Goal: Task Accomplishment & Management: Manage account settings

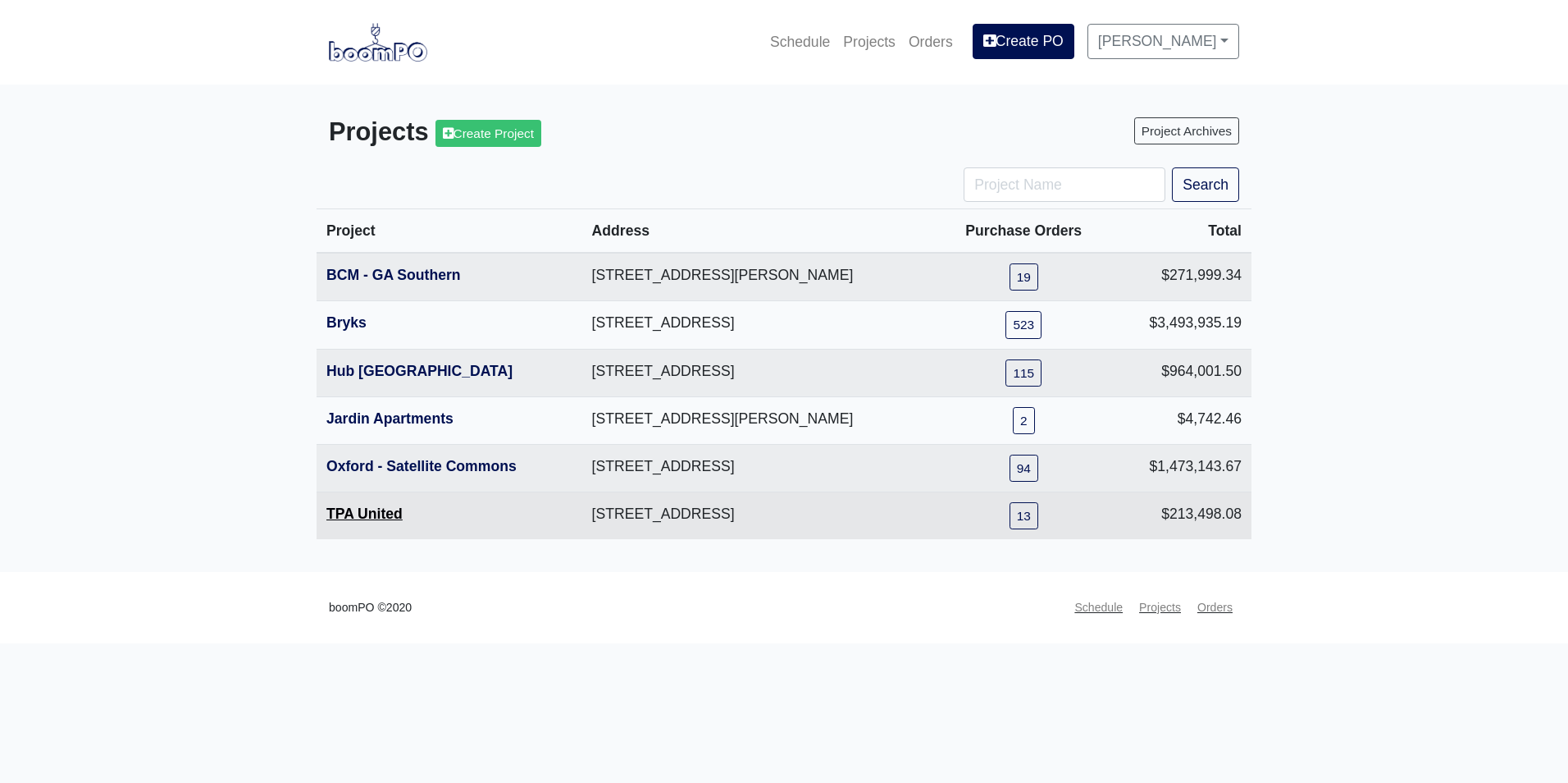
click at [381, 512] on link "TPA United" at bounding box center [364, 513] width 77 height 16
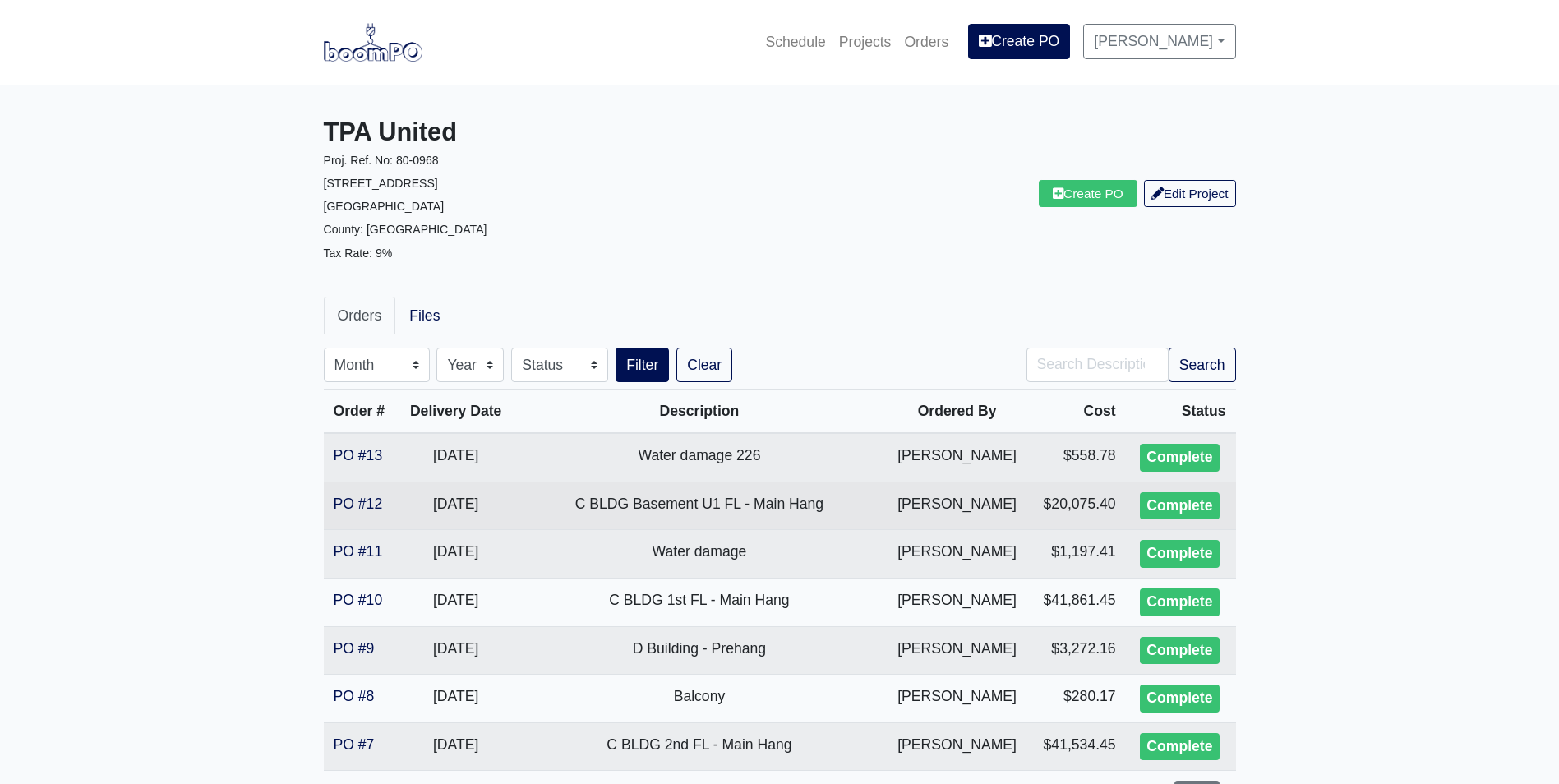
scroll to position [82, 0]
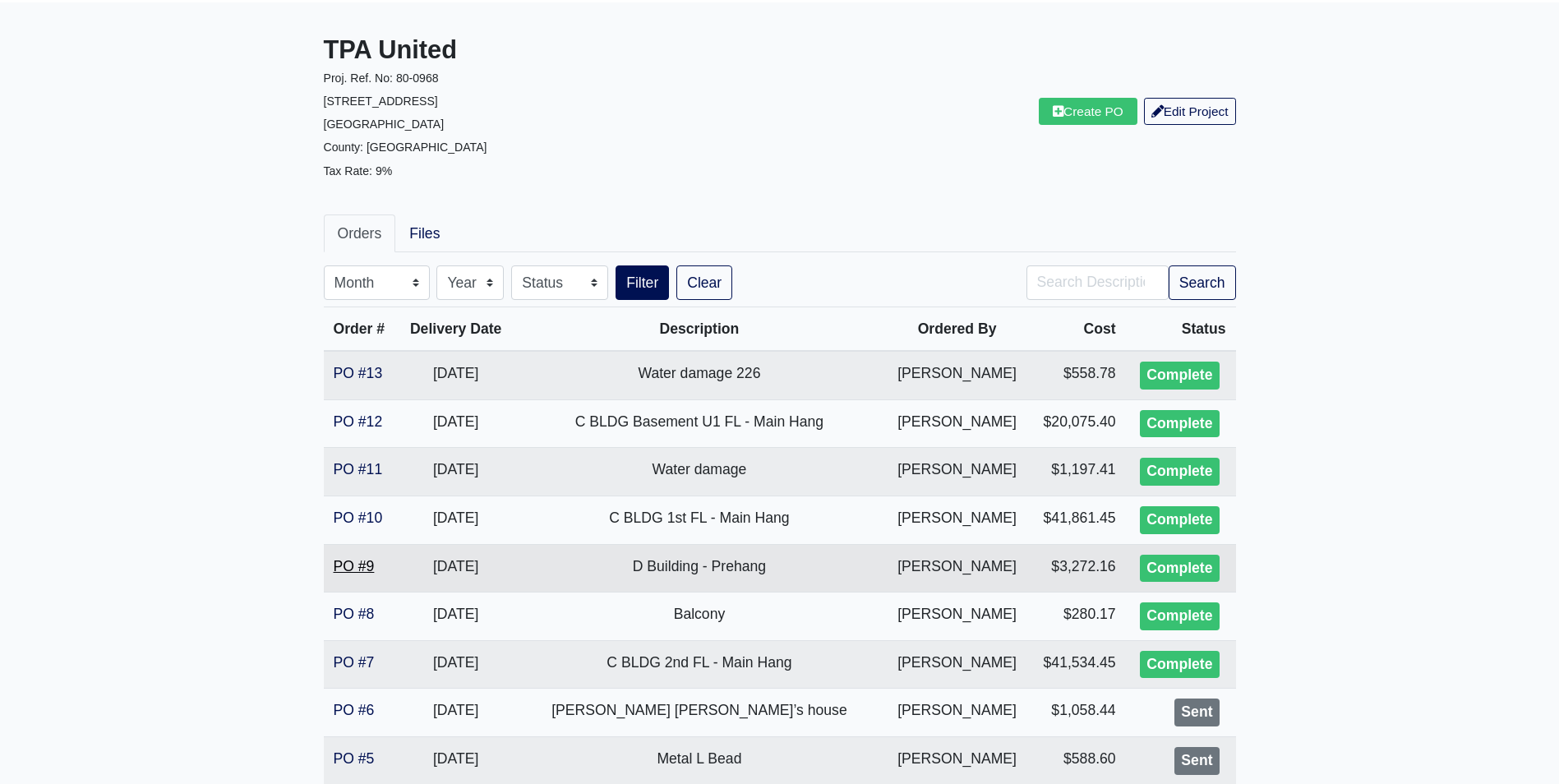
click at [350, 563] on link "PO #9" at bounding box center [354, 565] width 41 height 16
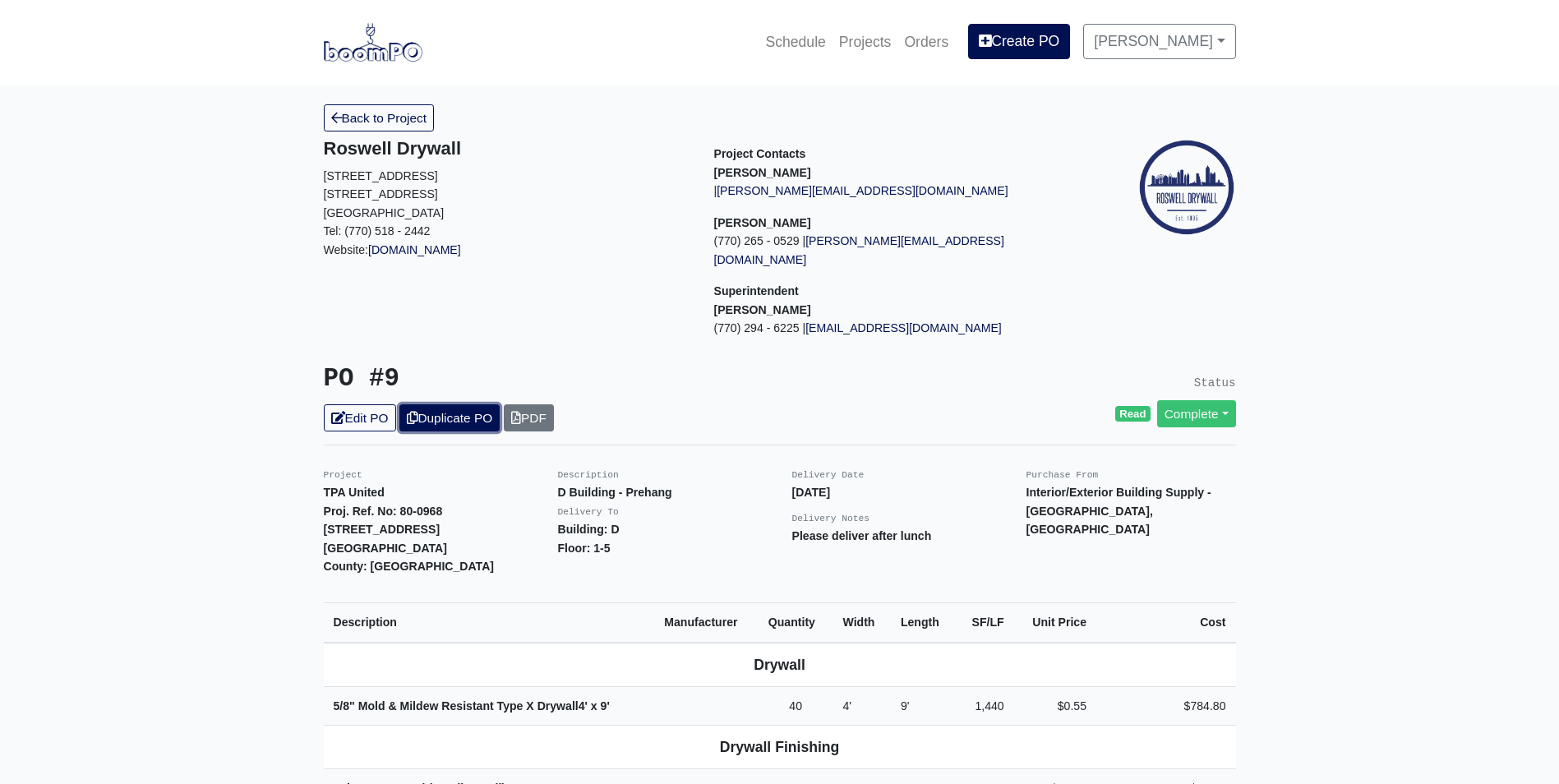
click at [456, 404] on link "Duplicate PO" at bounding box center [449, 417] width 101 height 27
click at [366, 404] on link "Edit PO" at bounding box center [359, 417] width 72 height 27
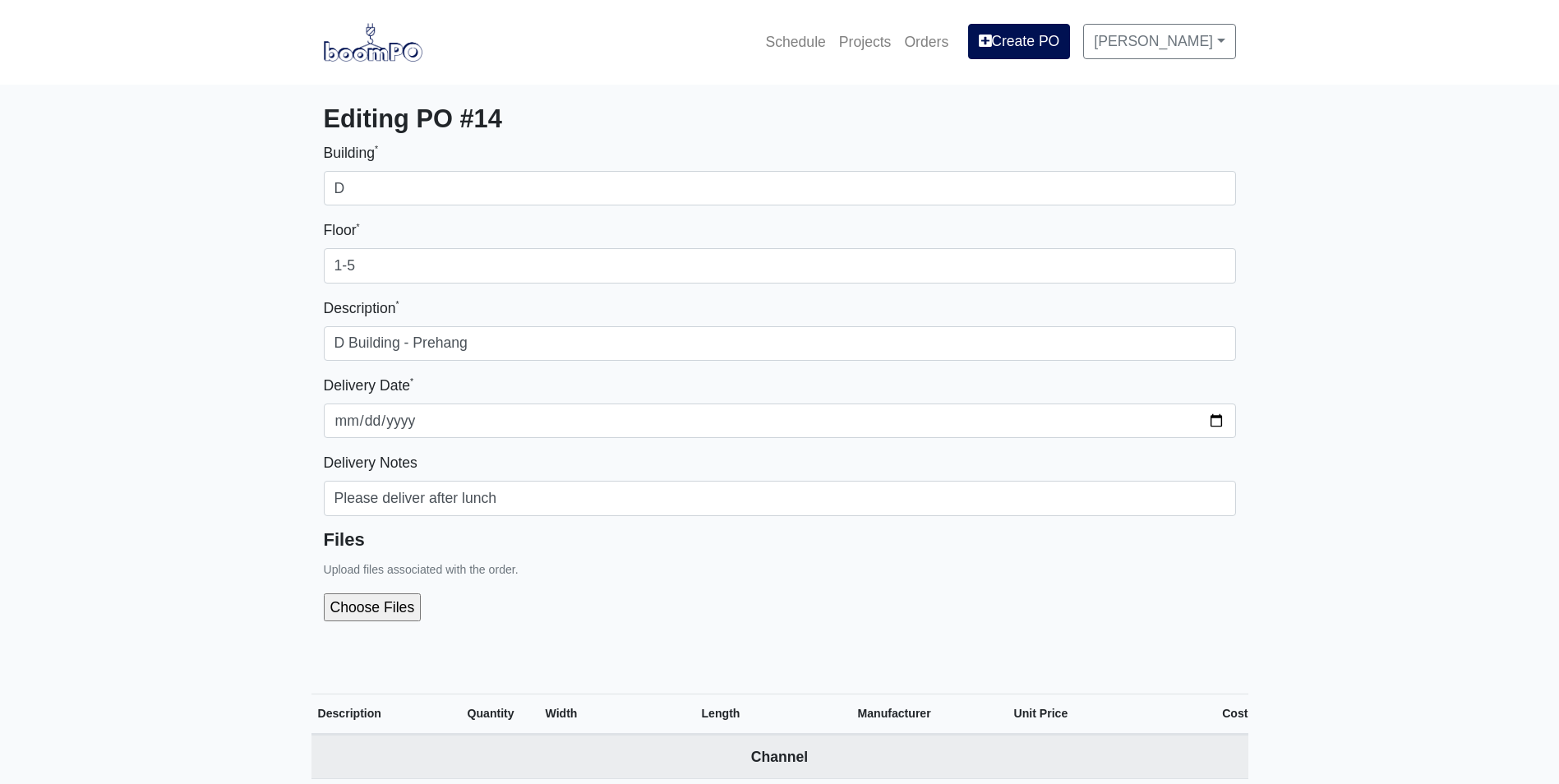
select select
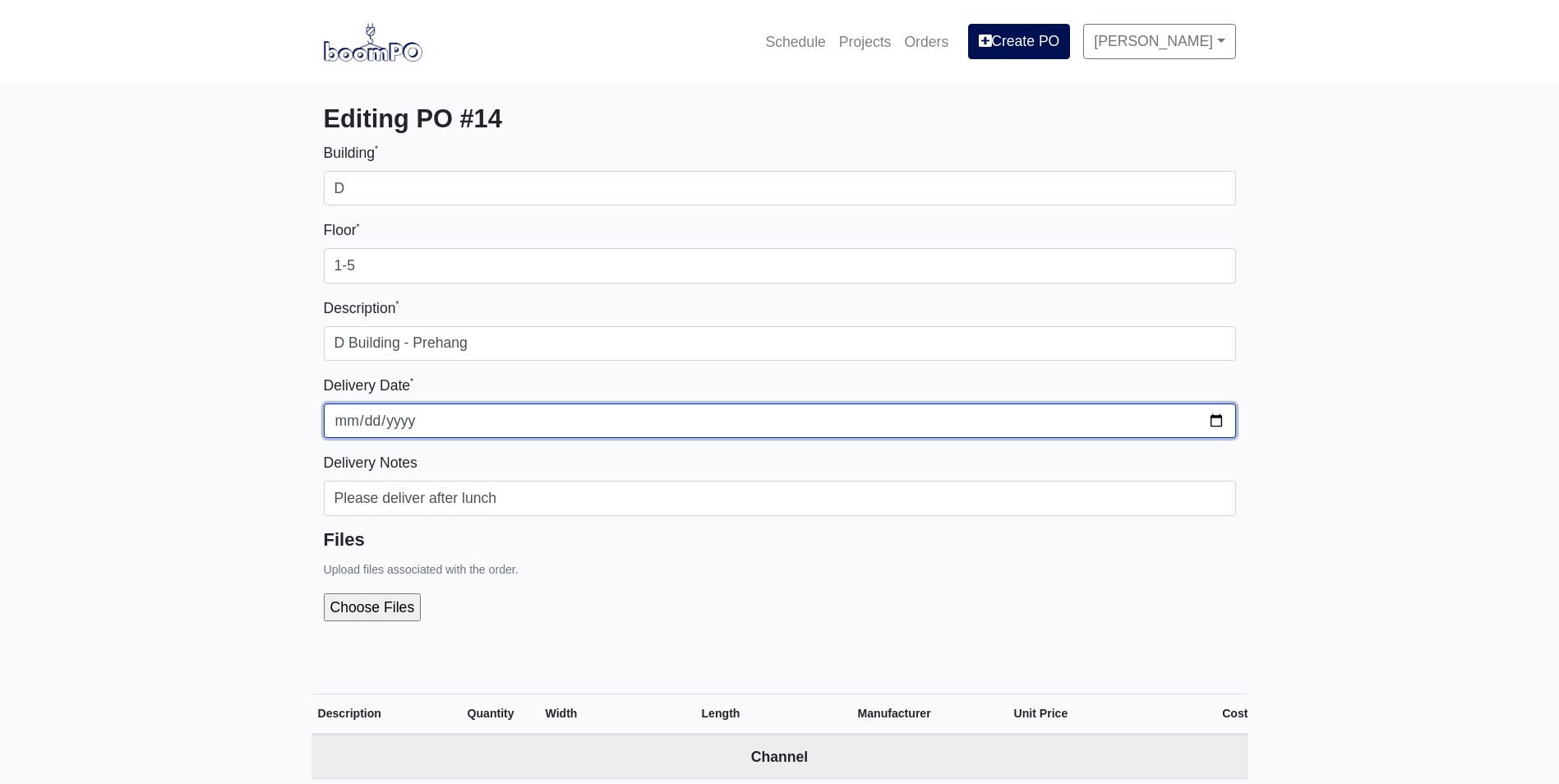
click at [1217, 419] on input "2025-08-04" at bounding box center [780, 421] width 912 height 34
type input "2025-08-20"
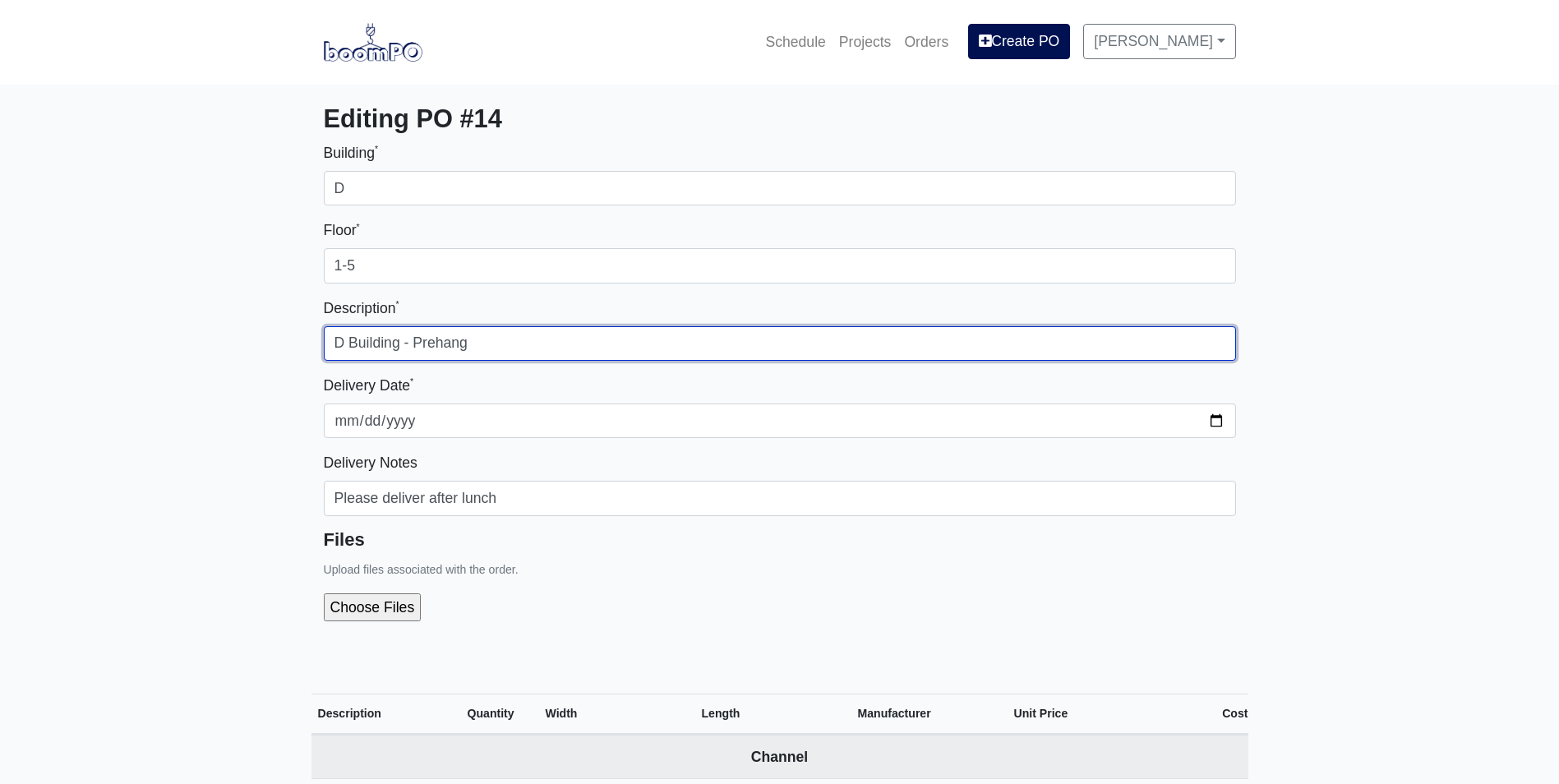
drag, startPoint x: 343, startPoint y: 341, endPoint x: 287, endPoint y: 350, distance: 56.7
type input "B Building - Prehang"
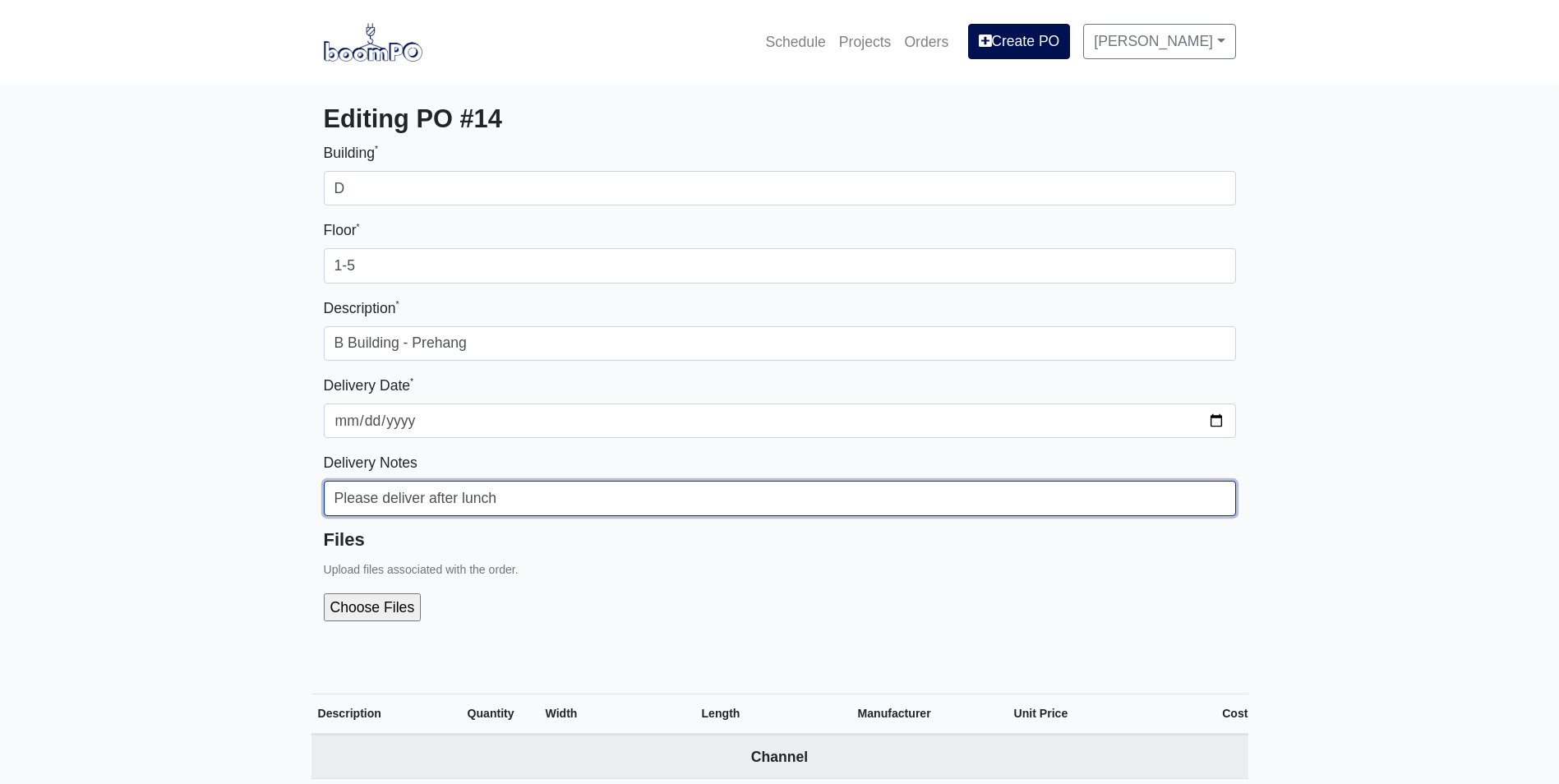
drag, startPoint x: 552, startPoint y: 502, endPoint x: 236, endPoint y: 517, distance: 316.4
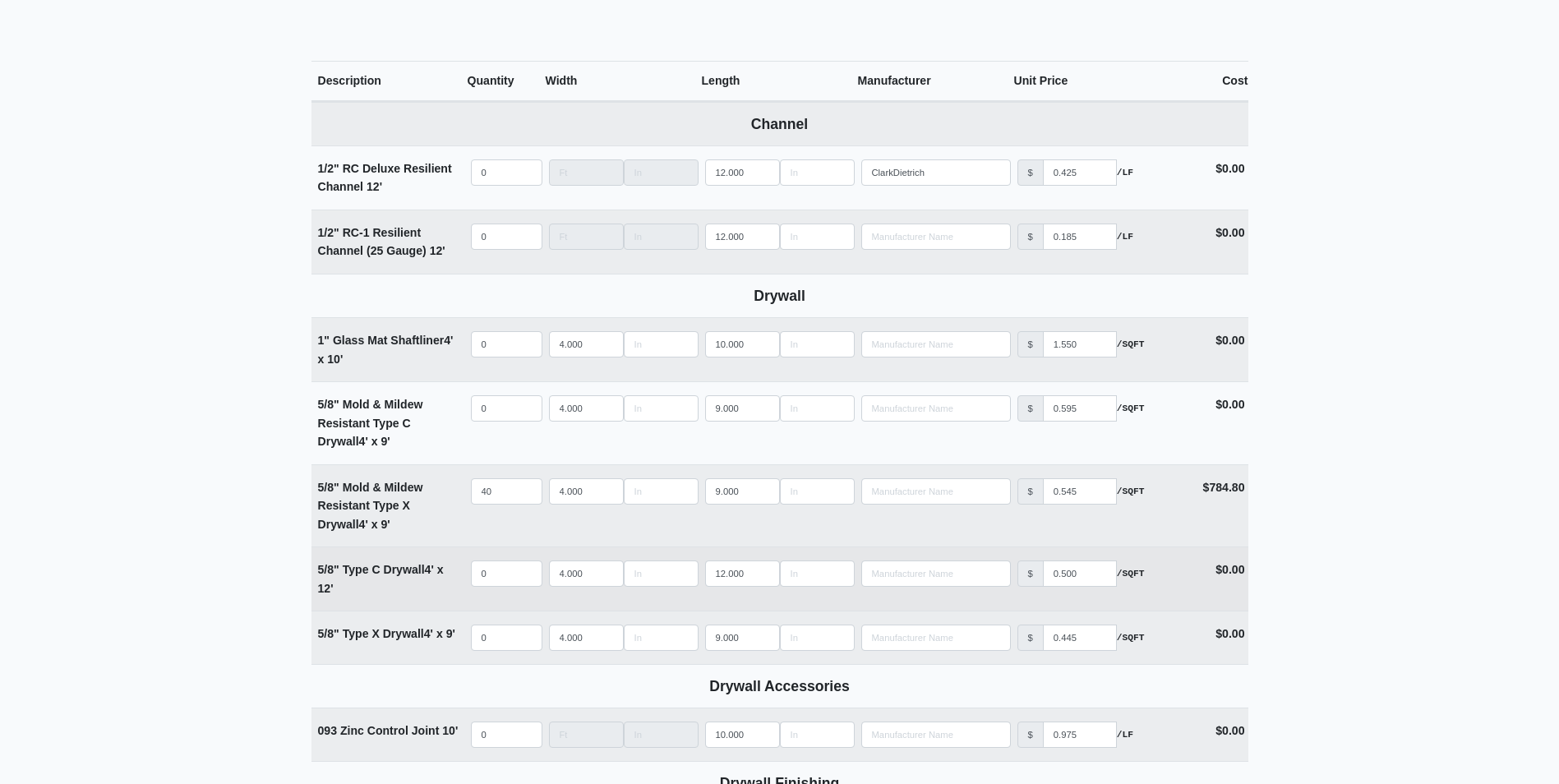
scroll to position [657, 0]
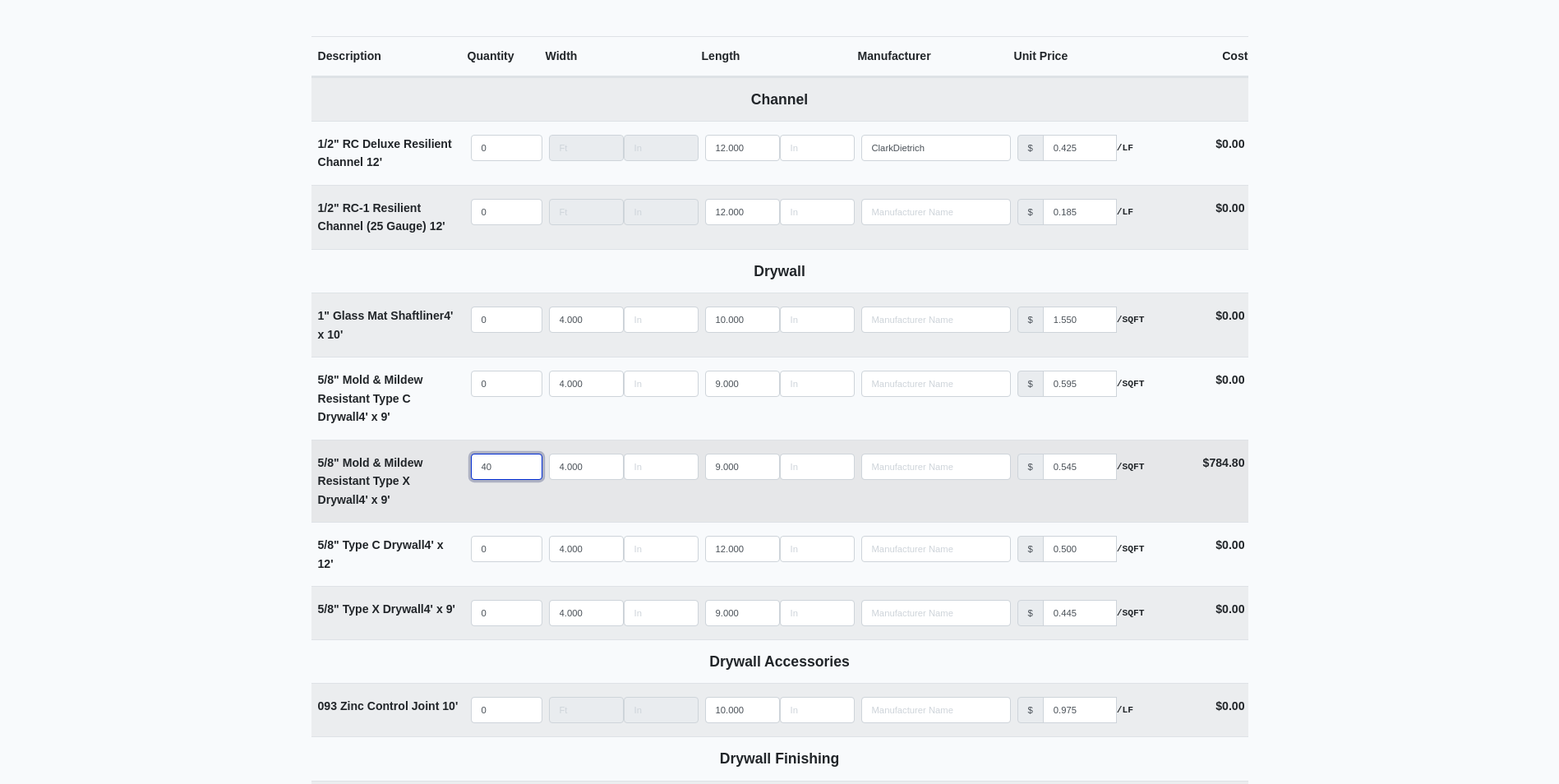
drag, startPoint x: 502, startPoint y: 465, endPoint x: 448, endPoint y: 467, distance: 54.0
click at [448, 467] on tr "5/8" Mold & Mildew Resistant Type X Drywall 4' x 9' Qty 40 Width 4.000 Length 9…" at bounding box center [780, 482] width 937 height 83
type input "1"
select select
type input "15"
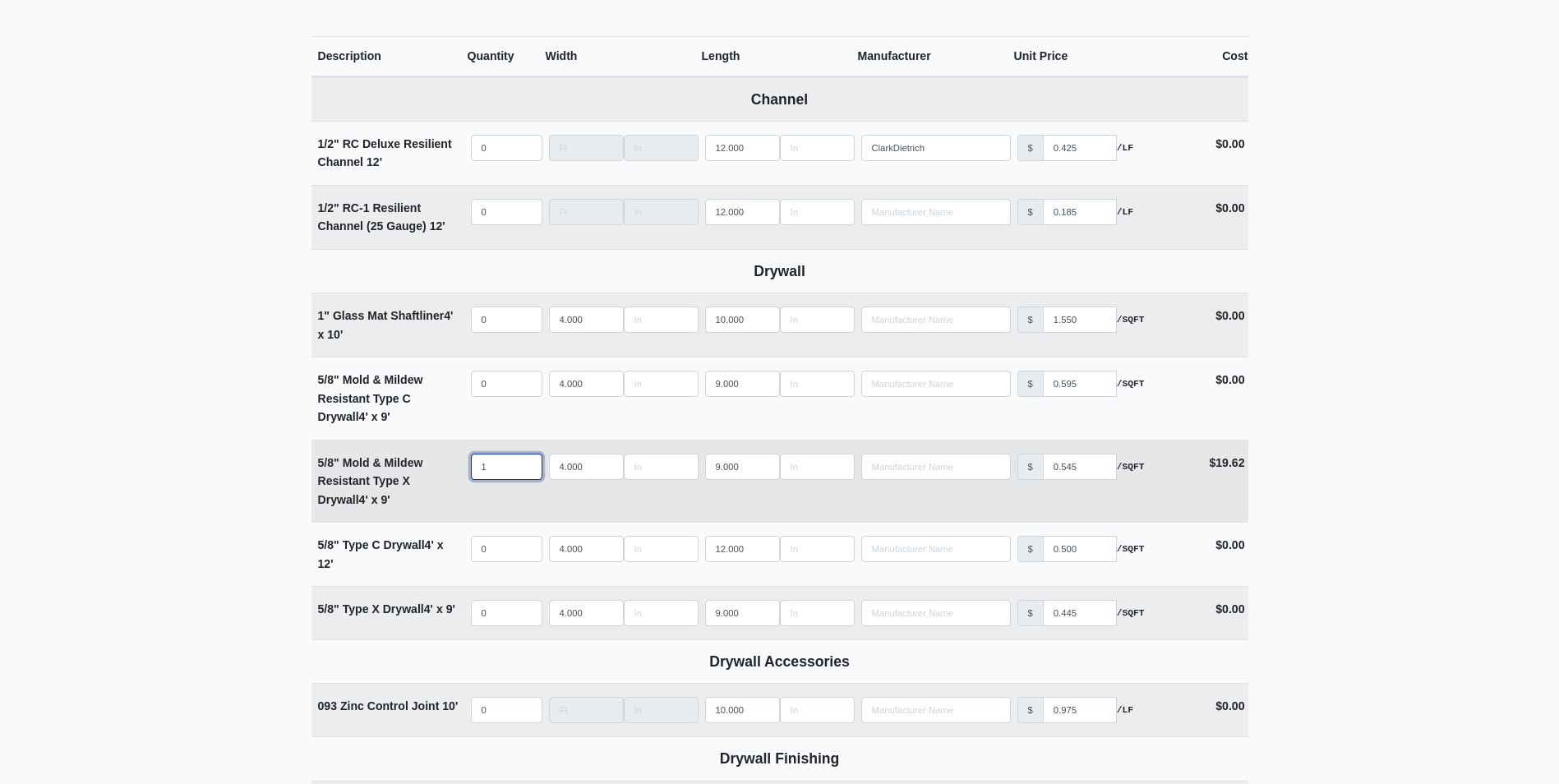
select select
type input "155"
select select
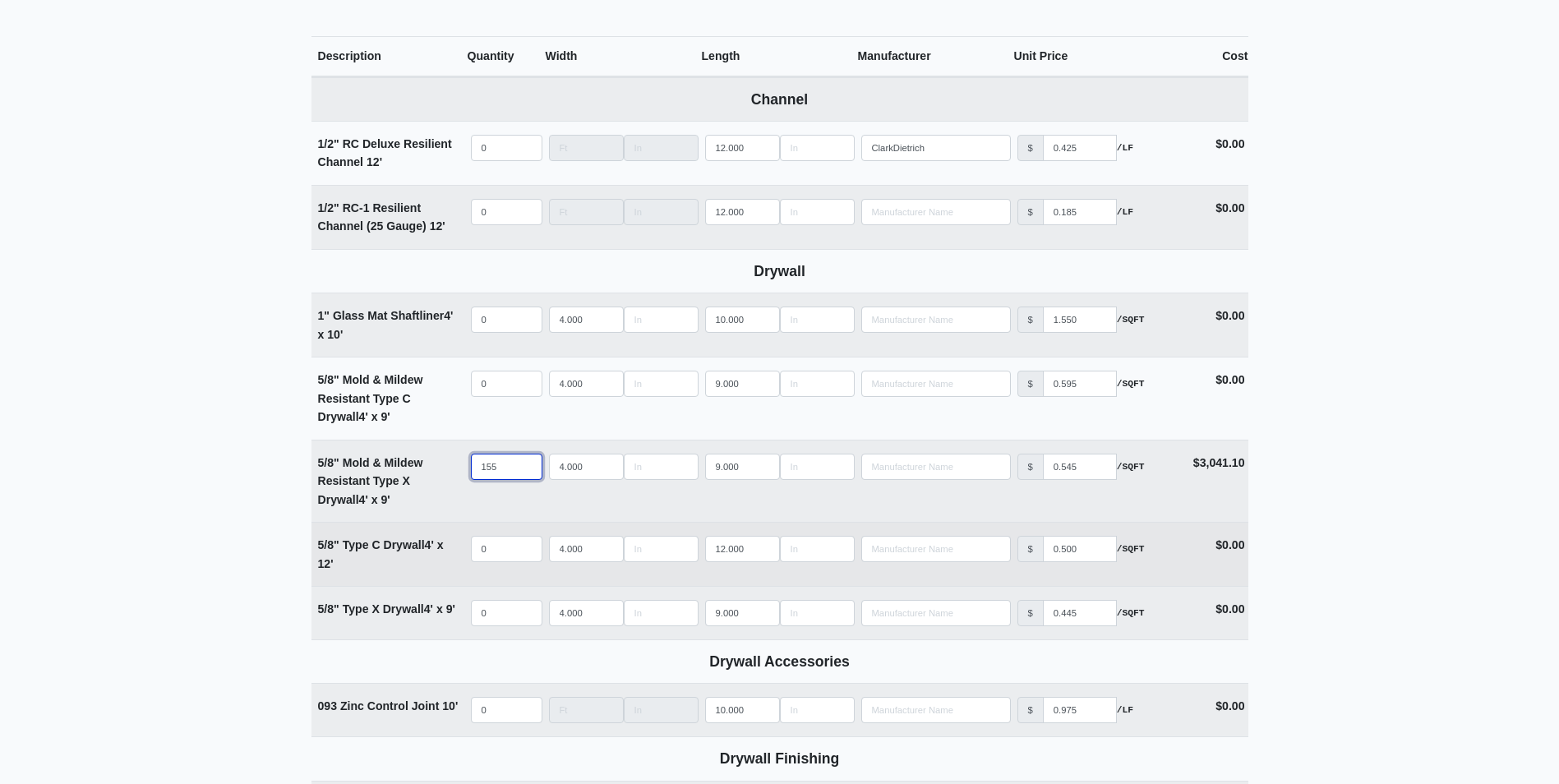
type input "155"
click at [496, 555] on input "quantity" at bounding box center [506, 549] width 71 height 27
type input "1"
select select
type input "12"
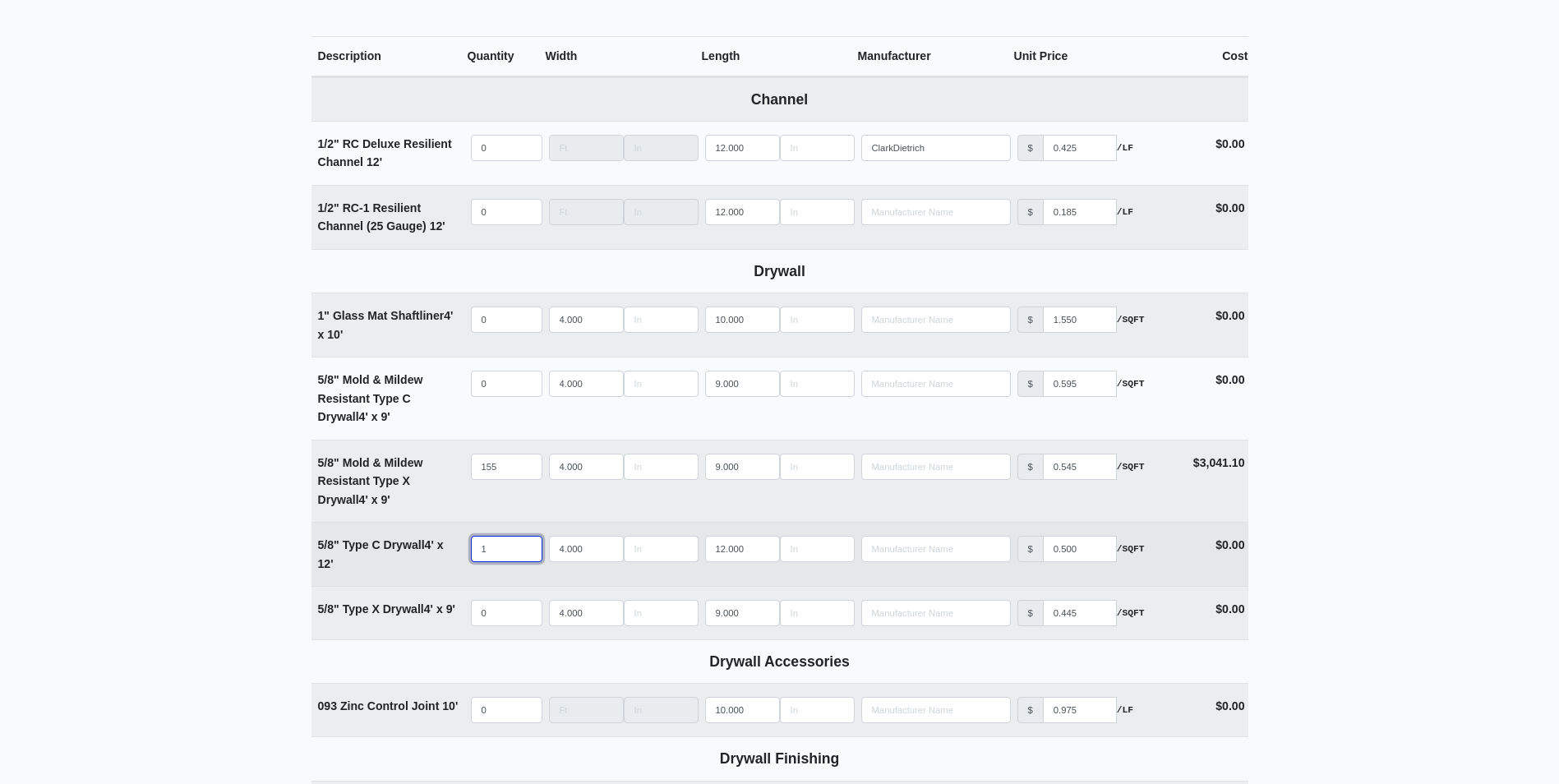
select select
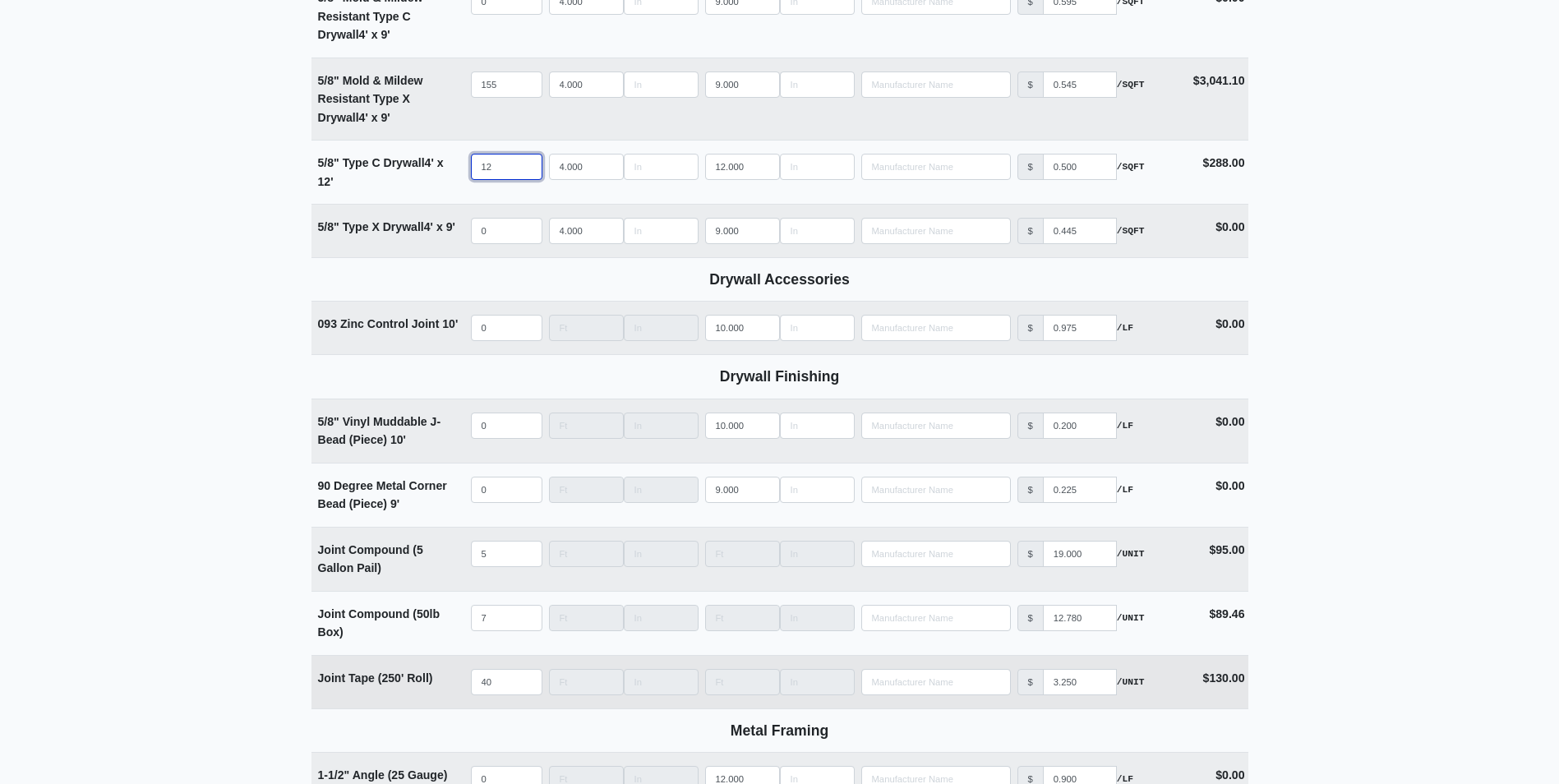
scroll to position [1068, 0]
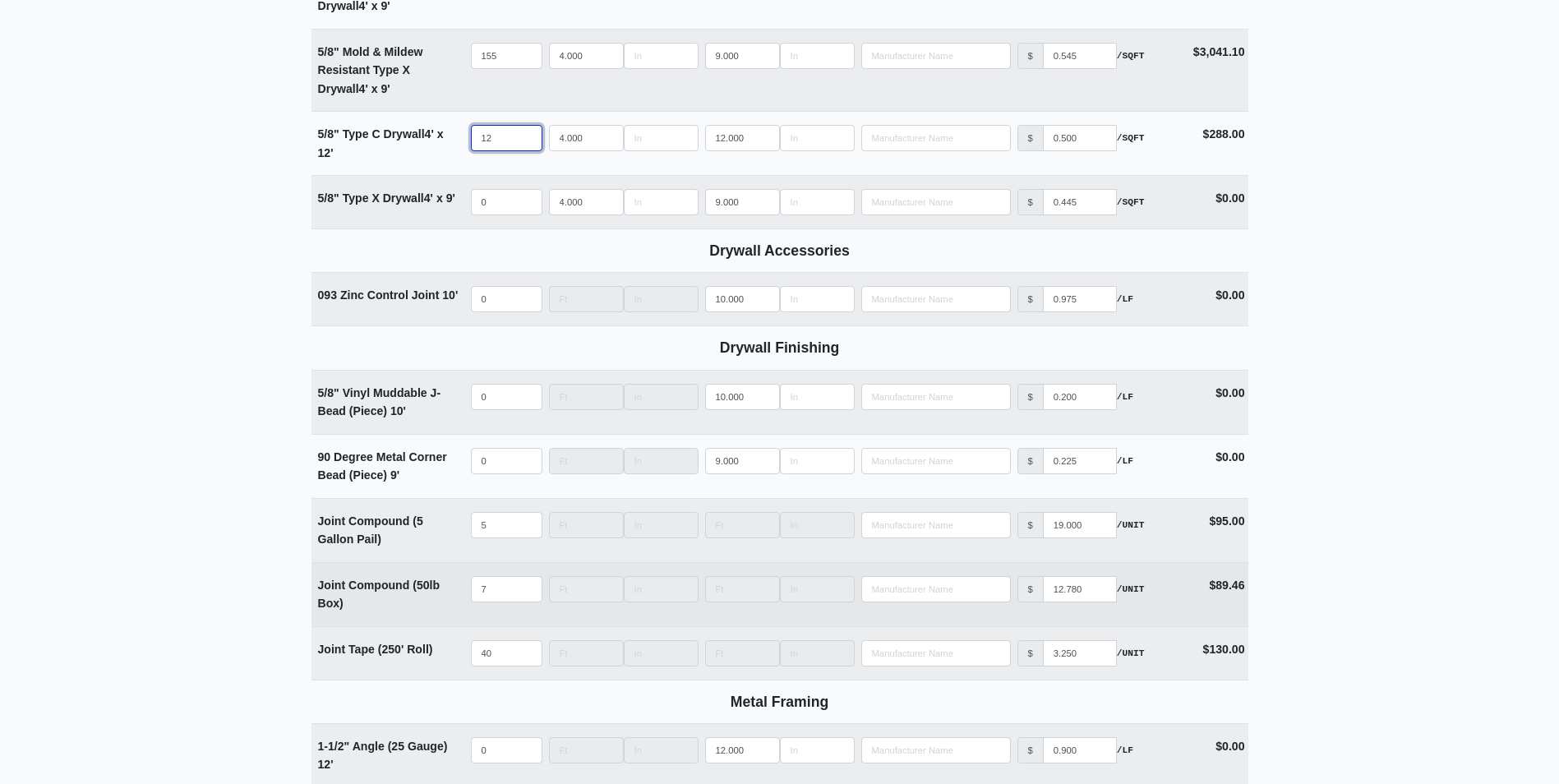
type input "12"
drag, startPoint x: 496, startPoint y: 590, endPoint x: 445, endPoint y: 594, distance: 51.2
click at [446, 594] on tr "Joint Compound (50lb Box) Qty 7 Width Length Manufacturer No Results Price $ 12…" at bounding box center [780, 594] width 937 height 64
type input "5"
select select
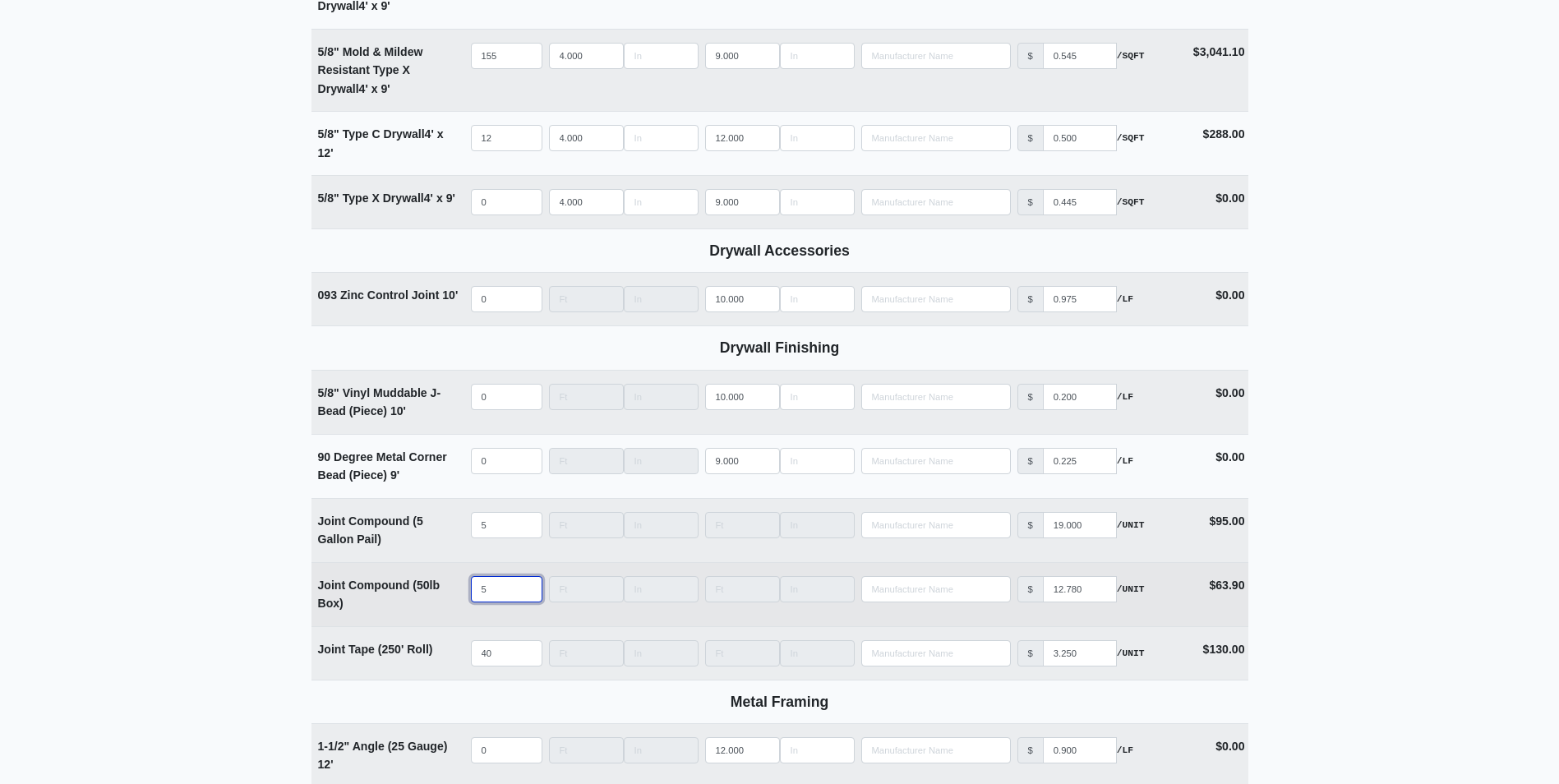
drag, startPoint x: 493, startPoint y: 593, endPoint x: 404, endPoint y: 594, distance: 89.0
click at [404, 594] on tr "Joint Compound (50lb Box) Qty 5 Width Length Manufacturer No Results Price $ 12…" at bounding box center [780, 594] width 937 height 64
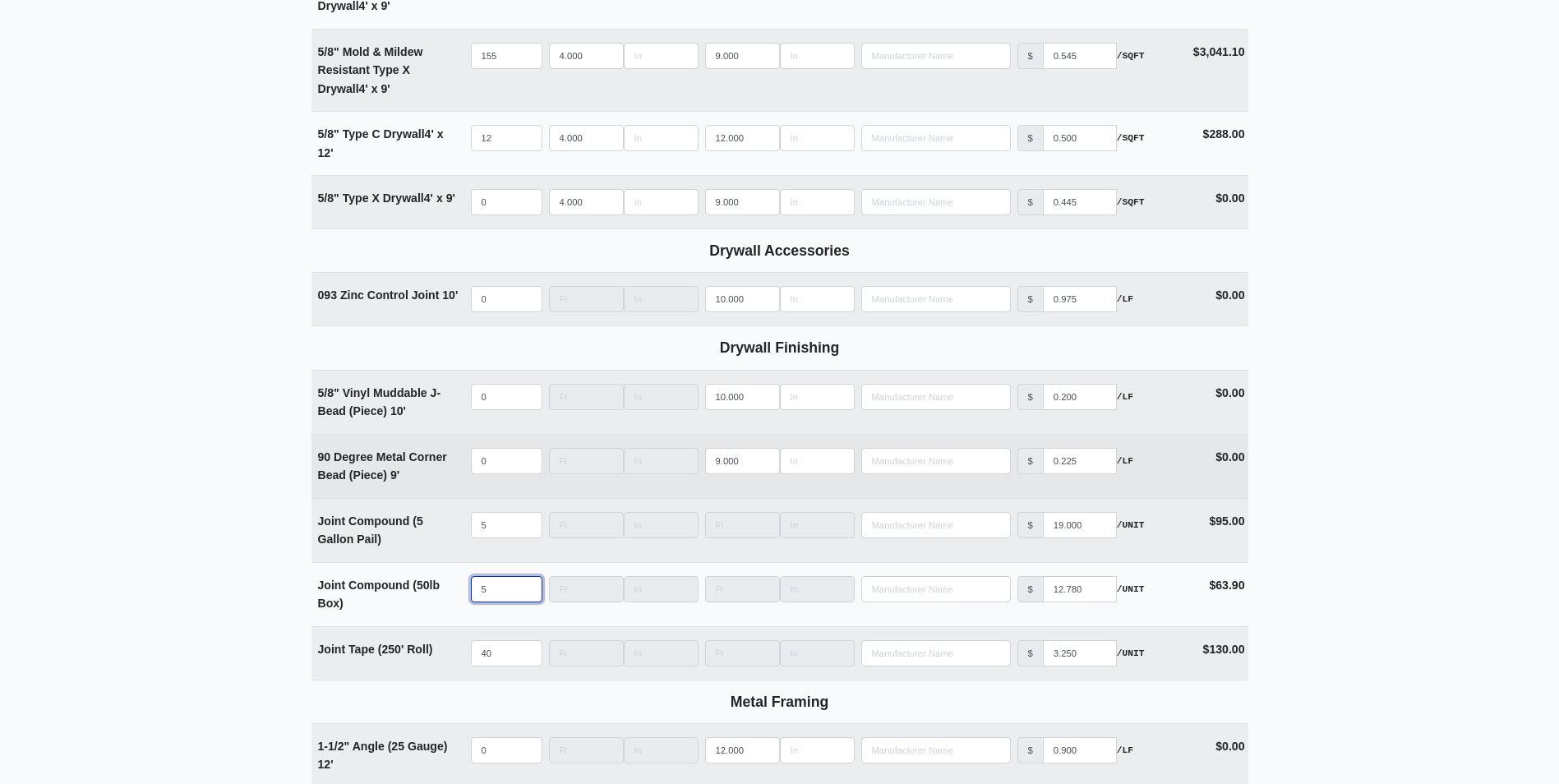
select select
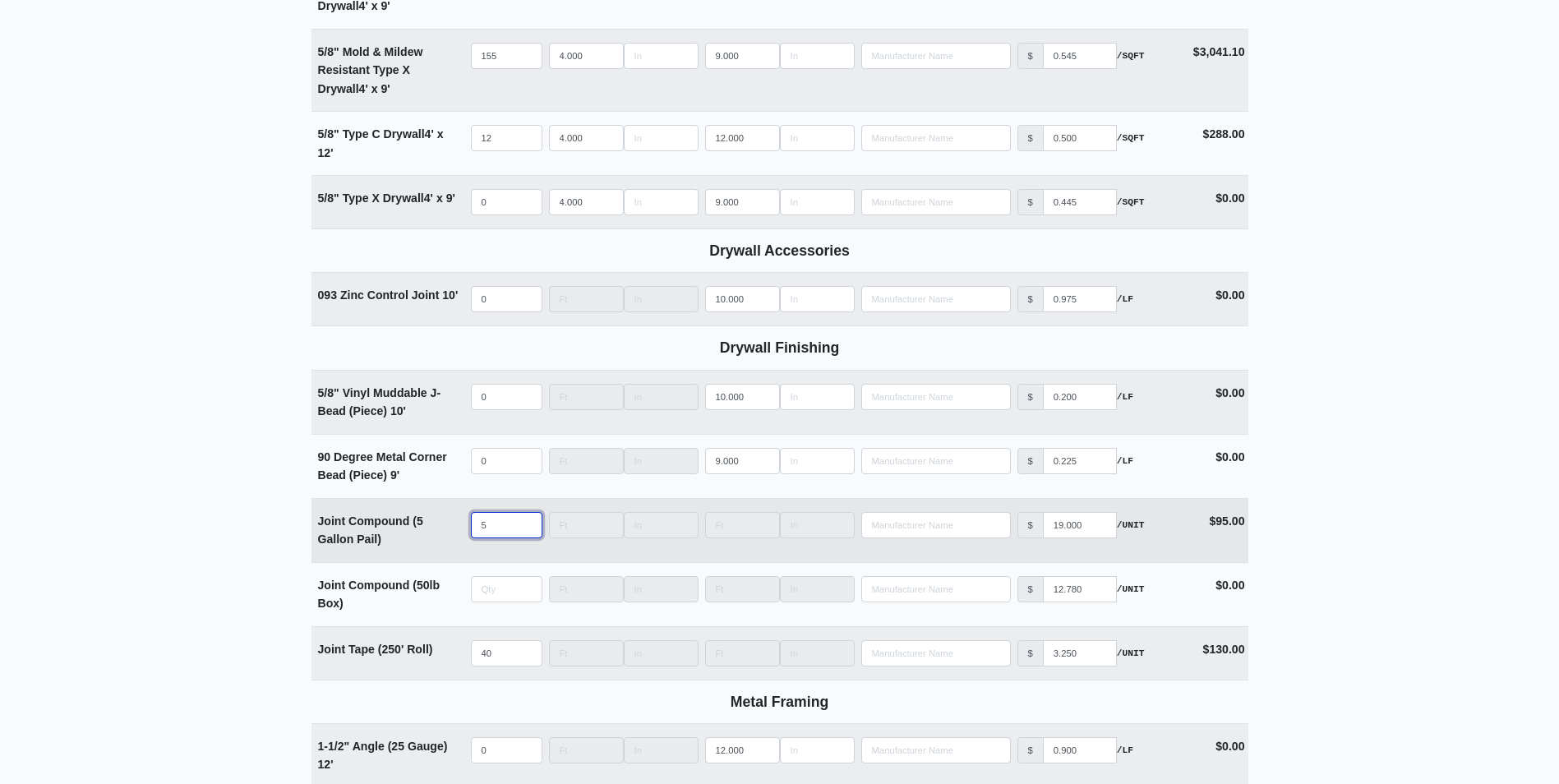
type input "0"
drag, startPoint x: 477, startPoint y: 534, endPoint x: 443, endPoint y: 538, distance: 34.2
click at [443, 538] on tr "Joint Compound (5 Gallon Pail) Qty 5 Width Length Manufacturer No Results Price…" at bounding box center [780, 530] width 937 height 64
select select
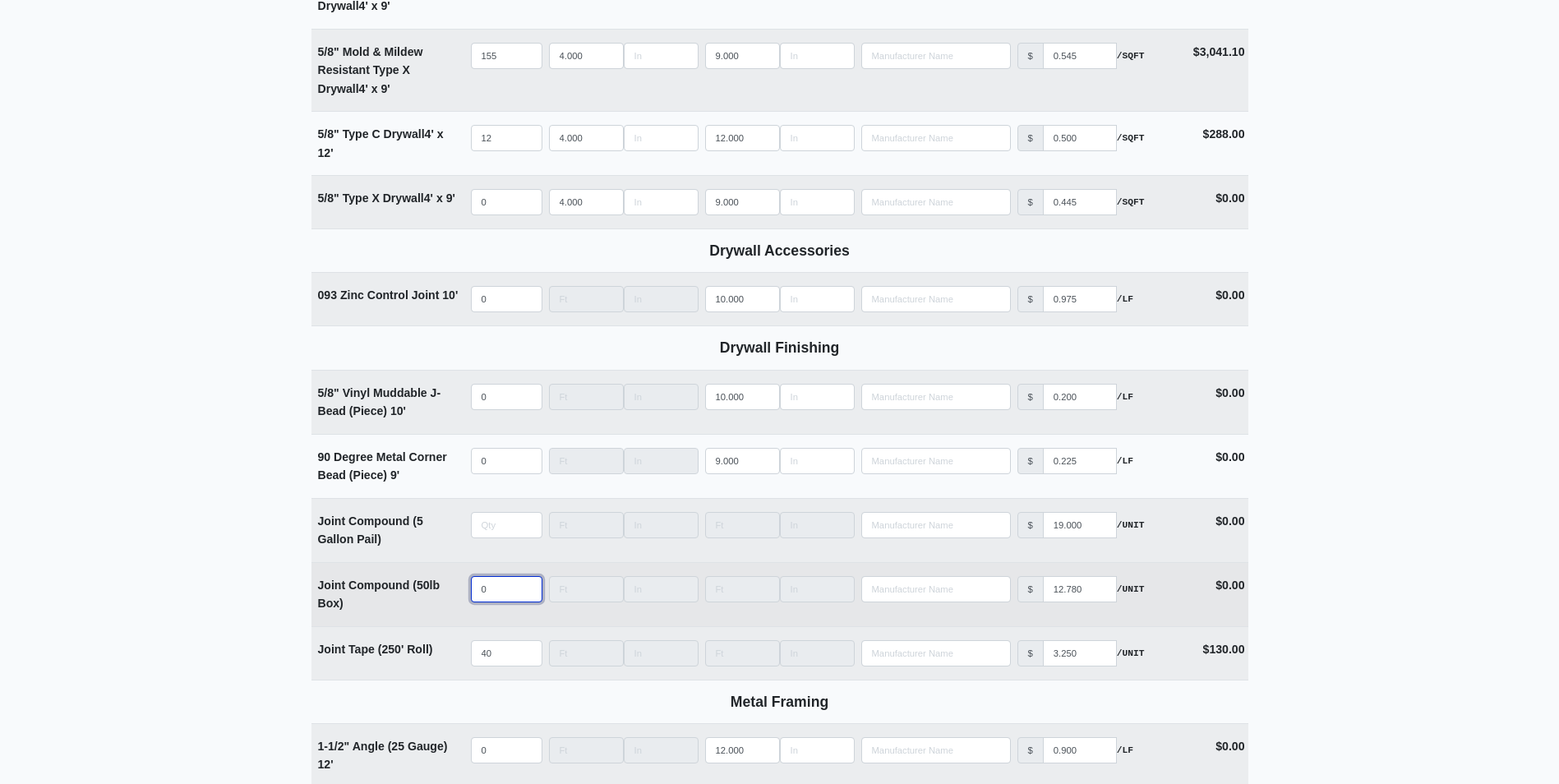
type input "0"
click at [492, 584] on input "quantity" at bounding box center [506, 589] width 71 height 27
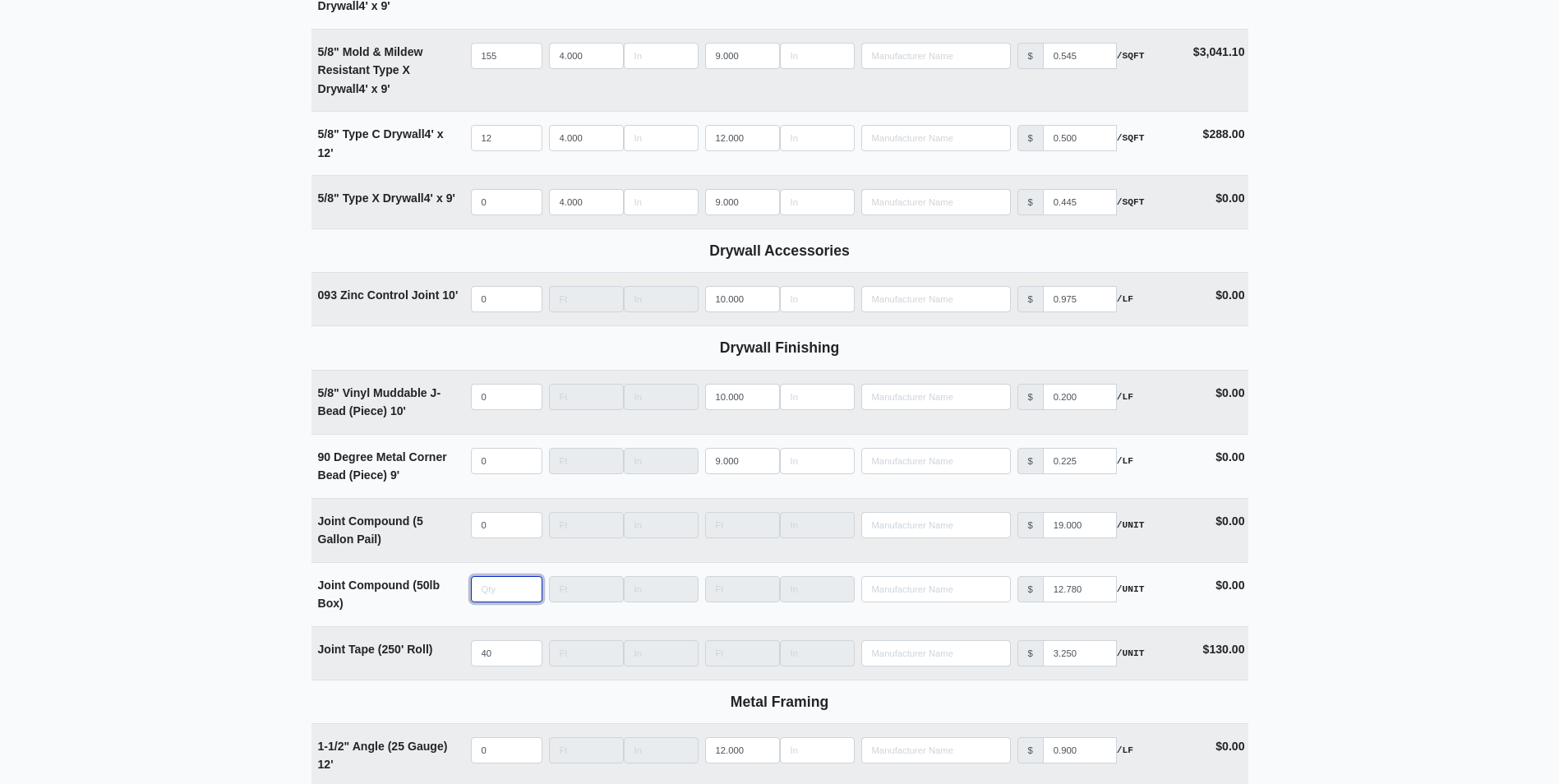
type input "5"
select select
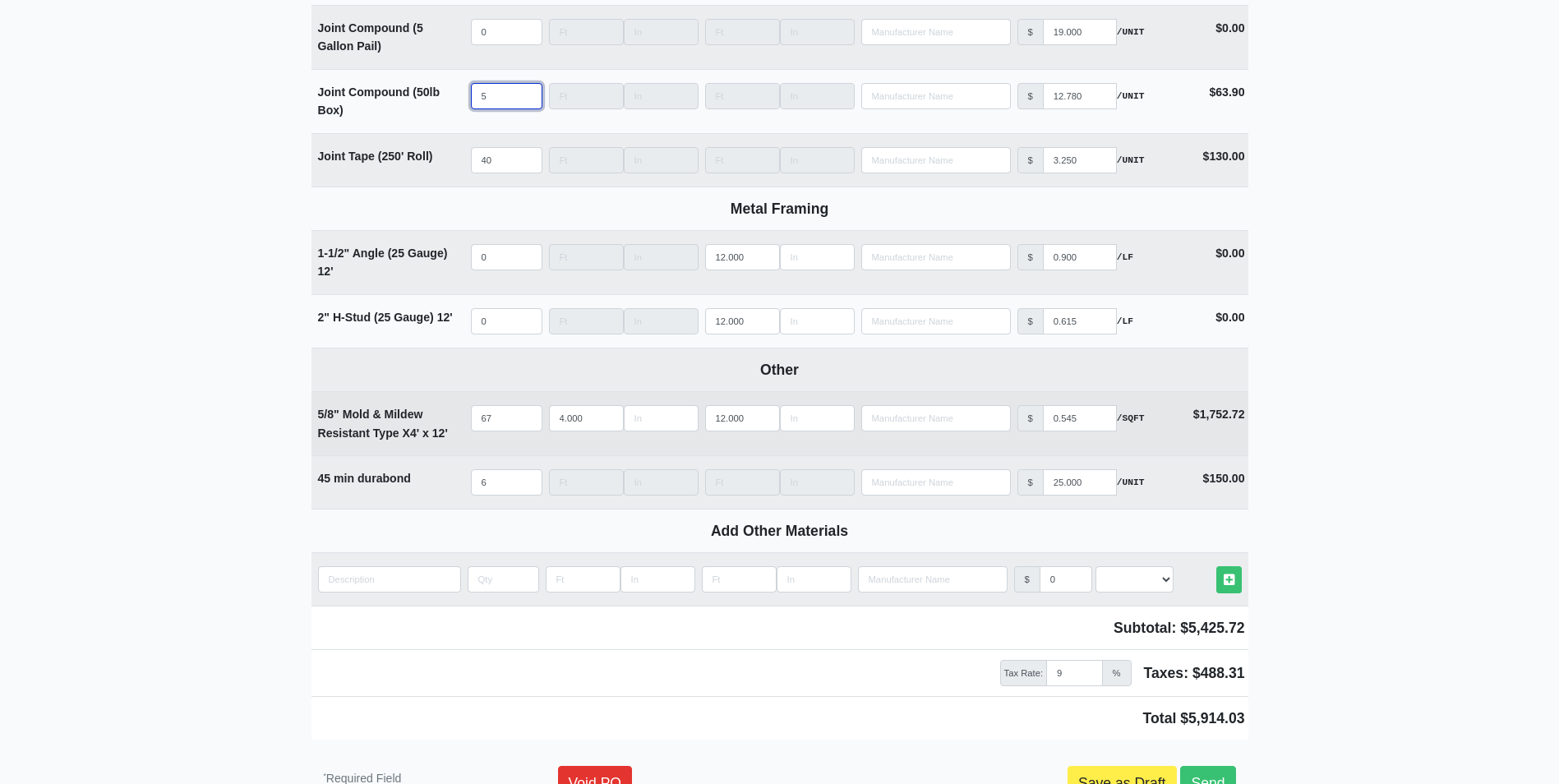
type input "5"
drag, startPoint x: 503, startPoint y: 425, endPoint x: 422, endPoint y: 434, distance: 81.5
click at [422, 434] on tr "5/8" Mold & Mildew Resistant Type X 4' x 12' Qty 67 Width 4.000 Length 12.000 M…" at bounding box center [780, 424] width 937 height 64
type input "9"
select select
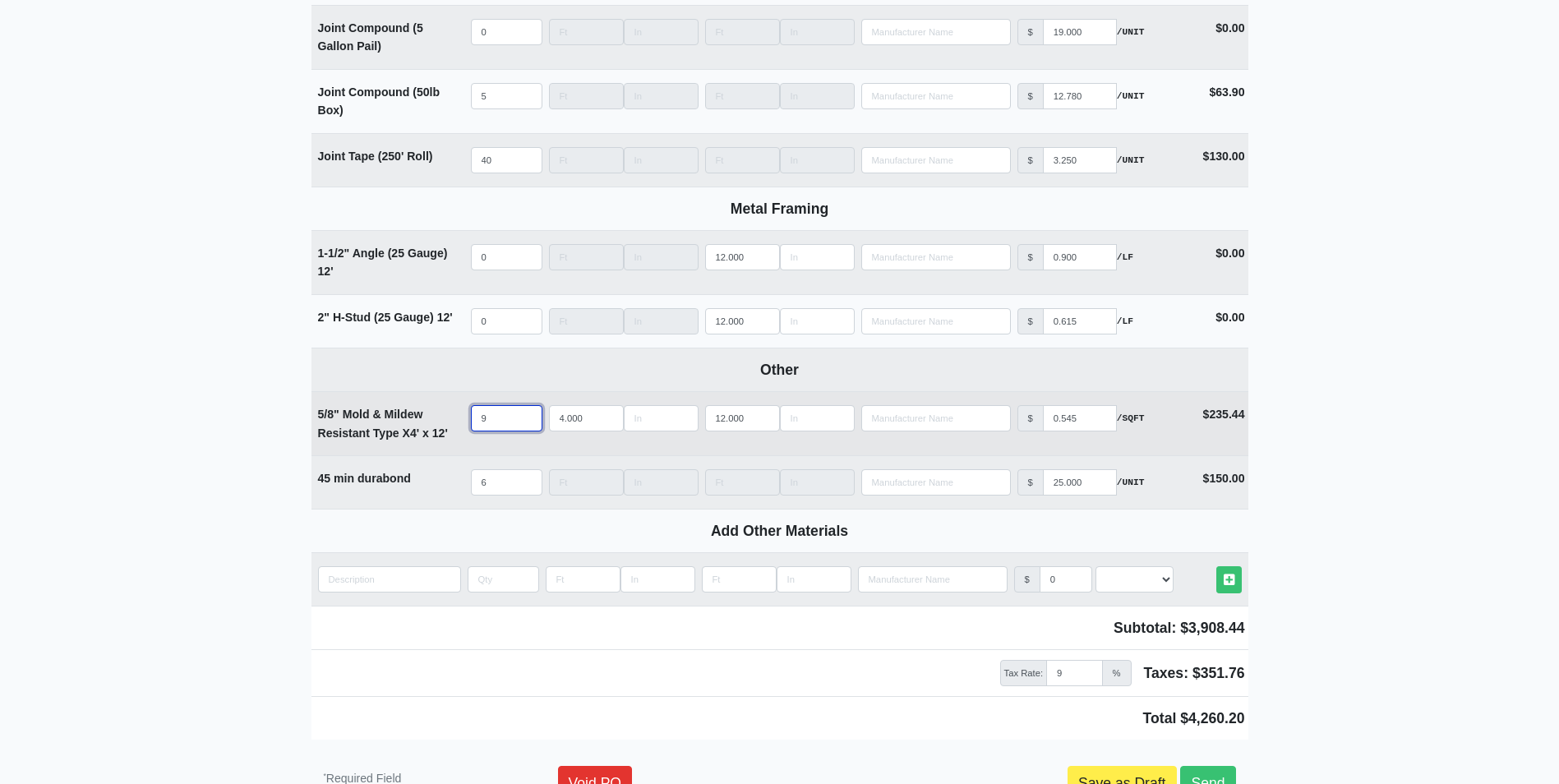
type input "91"
select select
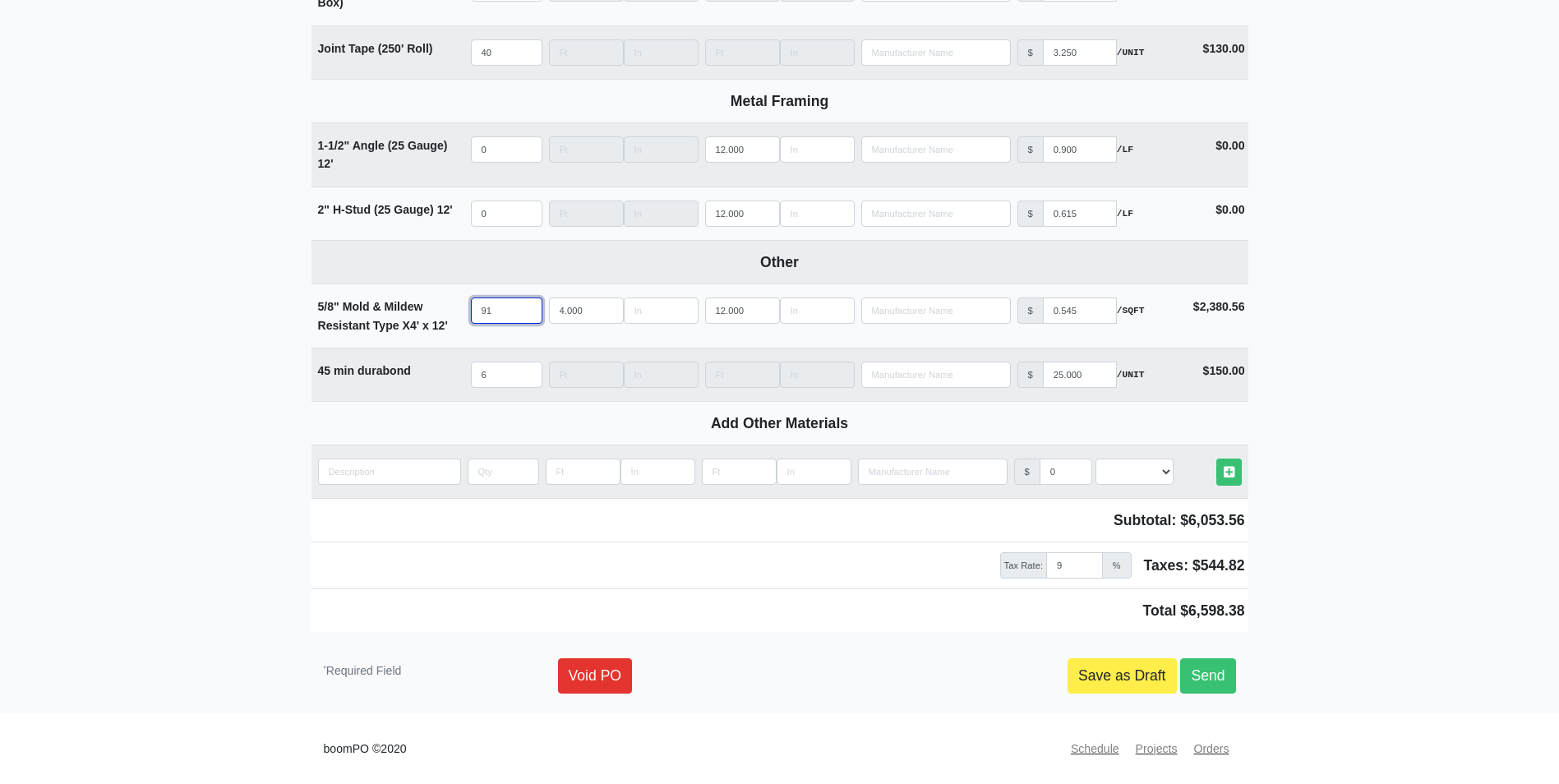
scroll to position [1674, 0]
type input "91"
click at [1209, 676] on link "Send" at bounding box center [1207, 675] width 55 height 34
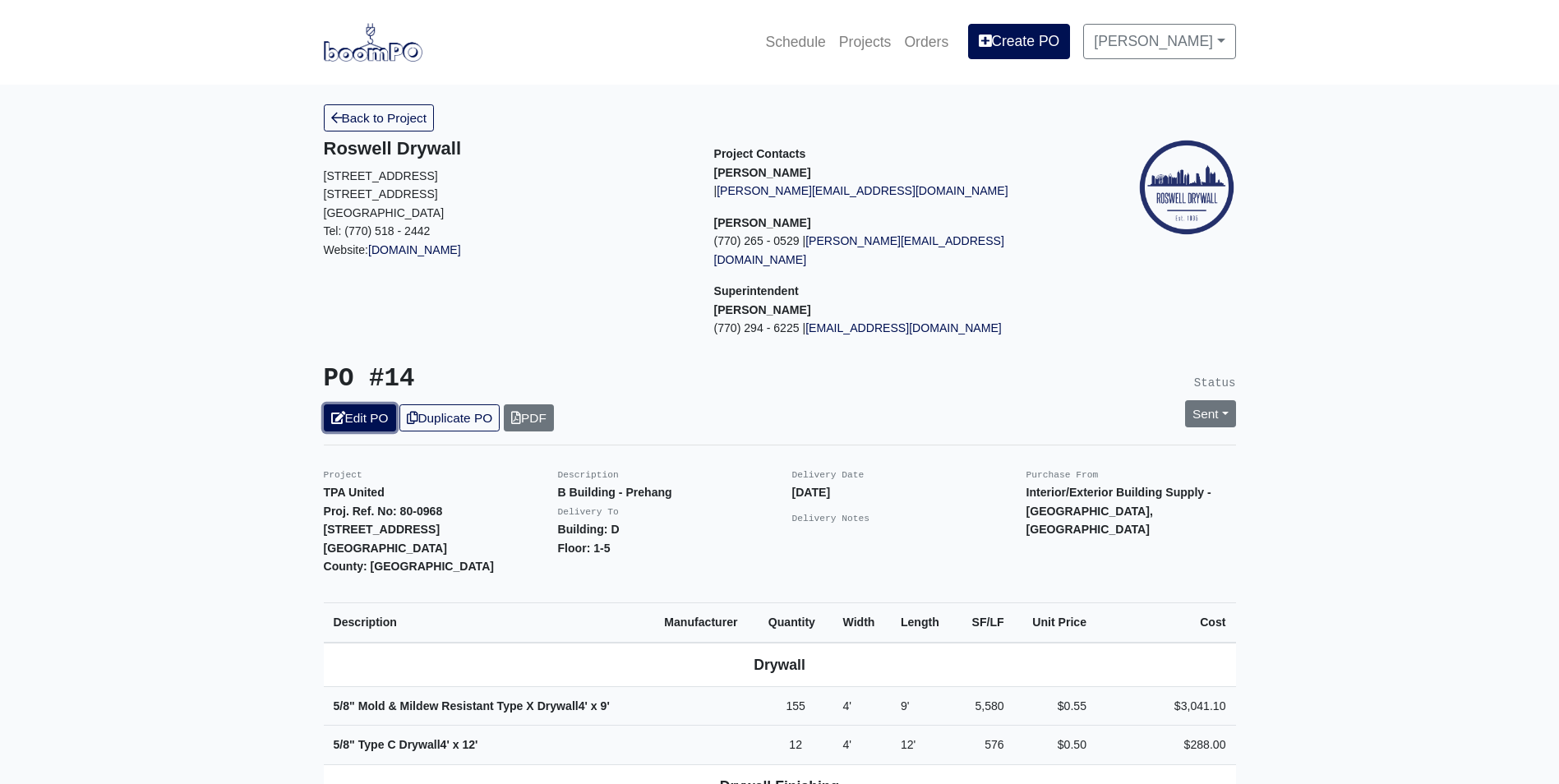
click at [357, 404] on link "Edit PO" at bounding box center [359, 417] width 72 height 27
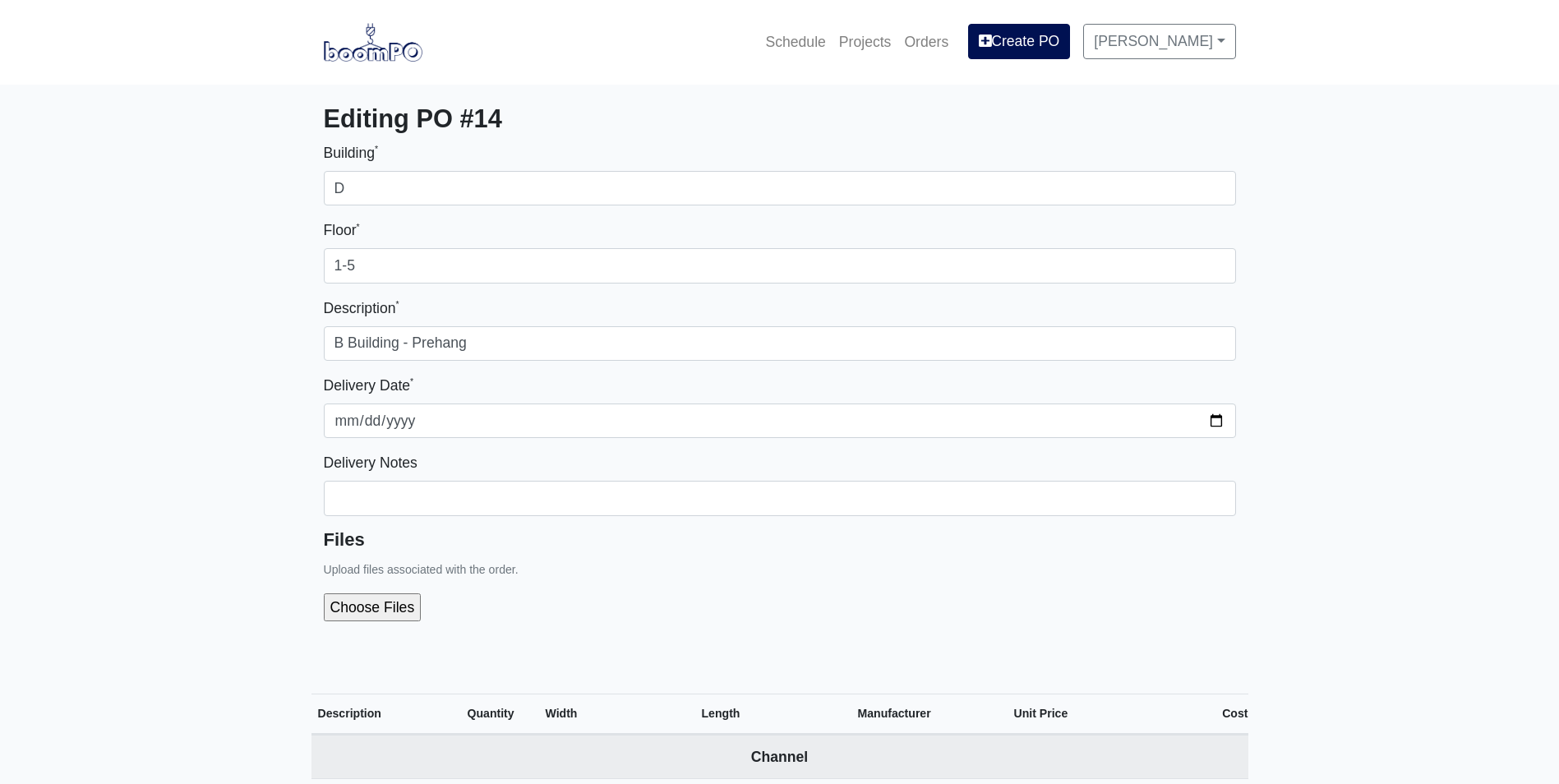
select select
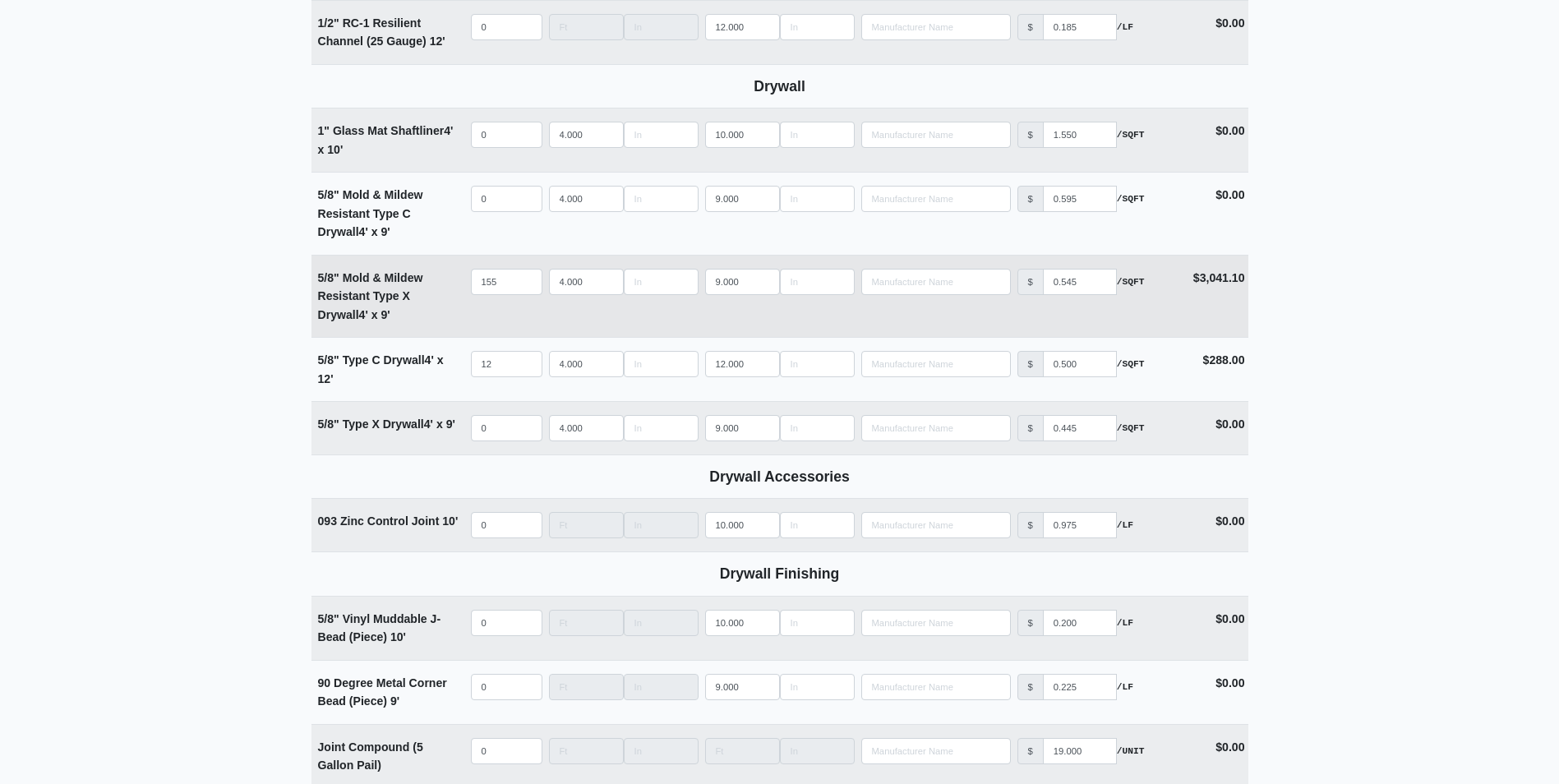
scroll to position [1674, 0]
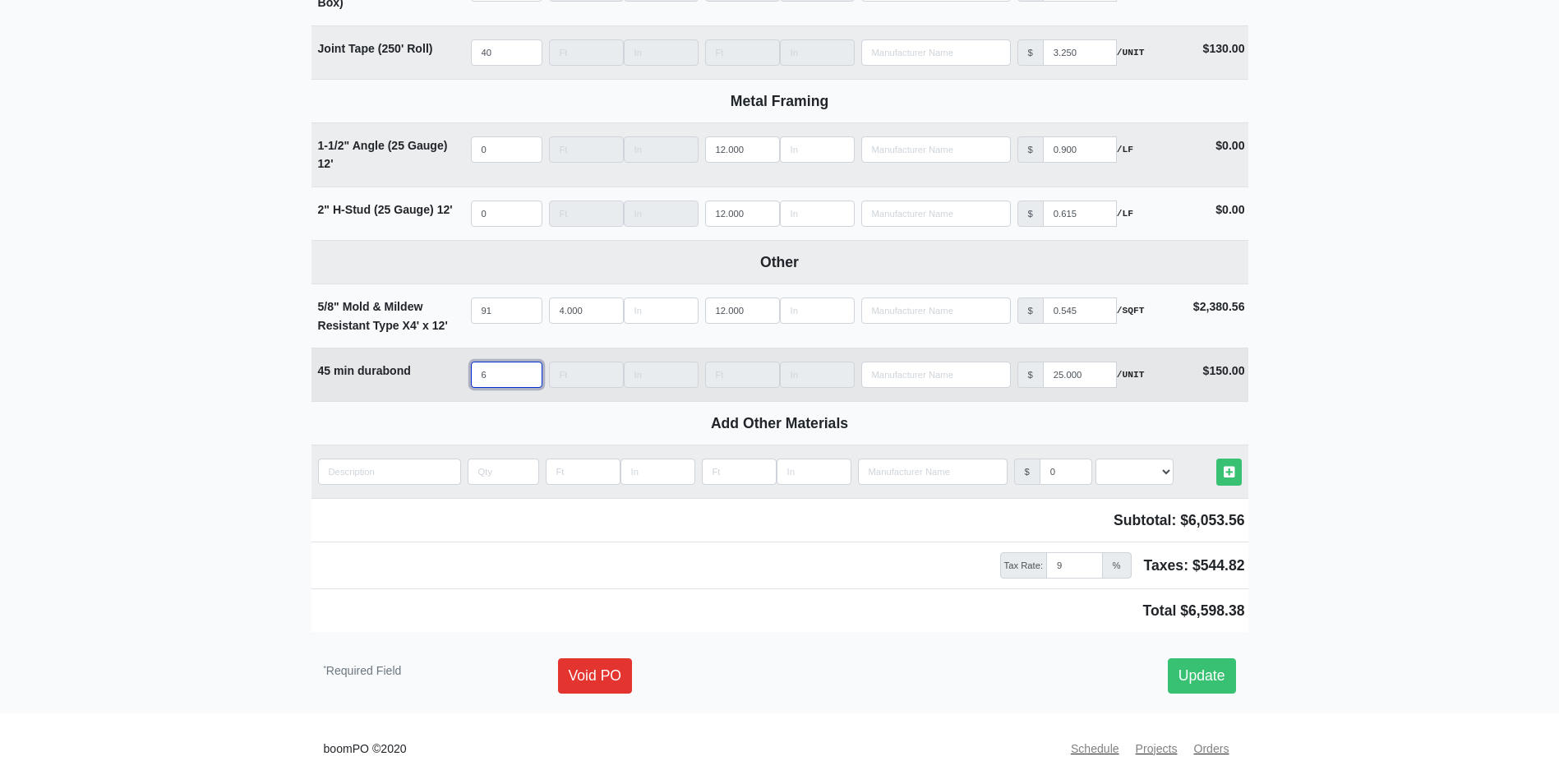
drag, startPoint x: 486, startPoint y: 380, endPoint x: 459, endPoint y: 383, distance: 27.2
click at [459, 383] on tr "45 min durabond Qty 6 Width Length Manufacturer No Results Price $ 25.000 /UNIT…" at bounding box center [780, 374] width 937 height 53
select select
type input "0"
click at [1223, 674] on link "Update" at bounding box center [1201, 675] width 68 height 34
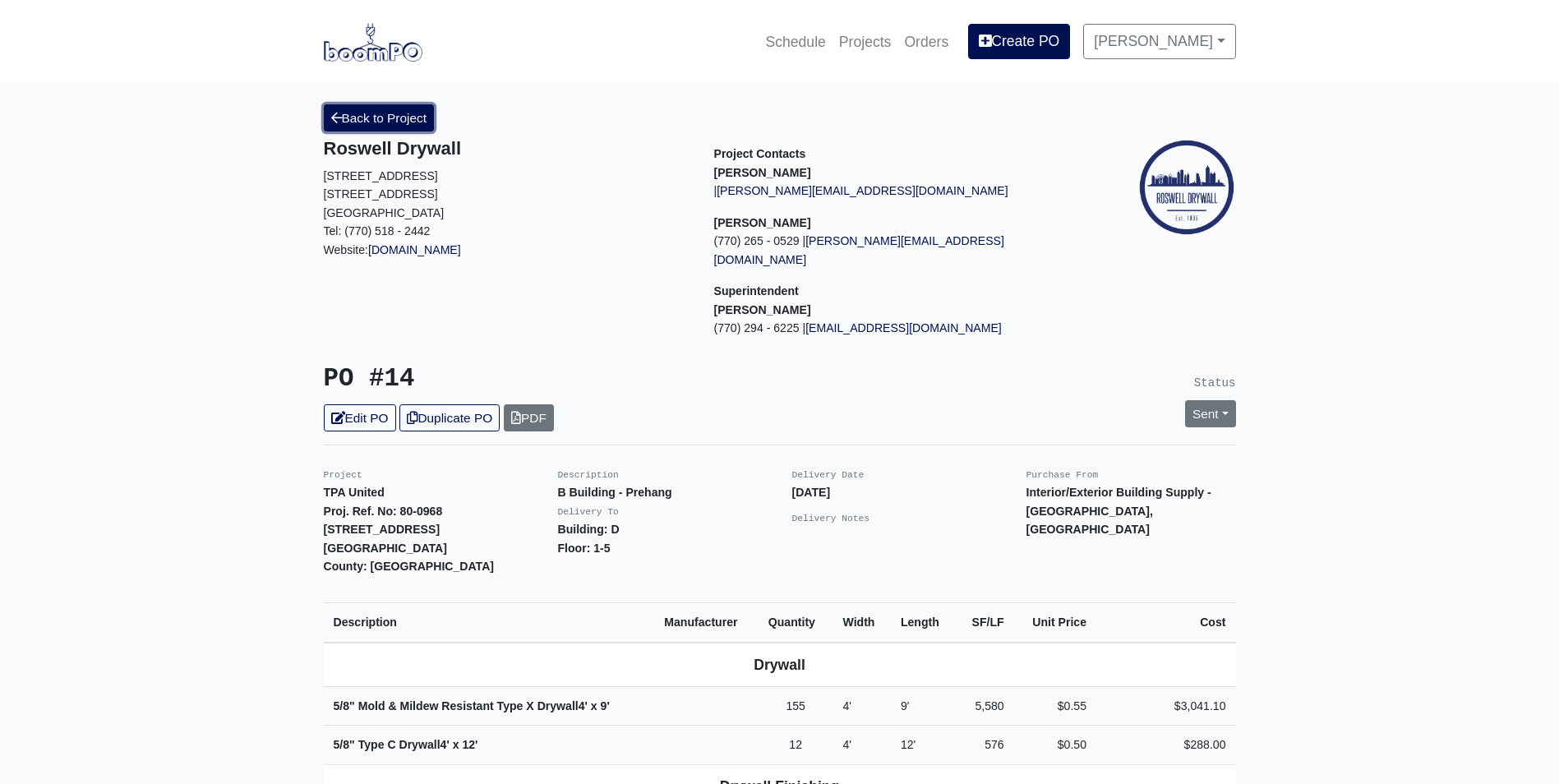
click at [358, 120] on link "Back to Project" at bounding box center [378, 118] width 111 height 27
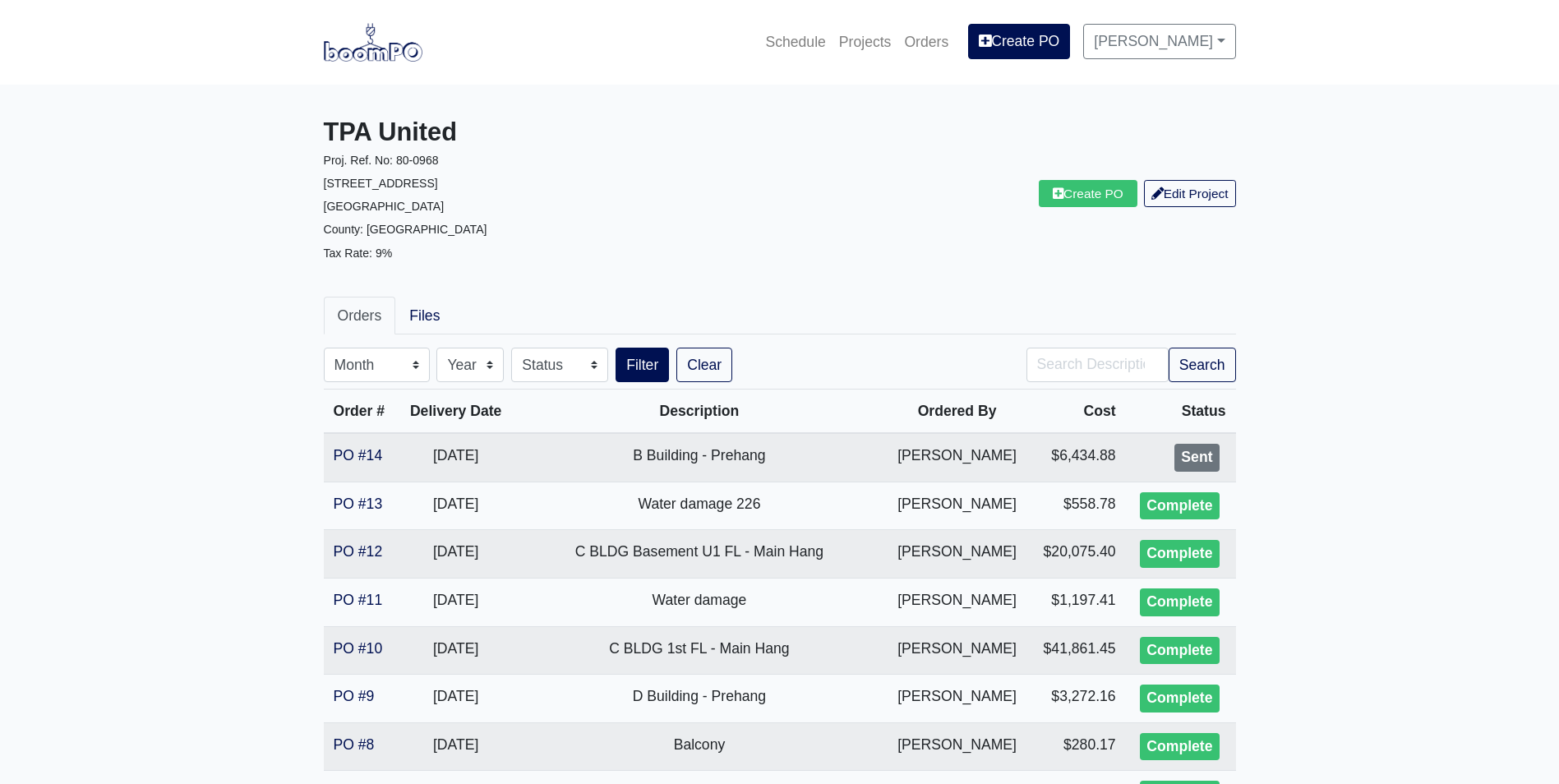
click at [1445, 403] on main "TPA United Proj. Ref. No: 80-0968 1104 Avondale Avenue SE Atlanta, GA 30312 Cou…" at bounding box center [780, 640] width 1559 height 1112
click at [365, 52] on img at bounding box center [373, 42] width 99 height 38
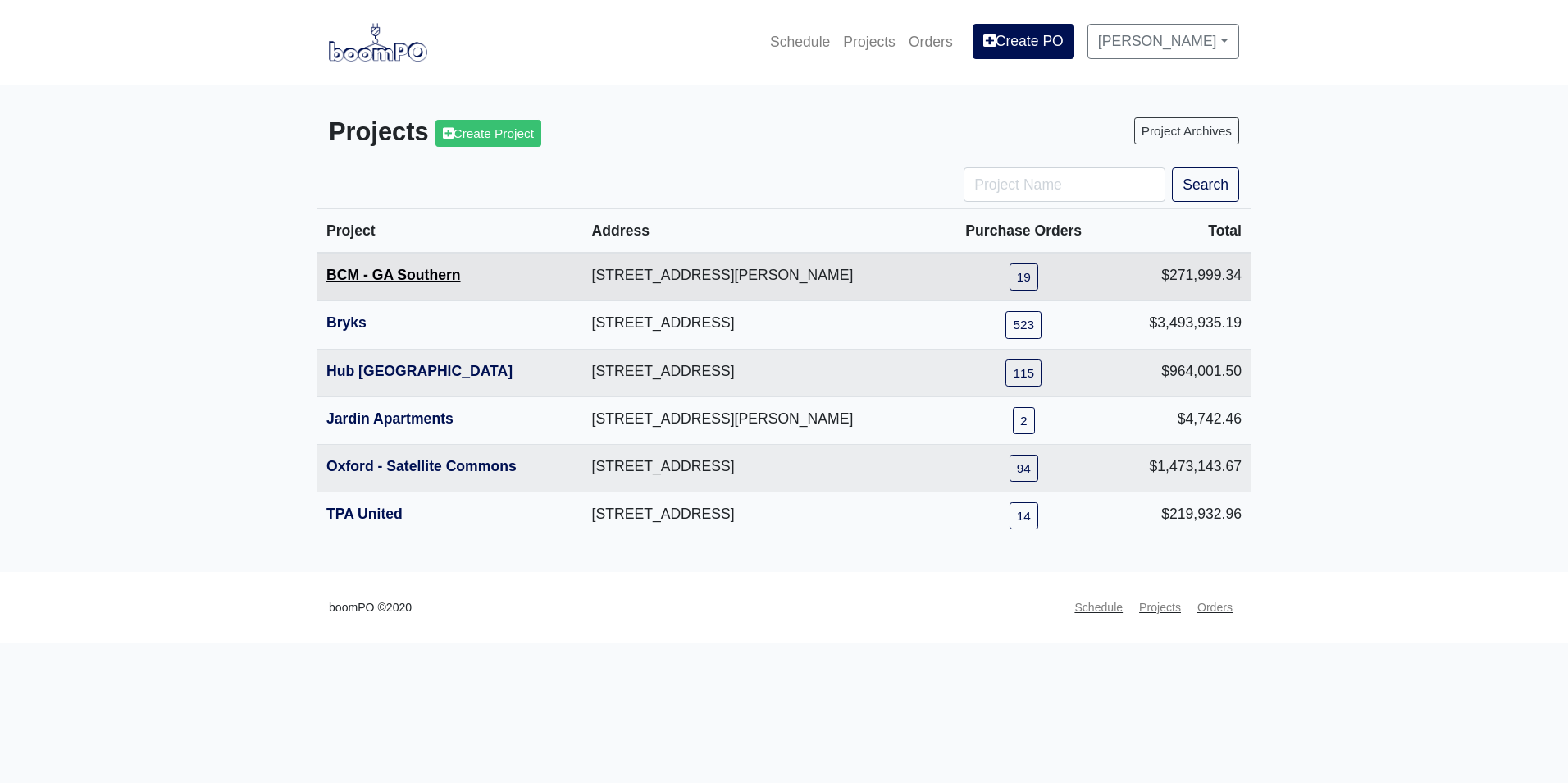
click at [377, 281] on link "BCM - GA Southern" at bounding box center [394, 275] width 134 height 16
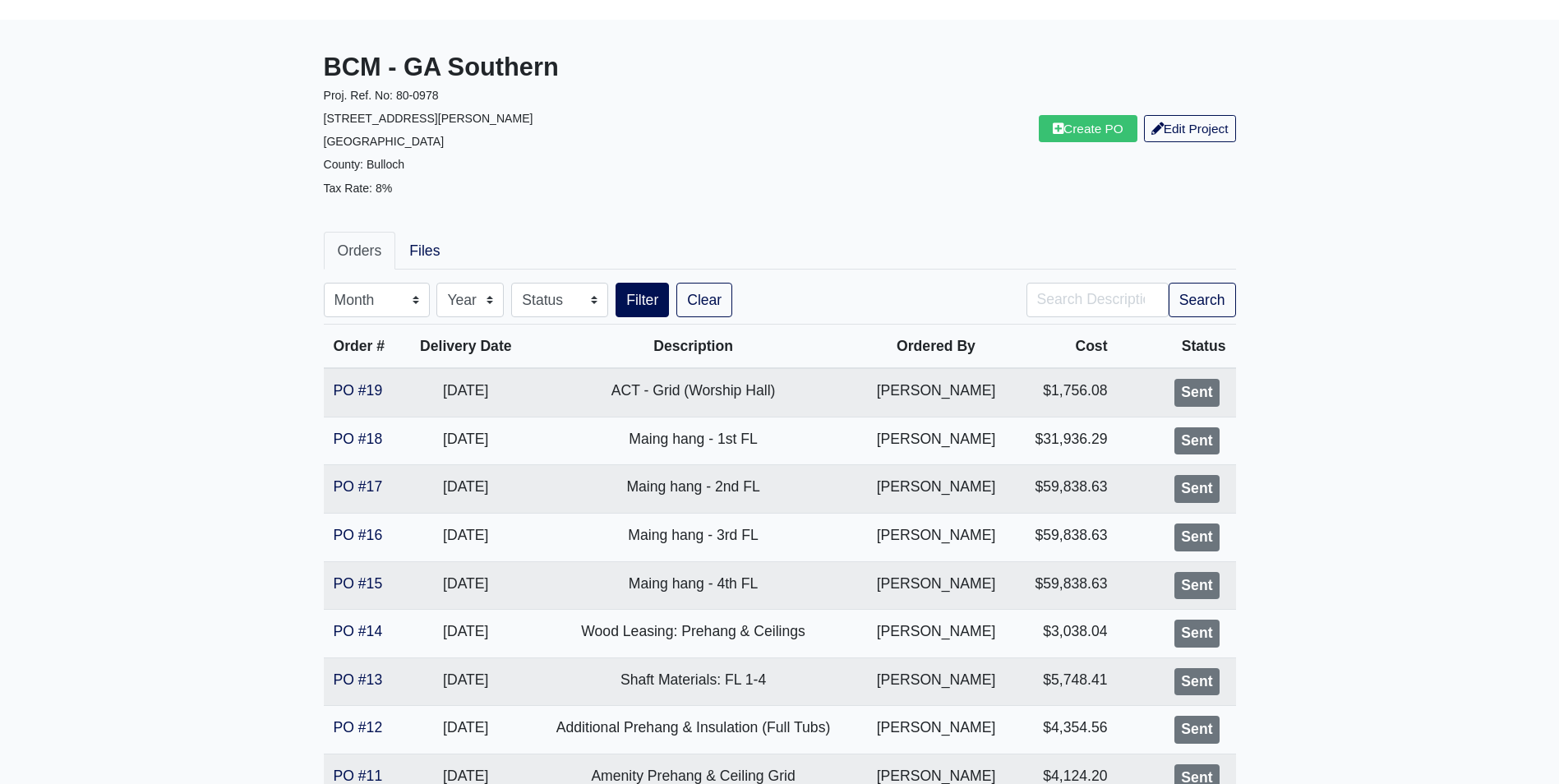
scroll to position [82, 0]
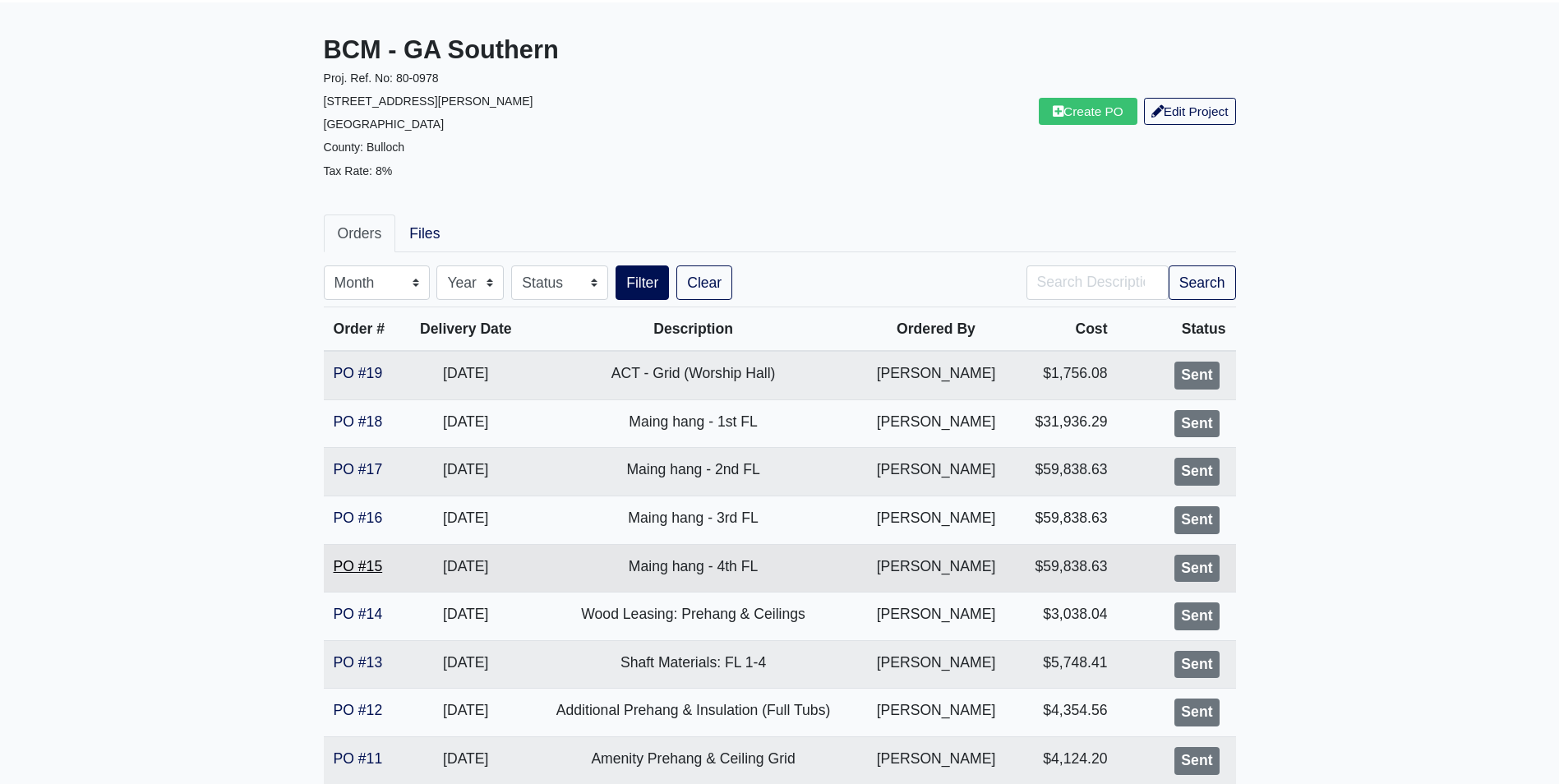
click at [356, 562] on link "PO #15" at bounding box center [358, 565] width 49 height 16
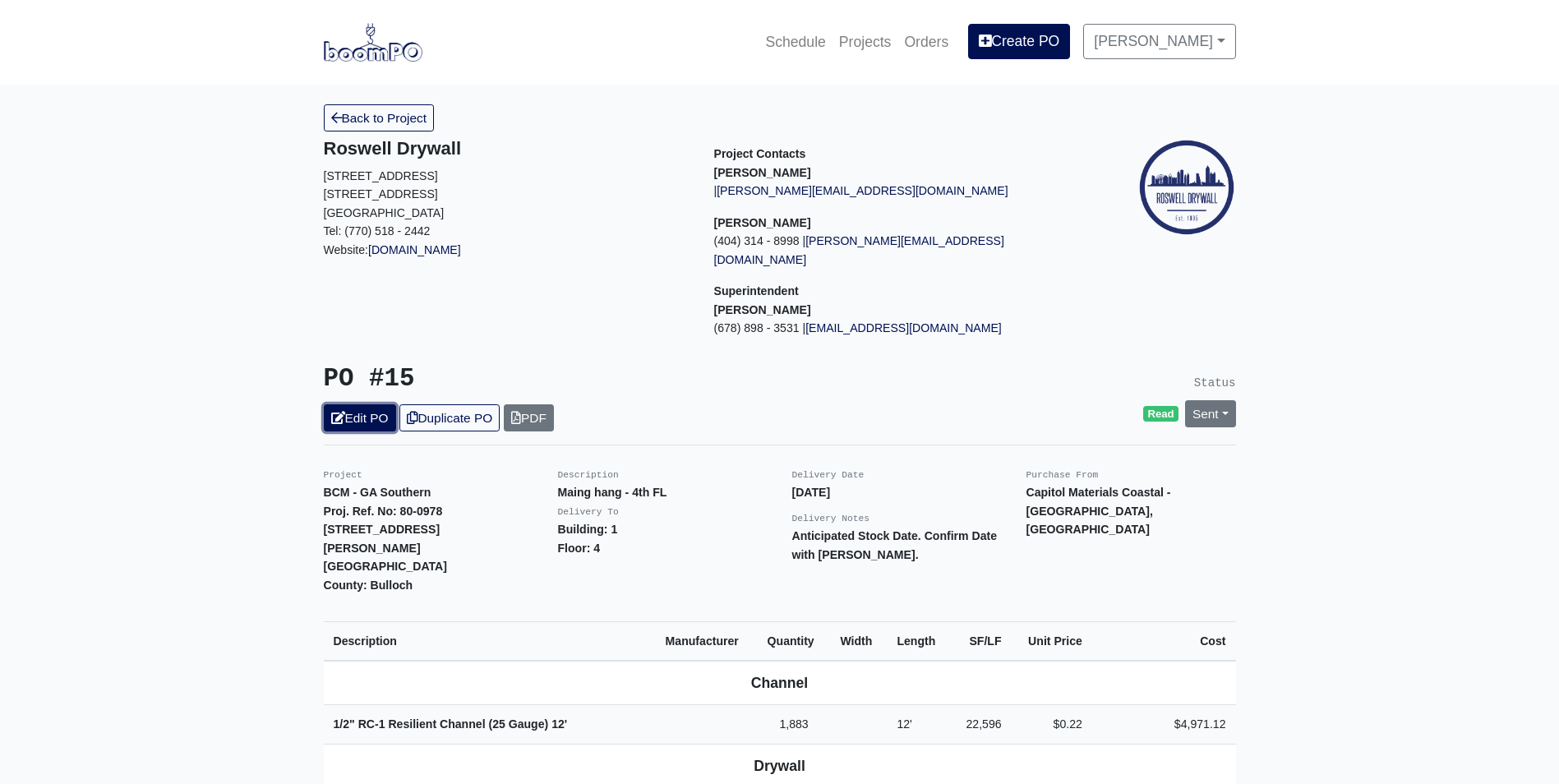
click at [362, 404] on link "Edit PO" at bounding box center [359, 417] width 72 height 27
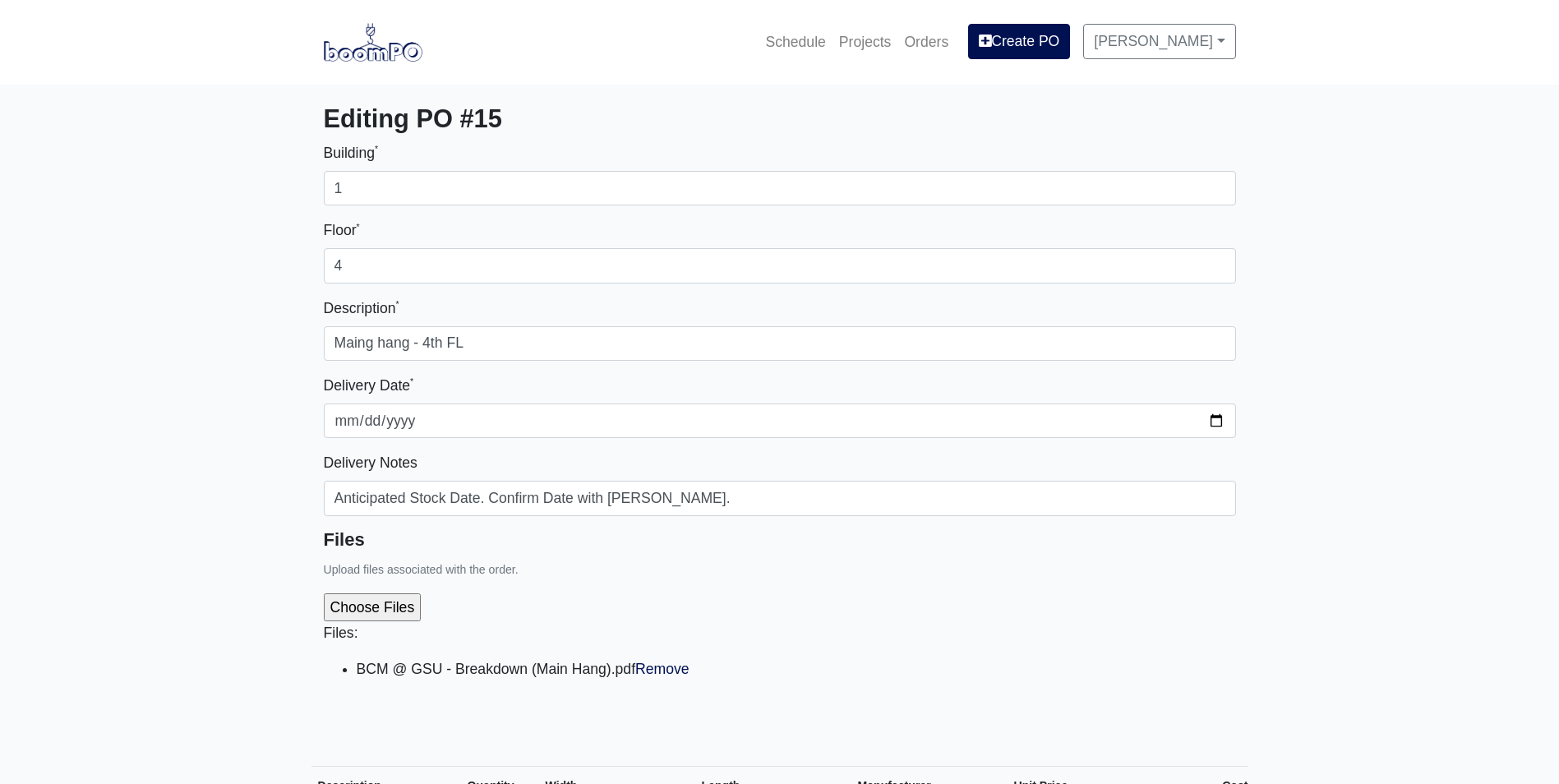
select select
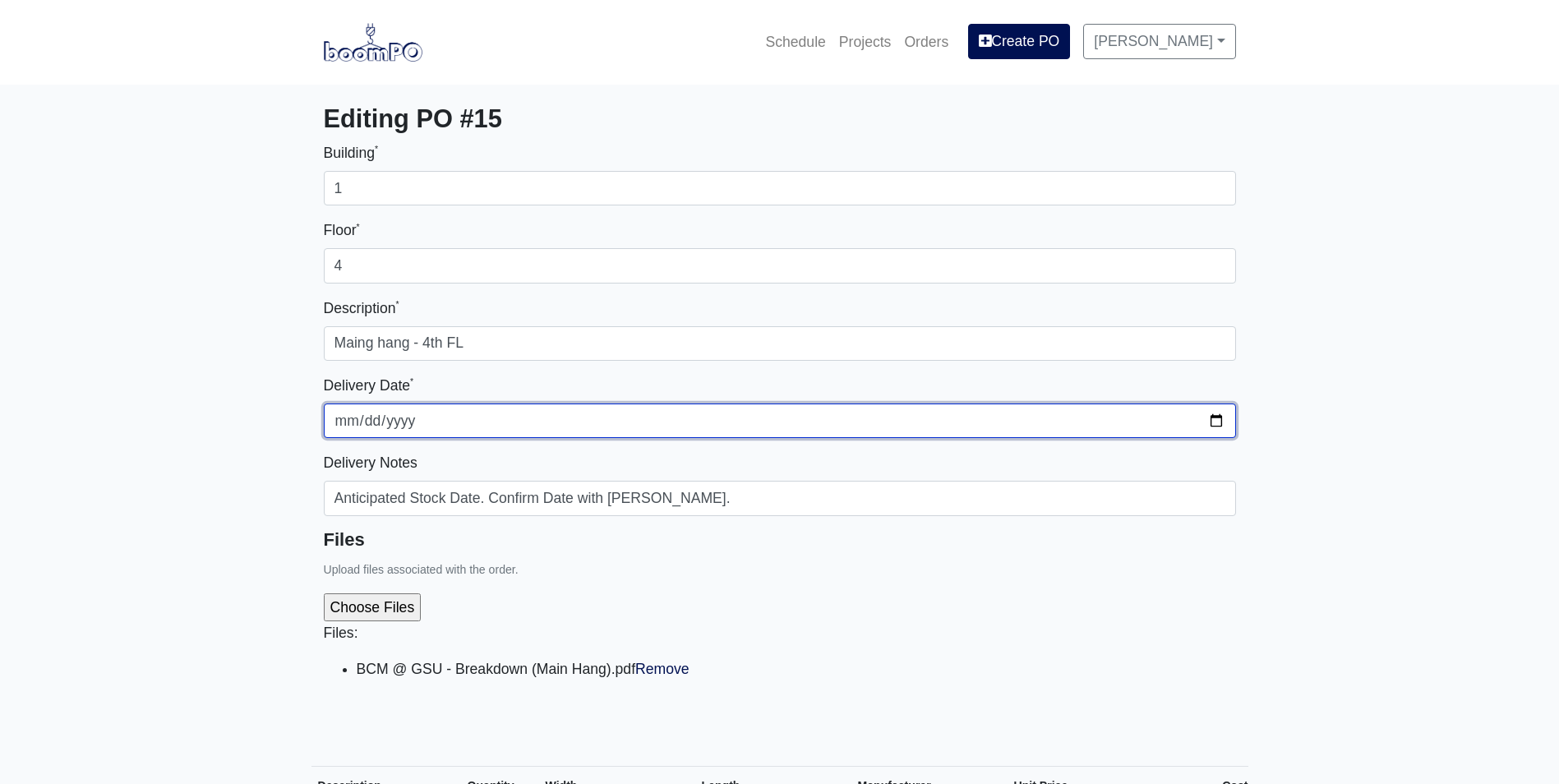
click at [1217, 415] on input "2025-08-19" at bounding box center [780, 421] width 912 height 34
type input "2025-08-28"
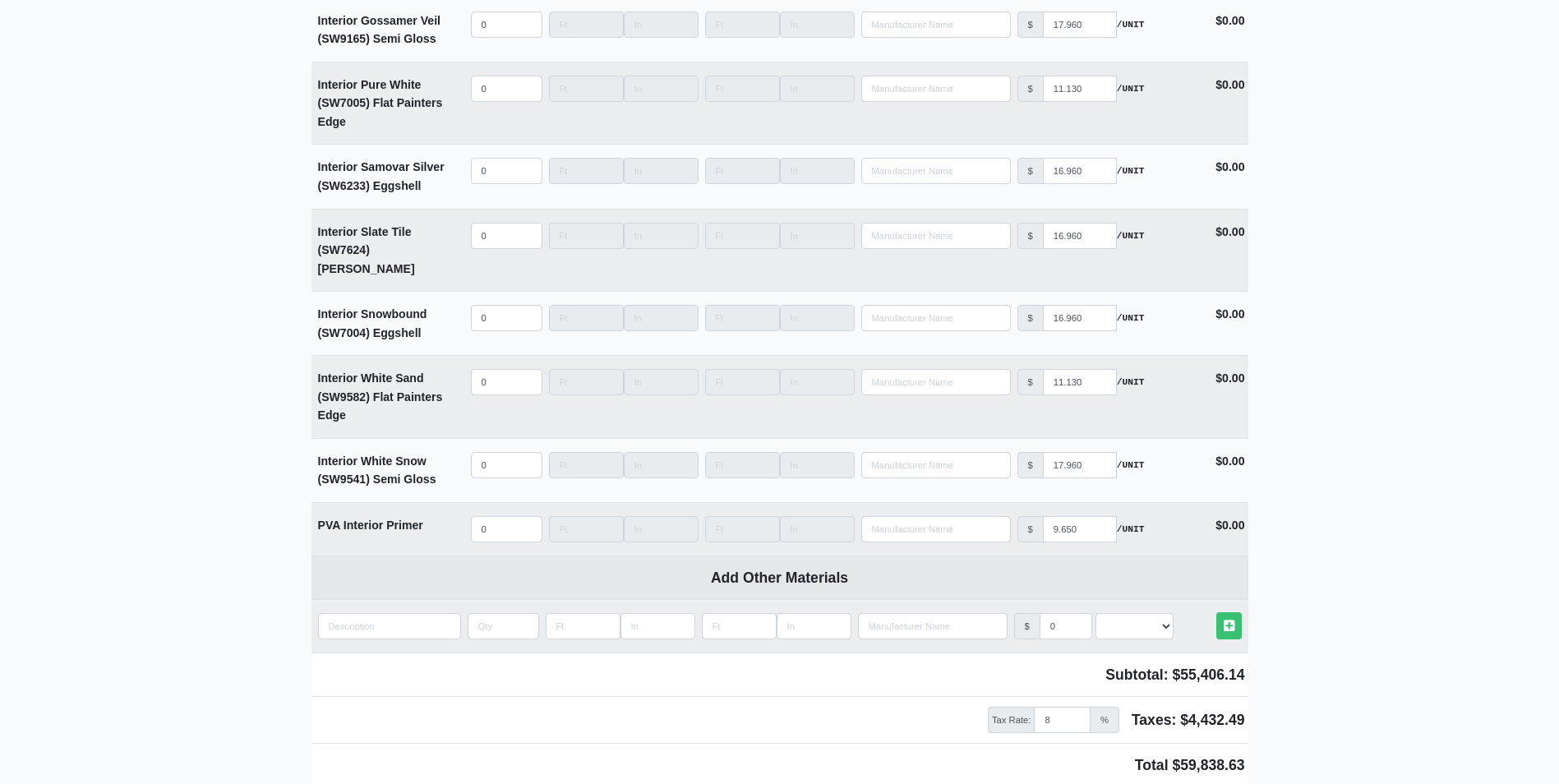
scroll to position [4125, 0]
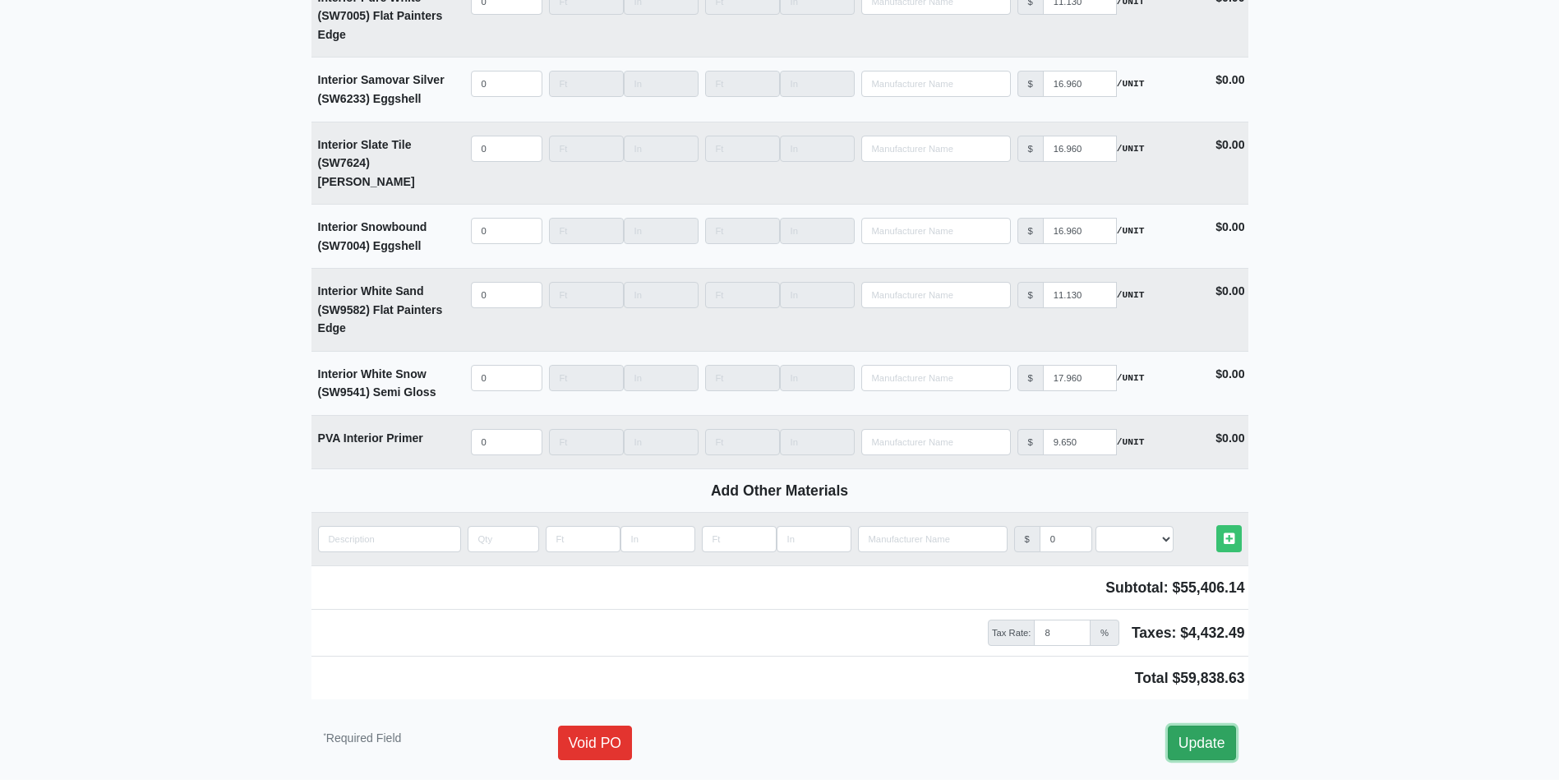
click at [1201, 725] on link "Update" at bounding box center [1201, 742] width 68 height 34
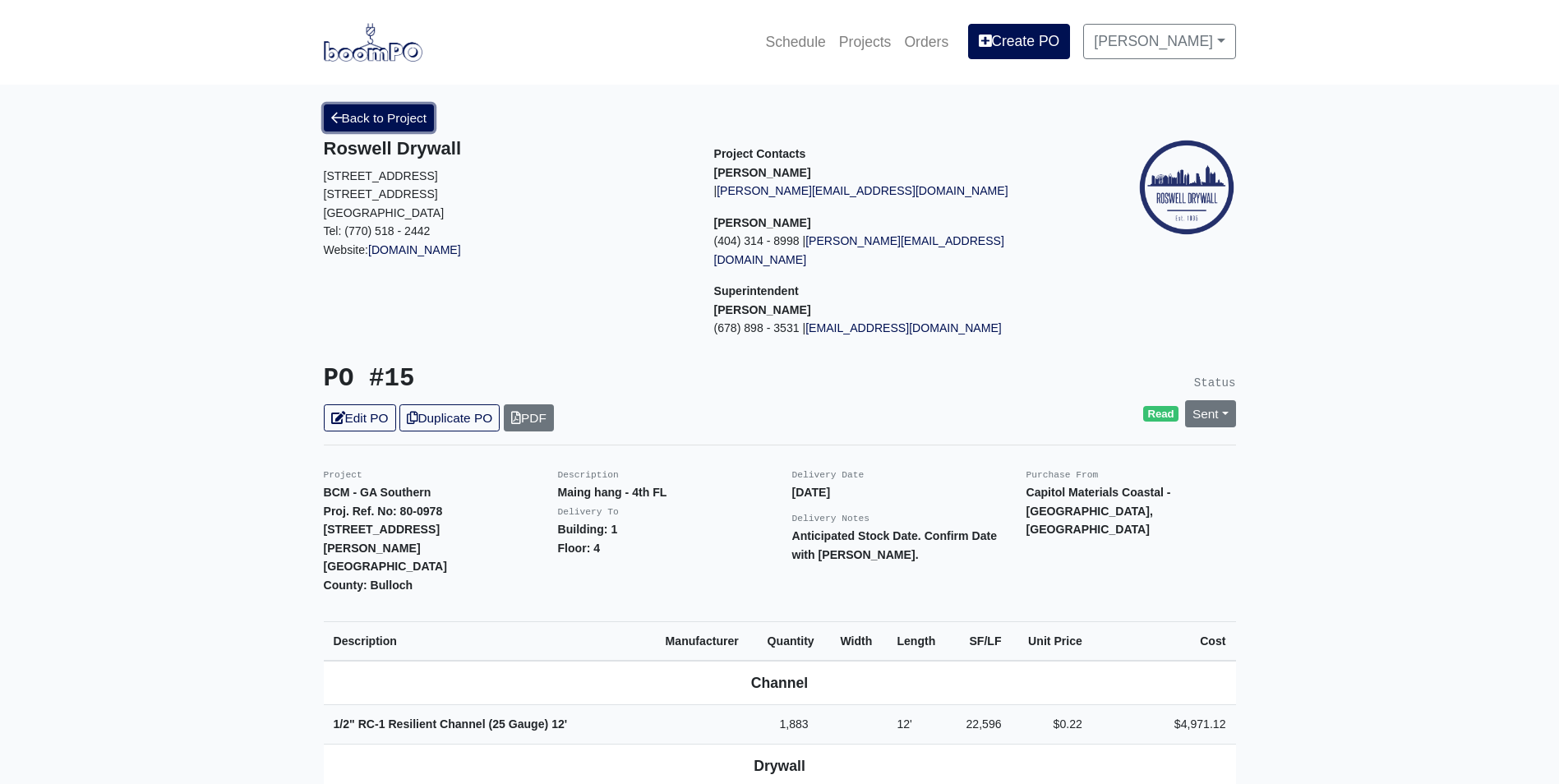
click at [388, 124] on link "Back to Project" at bounding box center [378, 118] width 111 height 27
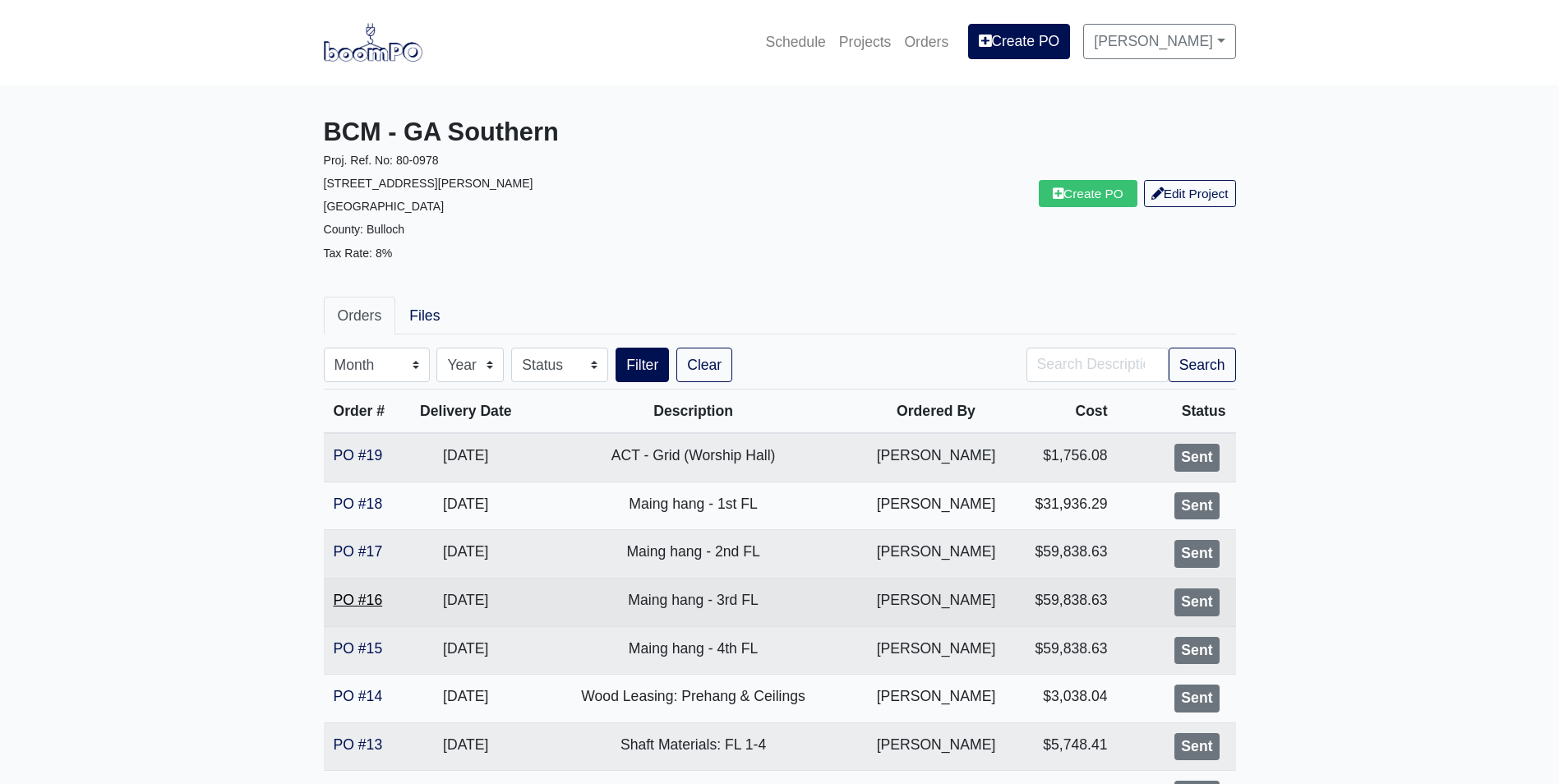
click at [357, 594] on link "PO #16" at bounding box center [358, 599] width 49 height 16
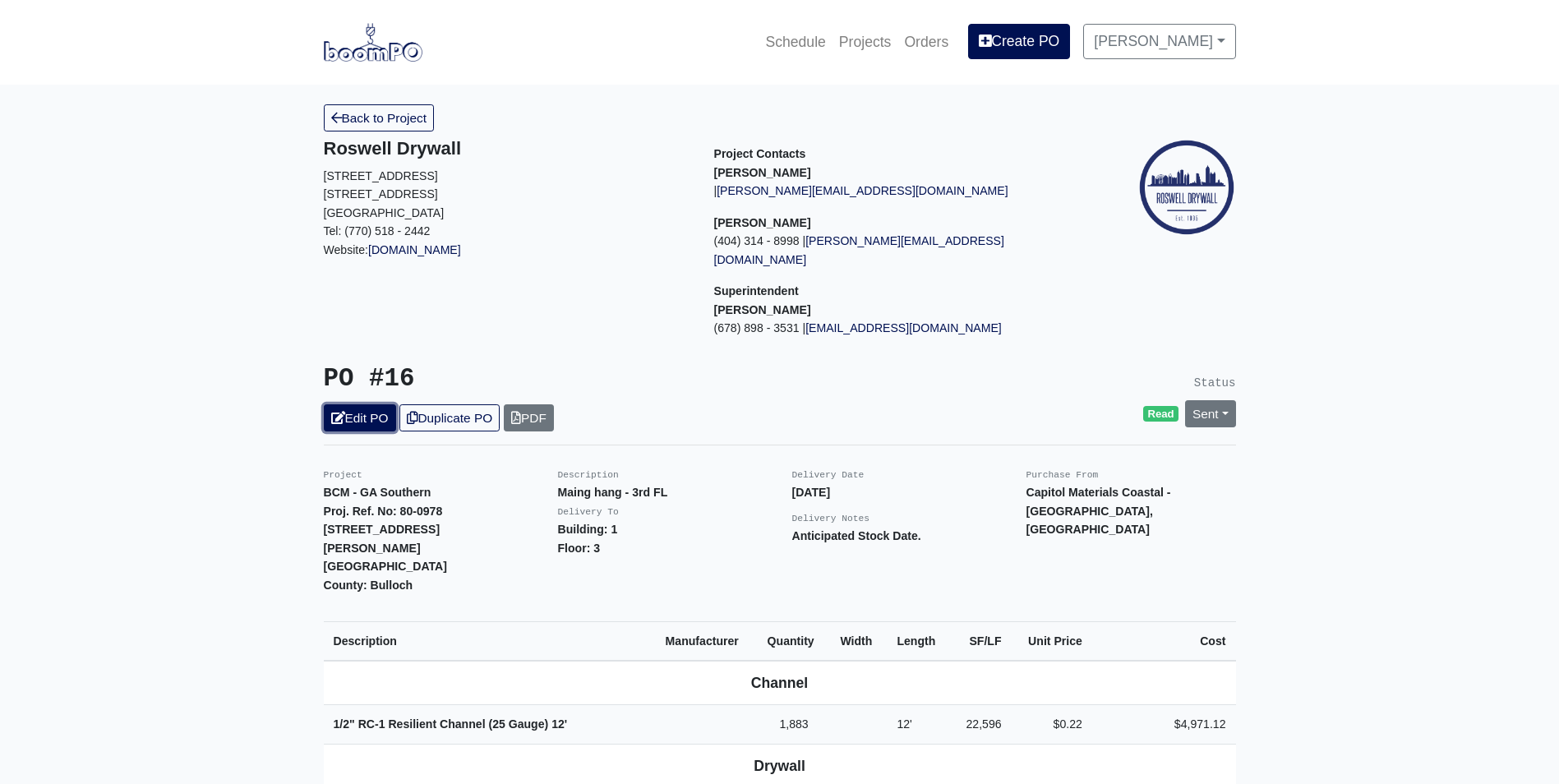
click at [358, 404] on link "Edit PO" at bounding box center [359, 417] width 72 height 27
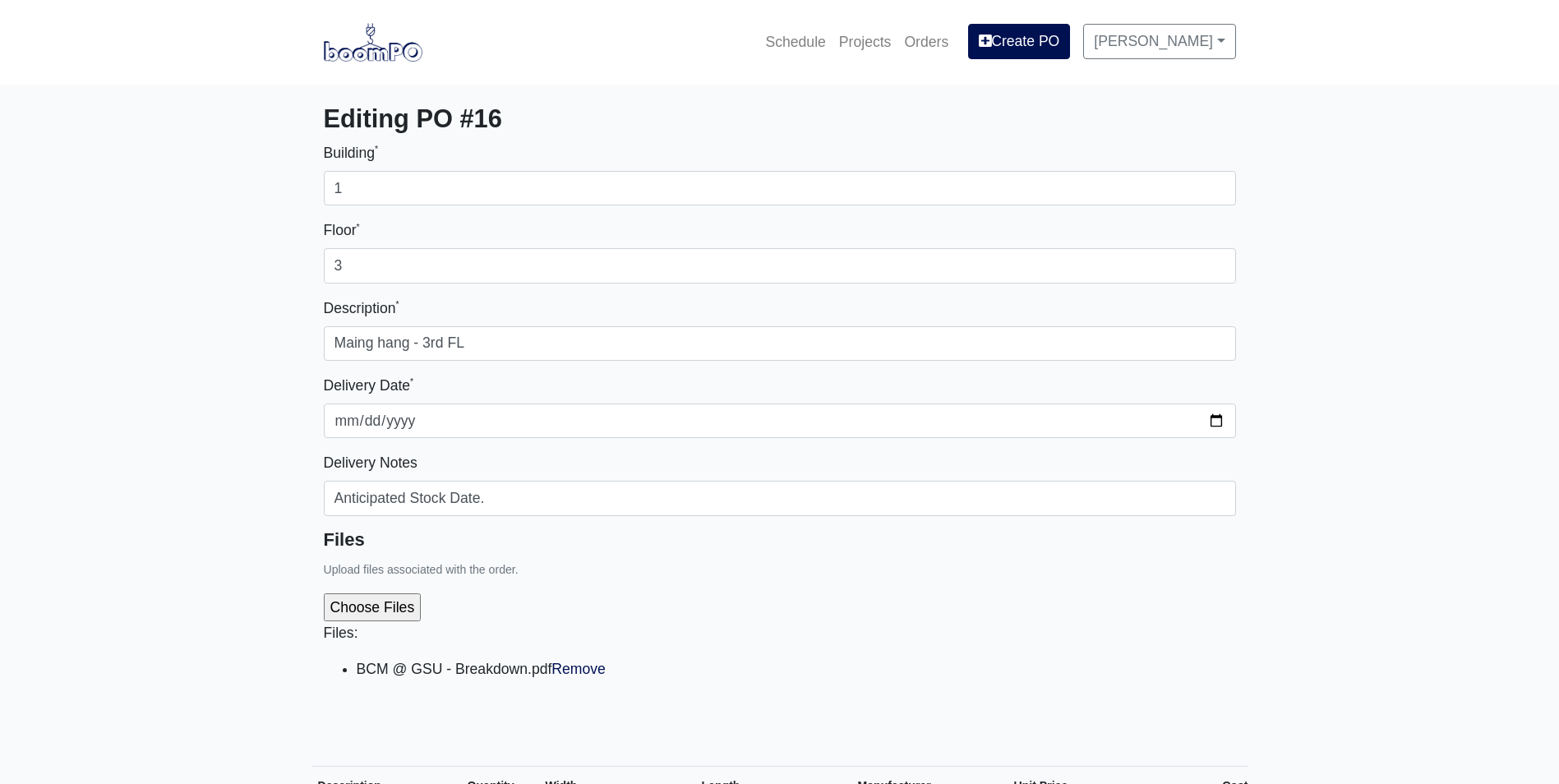
select select
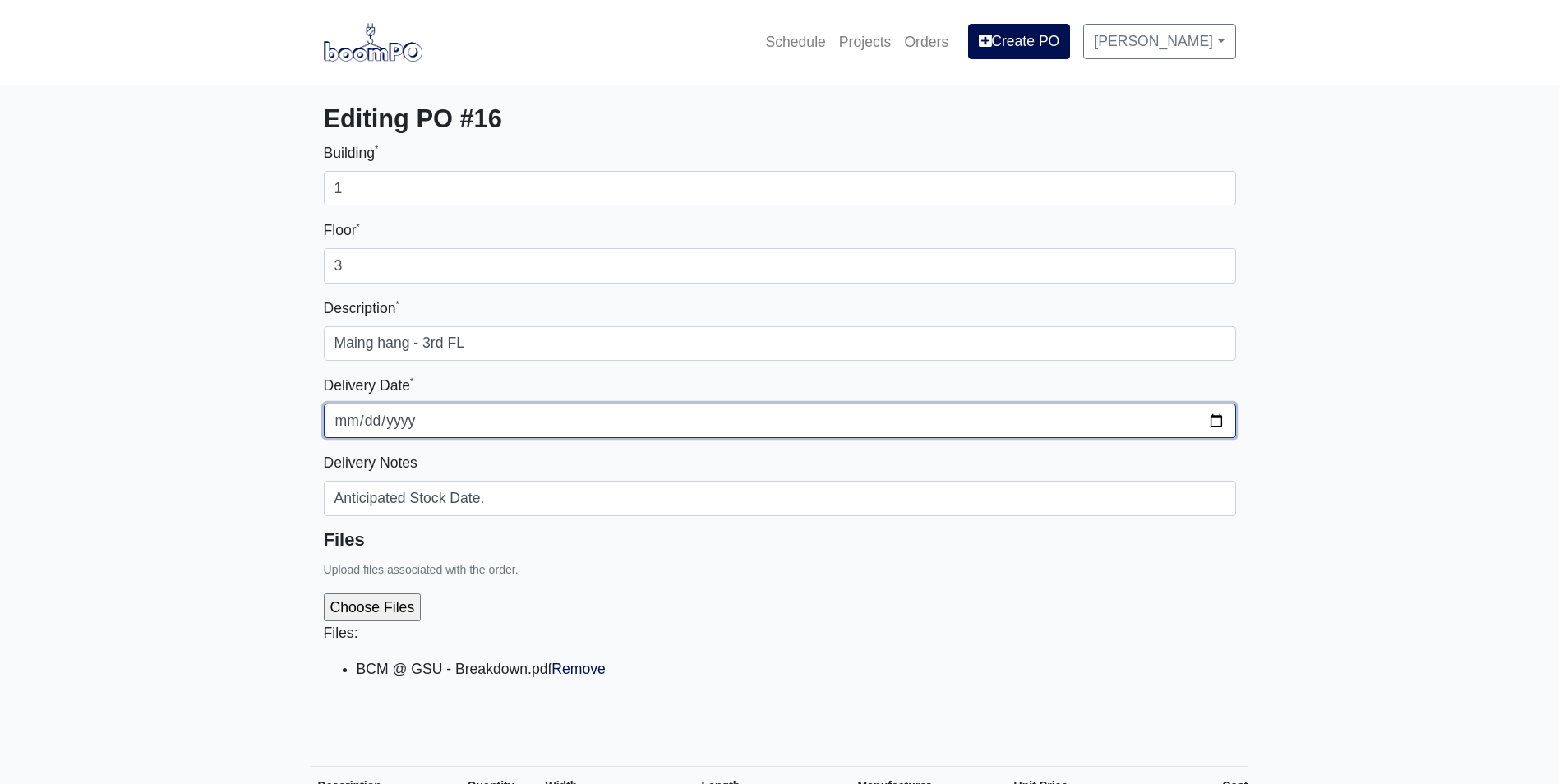
click at [1210, 416] on input "2025-08-21" at bounding box center [780, 421] width 912 height 34
type input "2025-09-01"
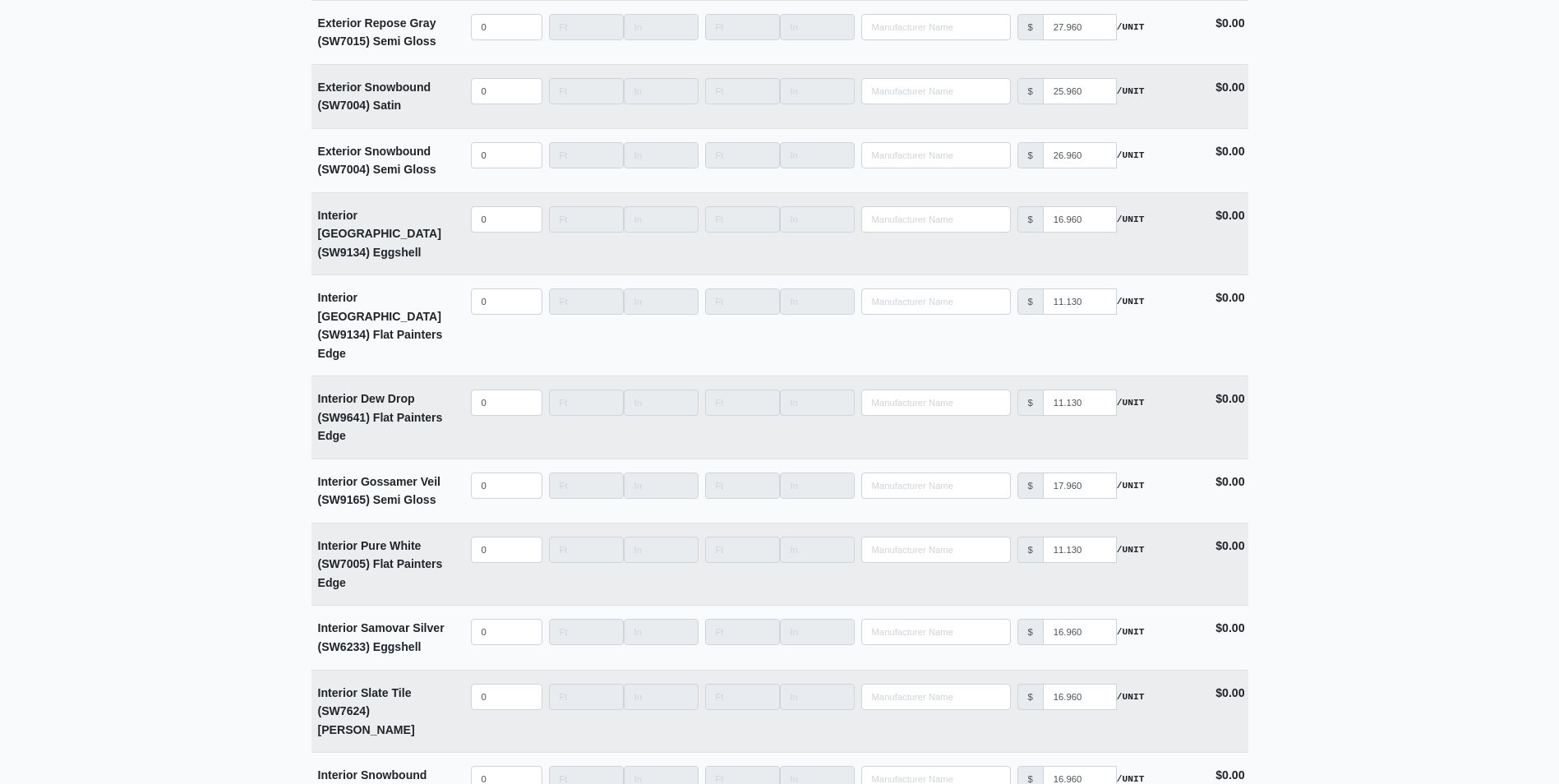
scroll to position [4125, 0]
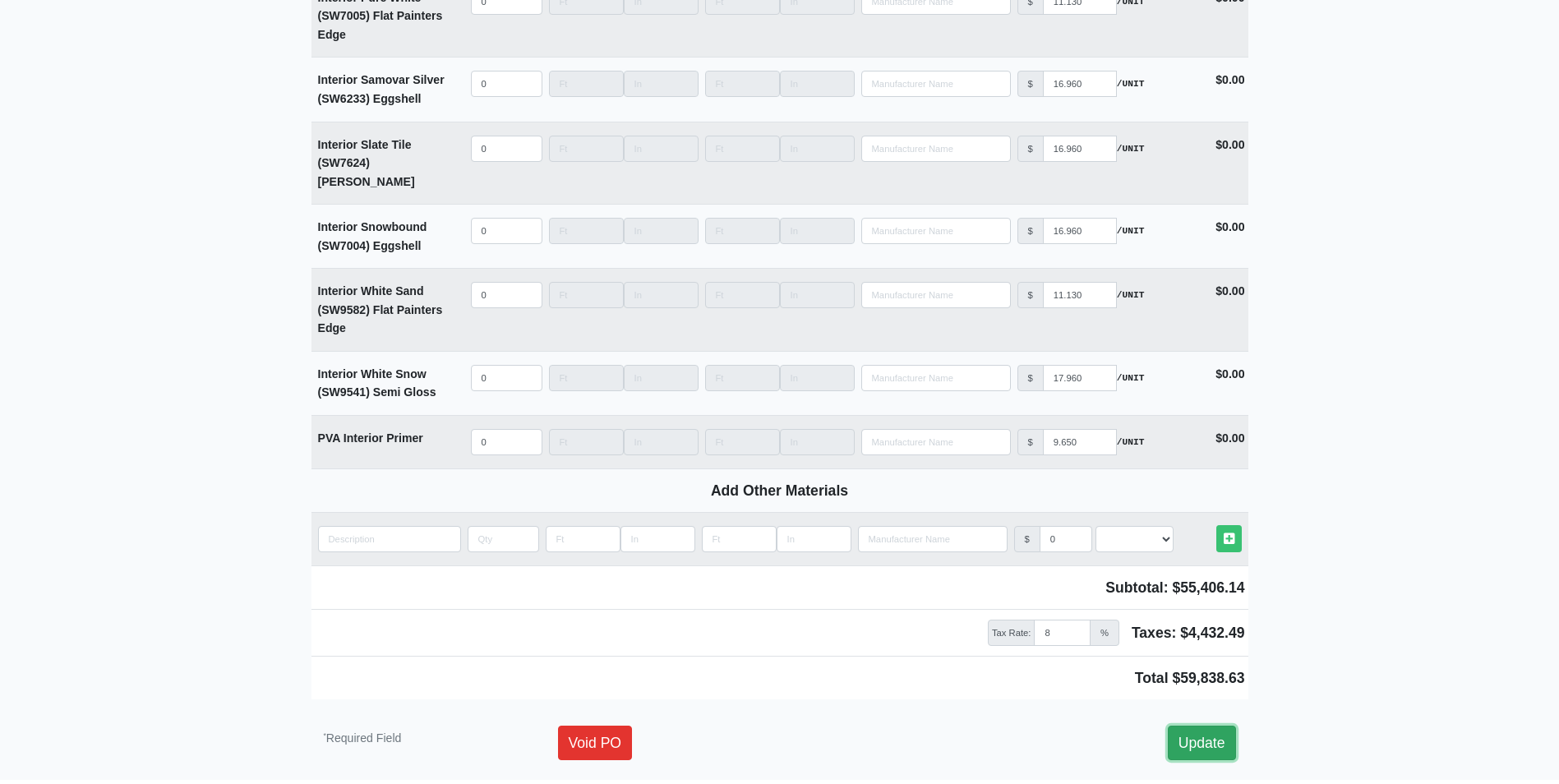
click at [1228, 725] on link "Update" at bounding box center [1201, 742] width 68 height 34
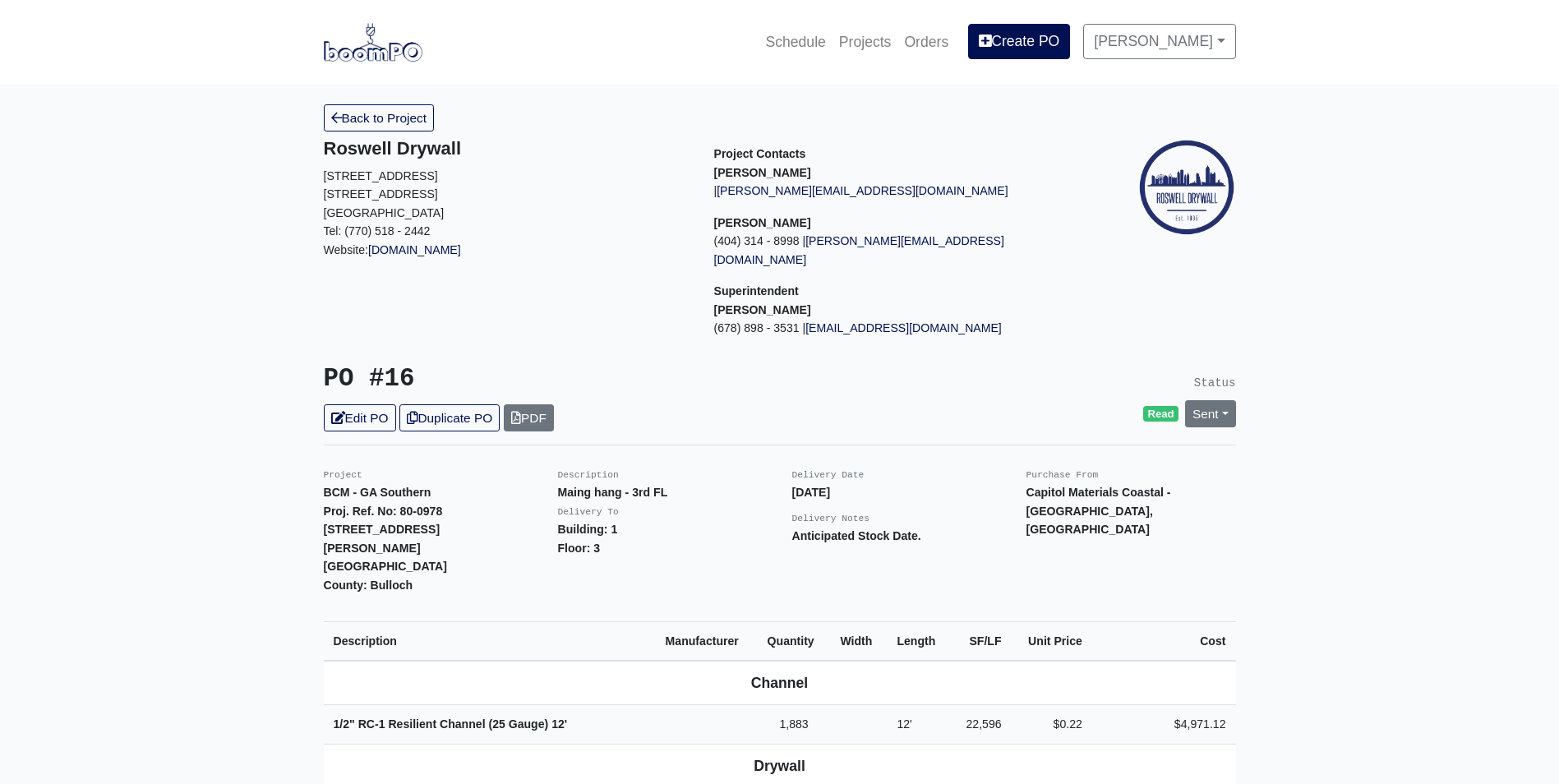
click at [394, 121] on link "Back to Project" at bounding box center [378, 118] width 111 height 27
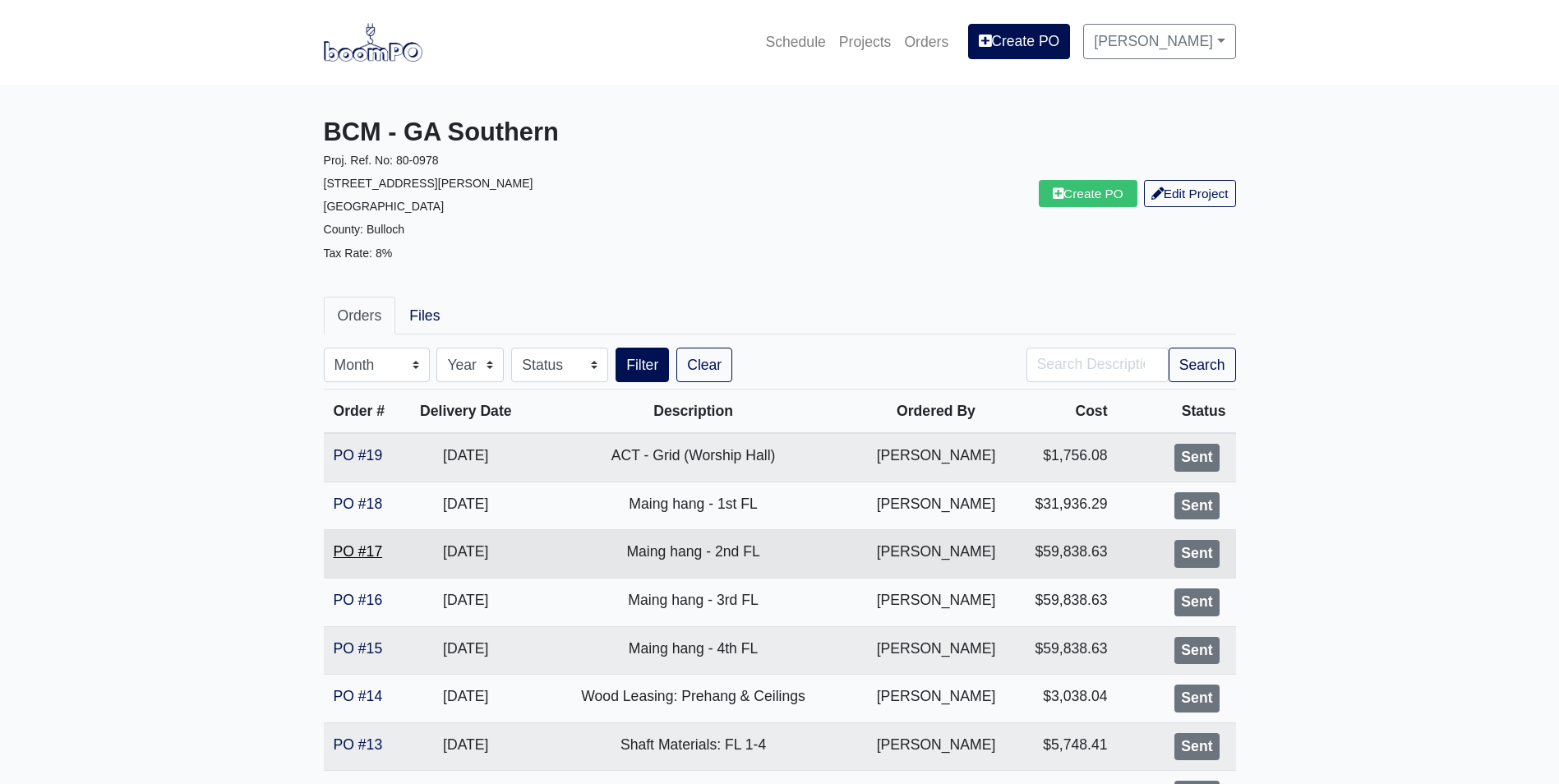
click at [361, 550] on link "PO #17" at bounding box center [358, 551] width 49 height 16
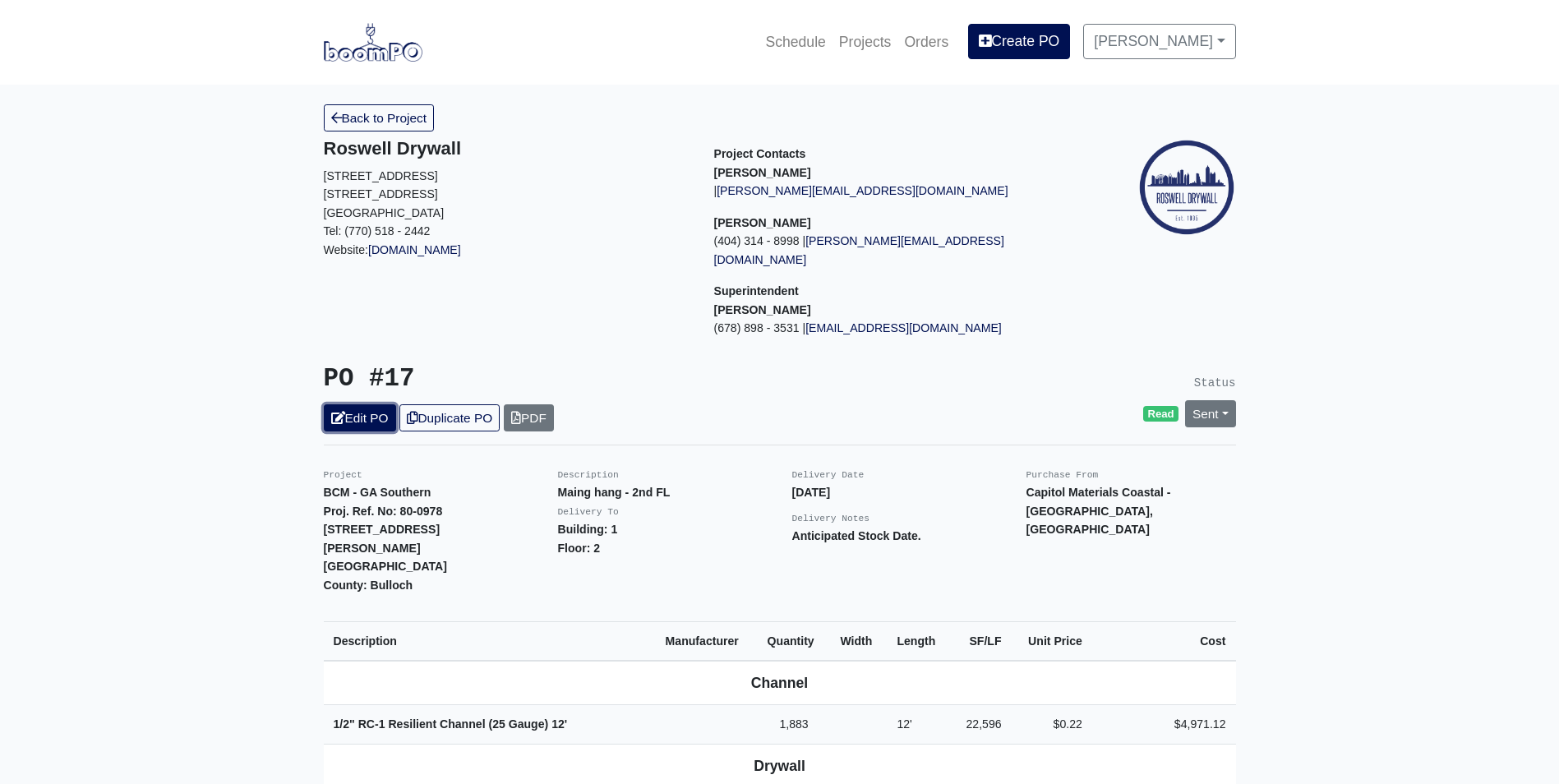
click at [343, 404] on link "Edit PO" at bounding box center [359, 417] width 72 height 27
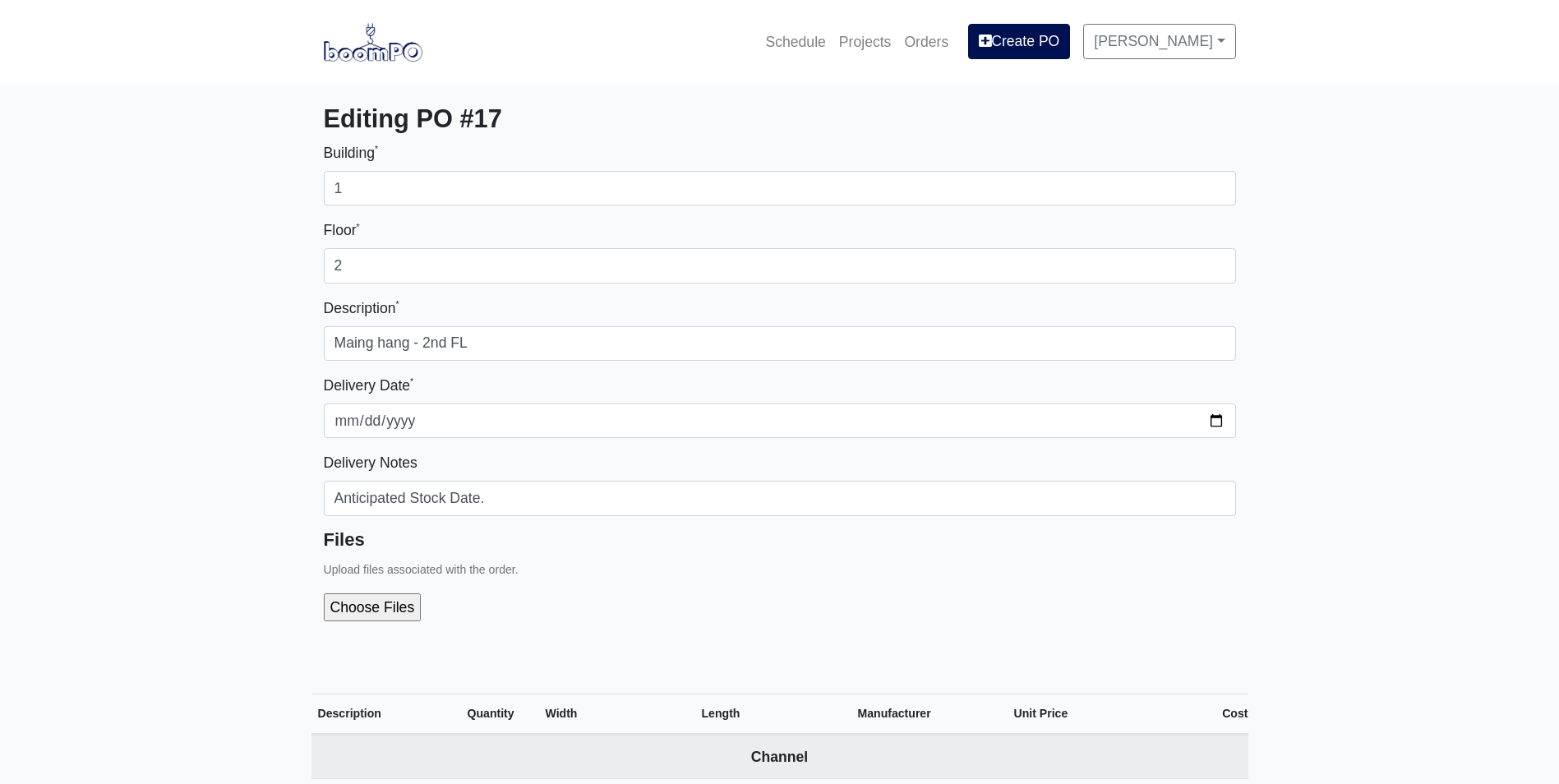
select select
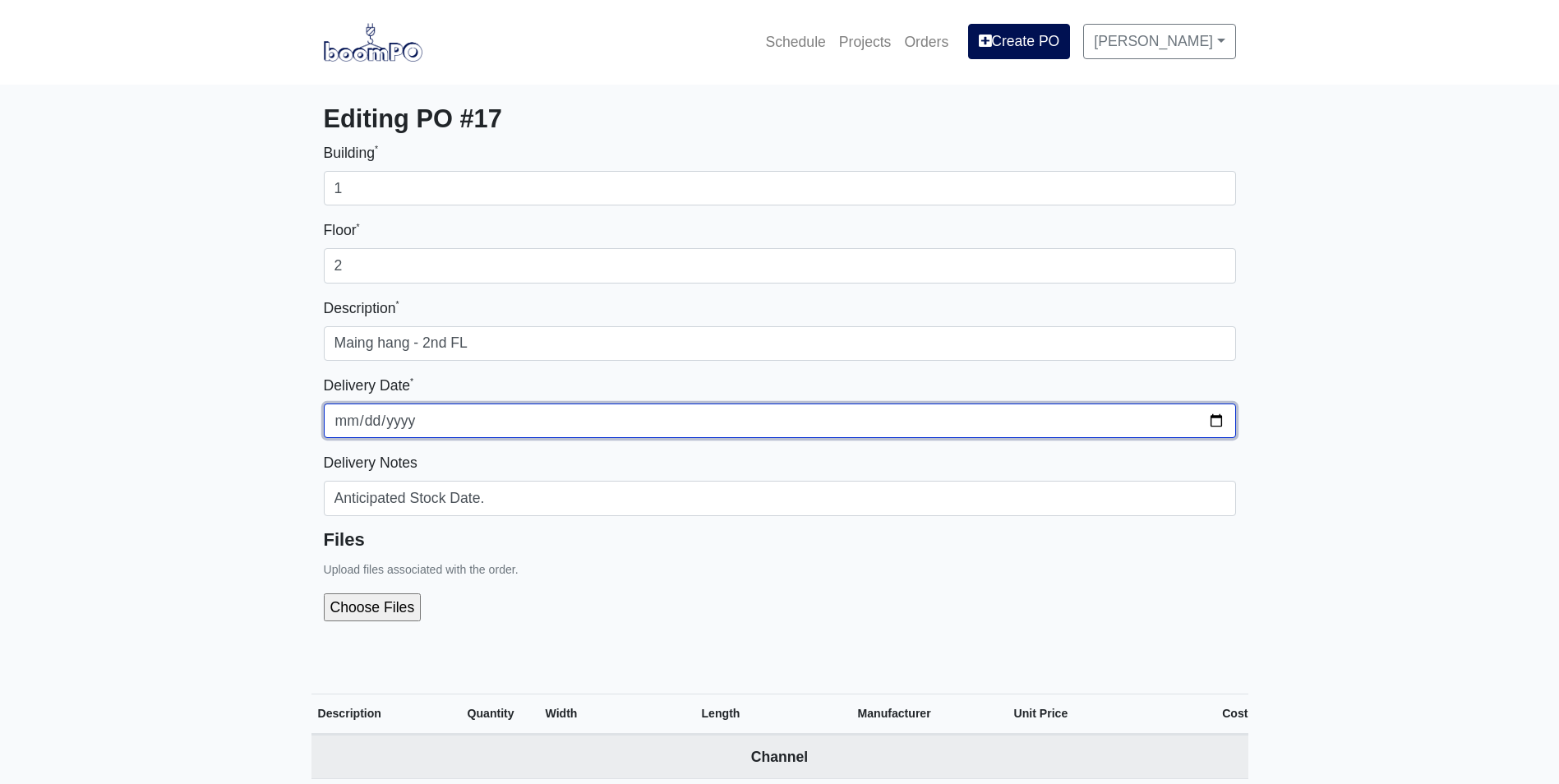
click at [1214, 416] on input "2025-08-25" at bounding box center [780, 421] width 912 height 34
type input "2025-09-03"
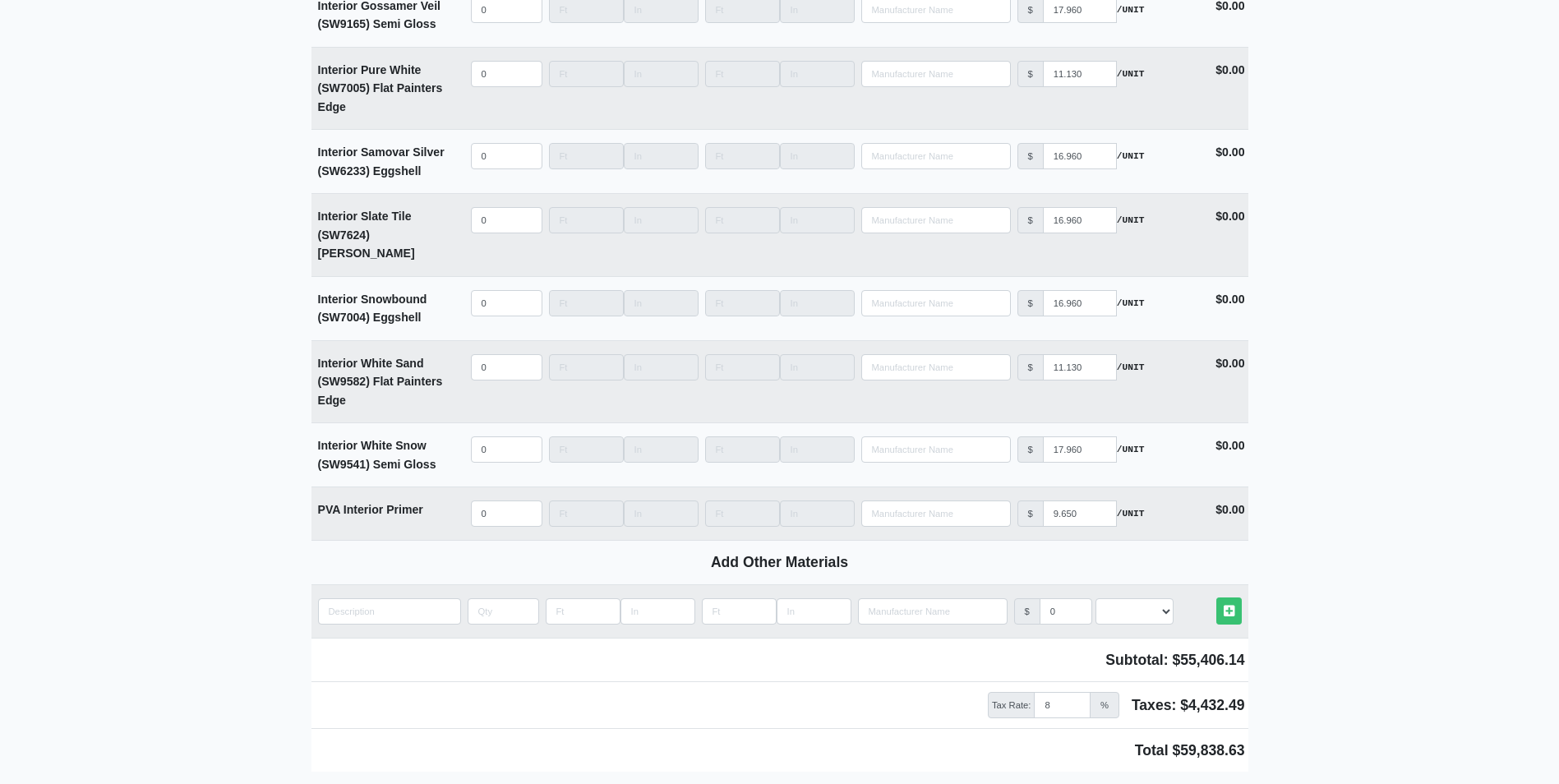
scroll to position [4052, 0]
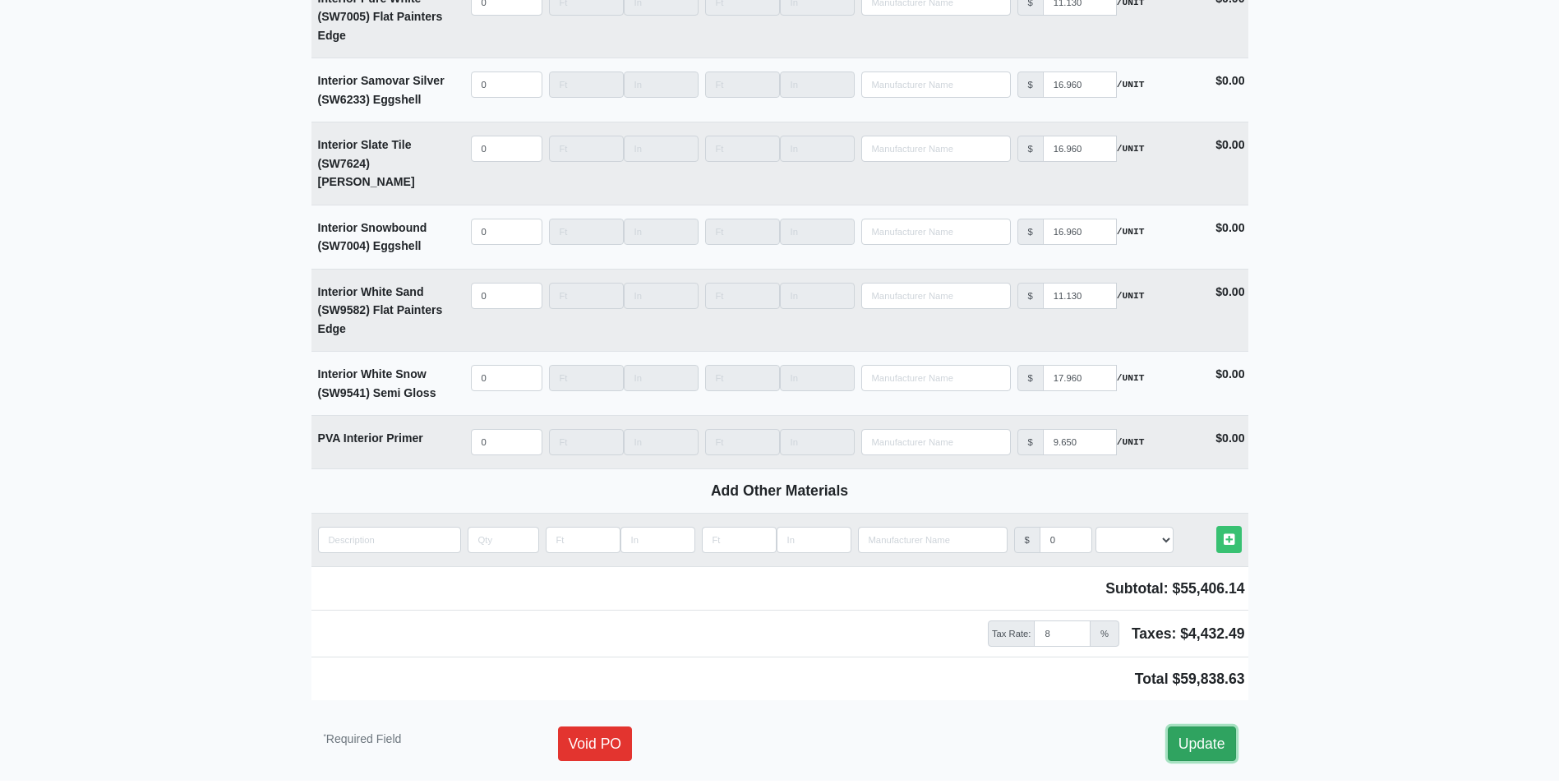
click at [1183, 726] on link "Update" at bounding box center [1201, 743] width 68 height 34
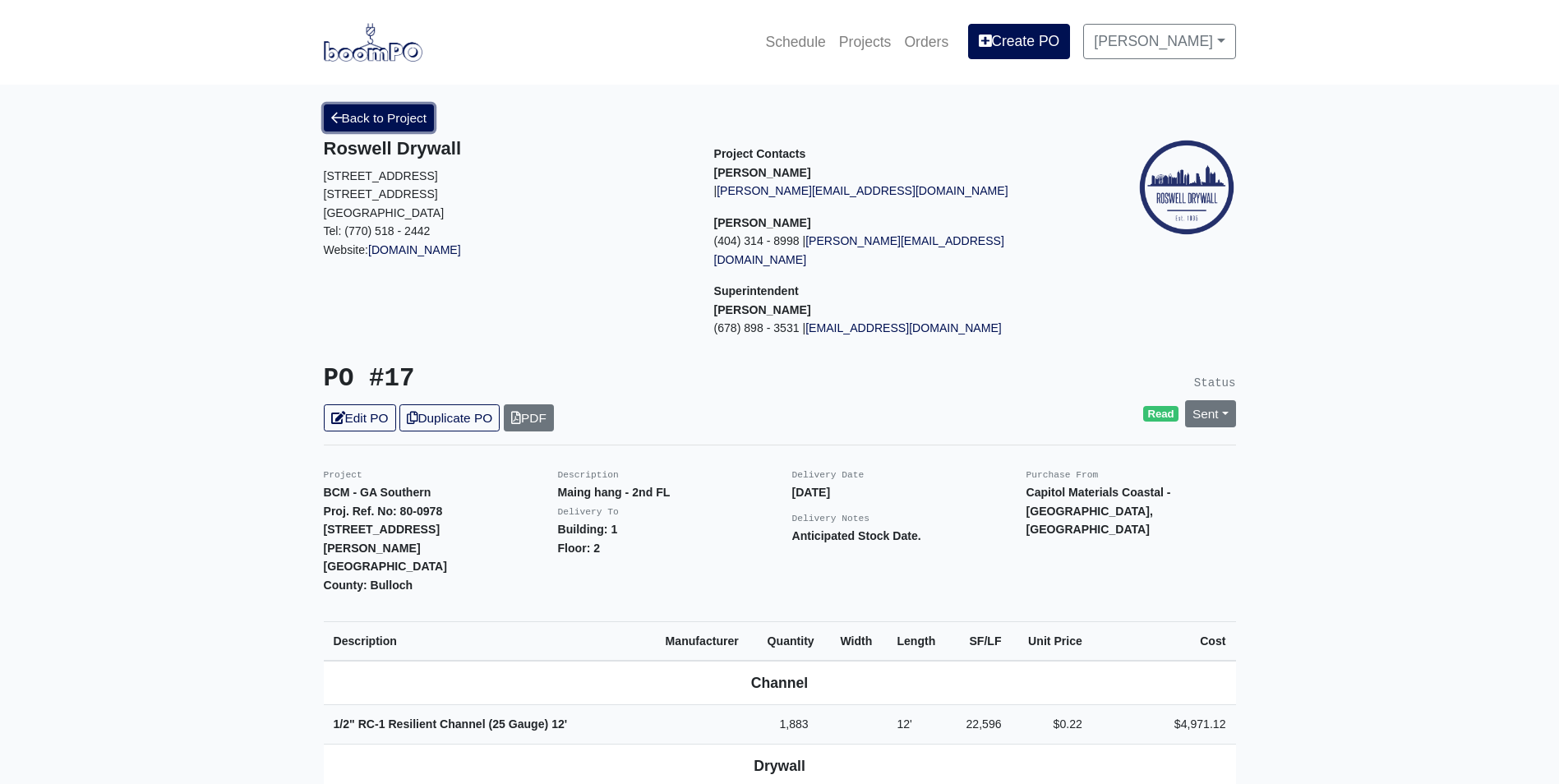
click at [376, 127] on link "Back to Project" at bounding box center [378, 118] width 111 height 27
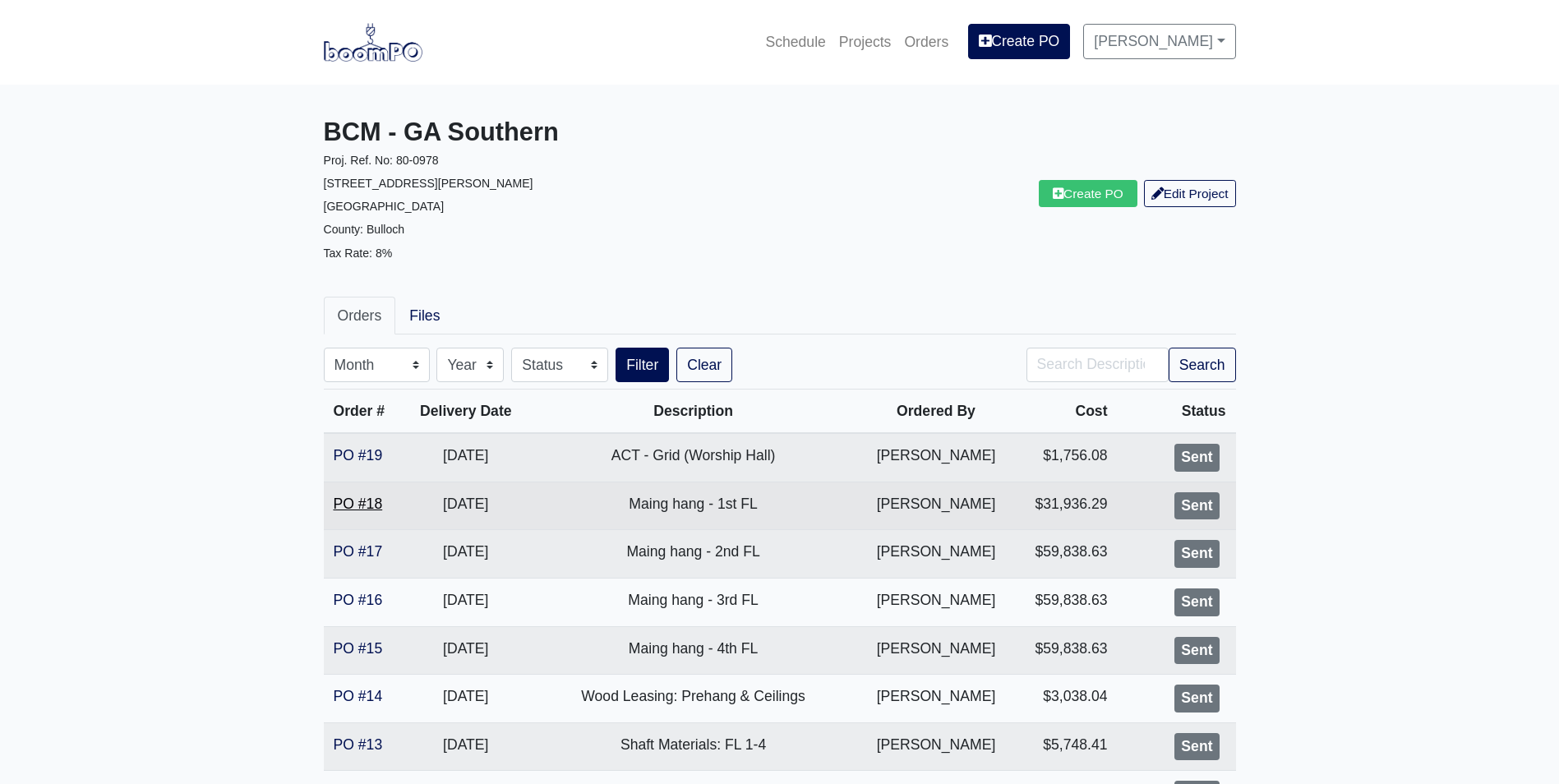
click at [362, 501] on link "PO #18" at bounding box center [358, 503] width 49 height 16
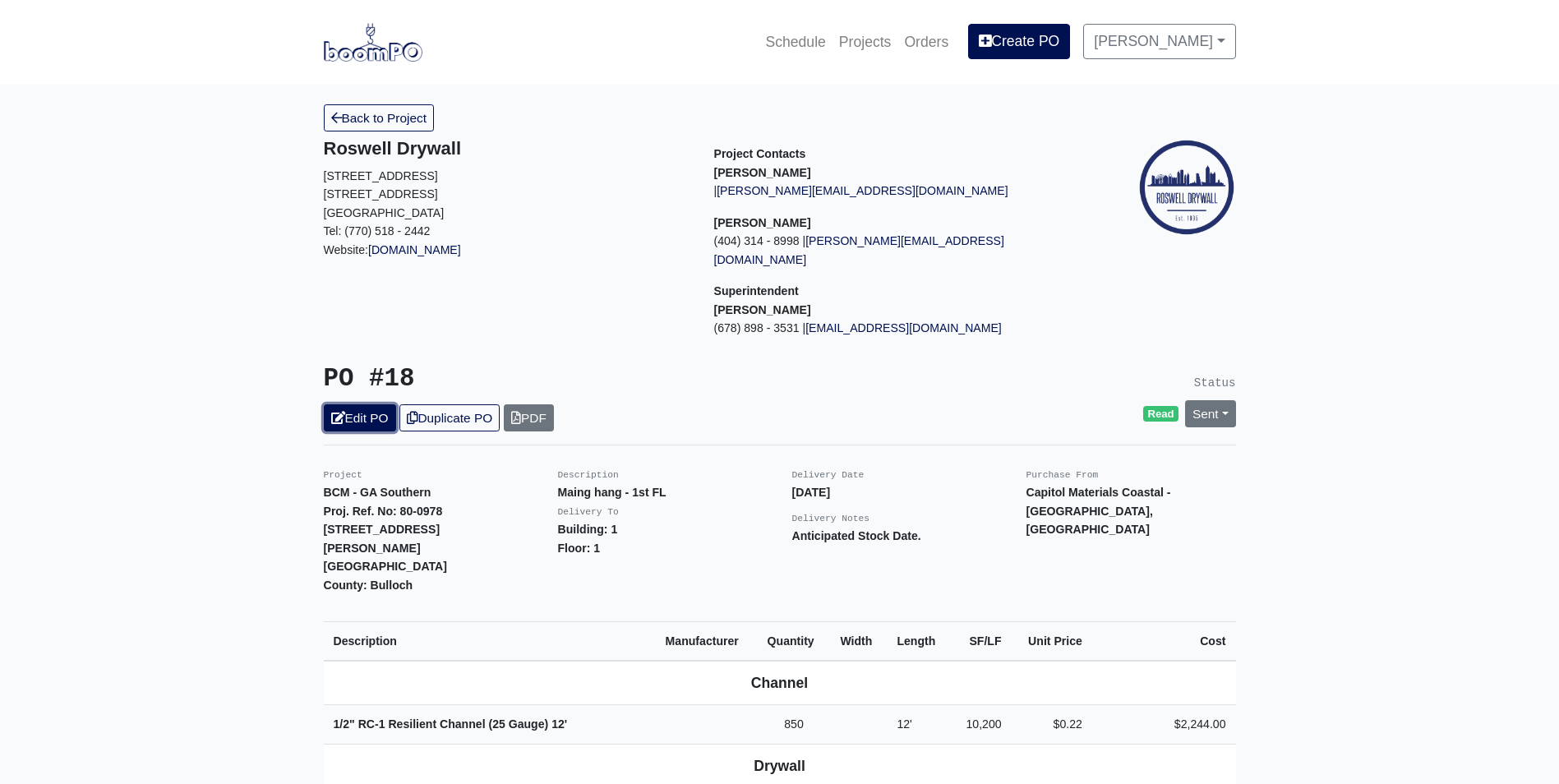
click at [349, 404] on link "Edit PO" at bounding box center [359, 417] width 72 height 27
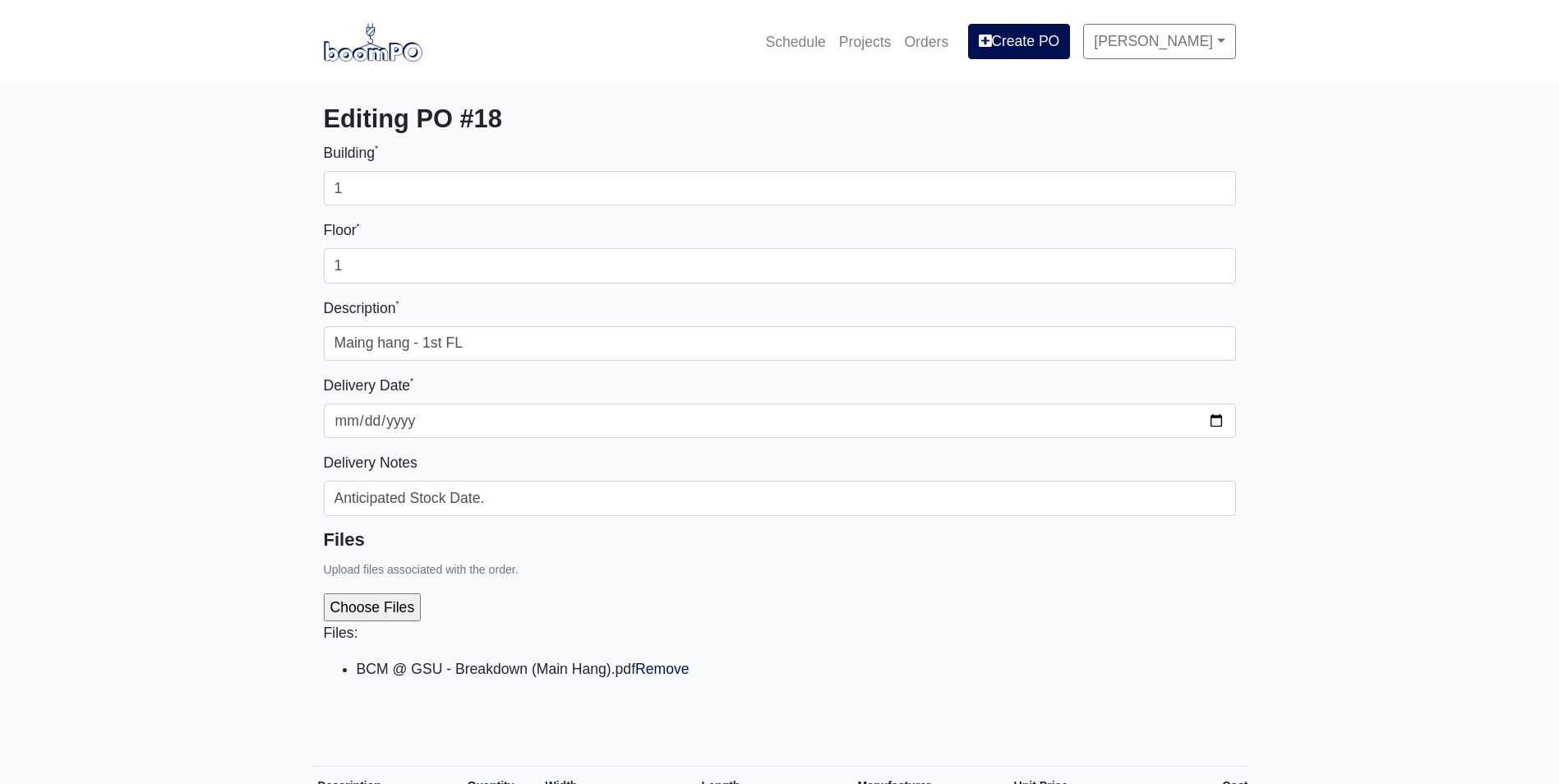
select select
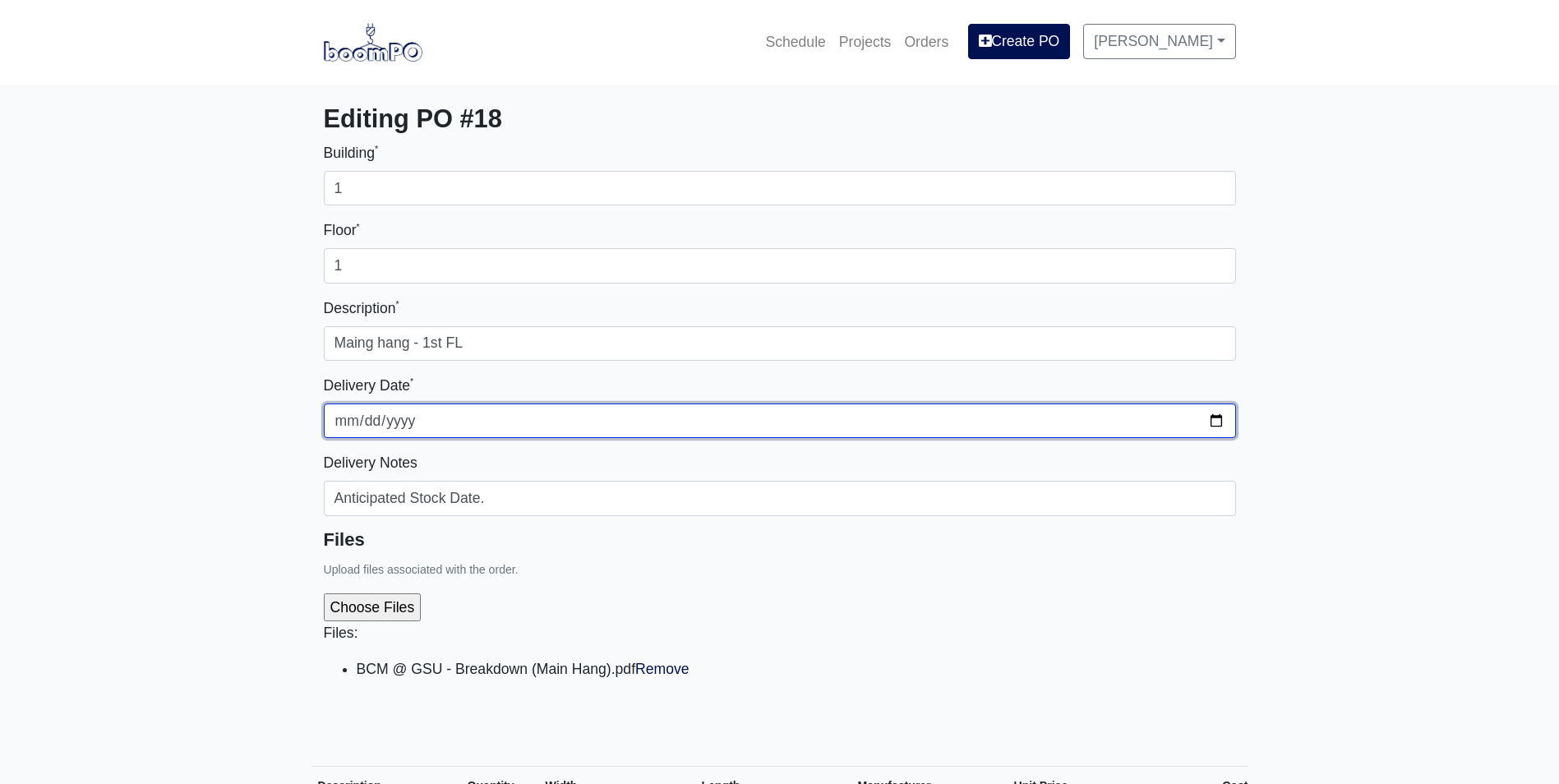
click at [1212, 422] on input "2025-08-27" at bounding box center [780, 421] width 912 height 34
type input "2025-09-08"
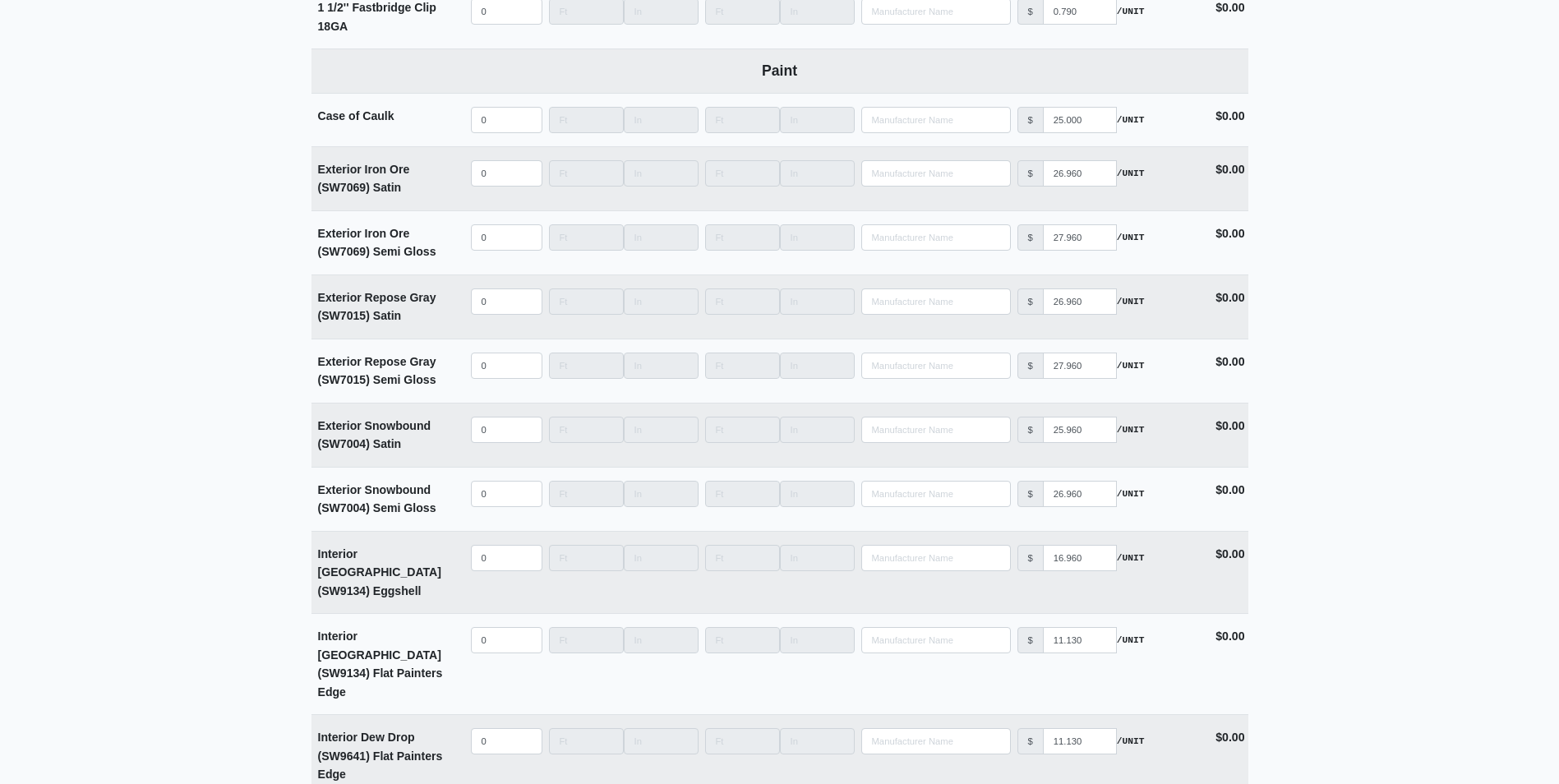
scroll to position [4135, 0]
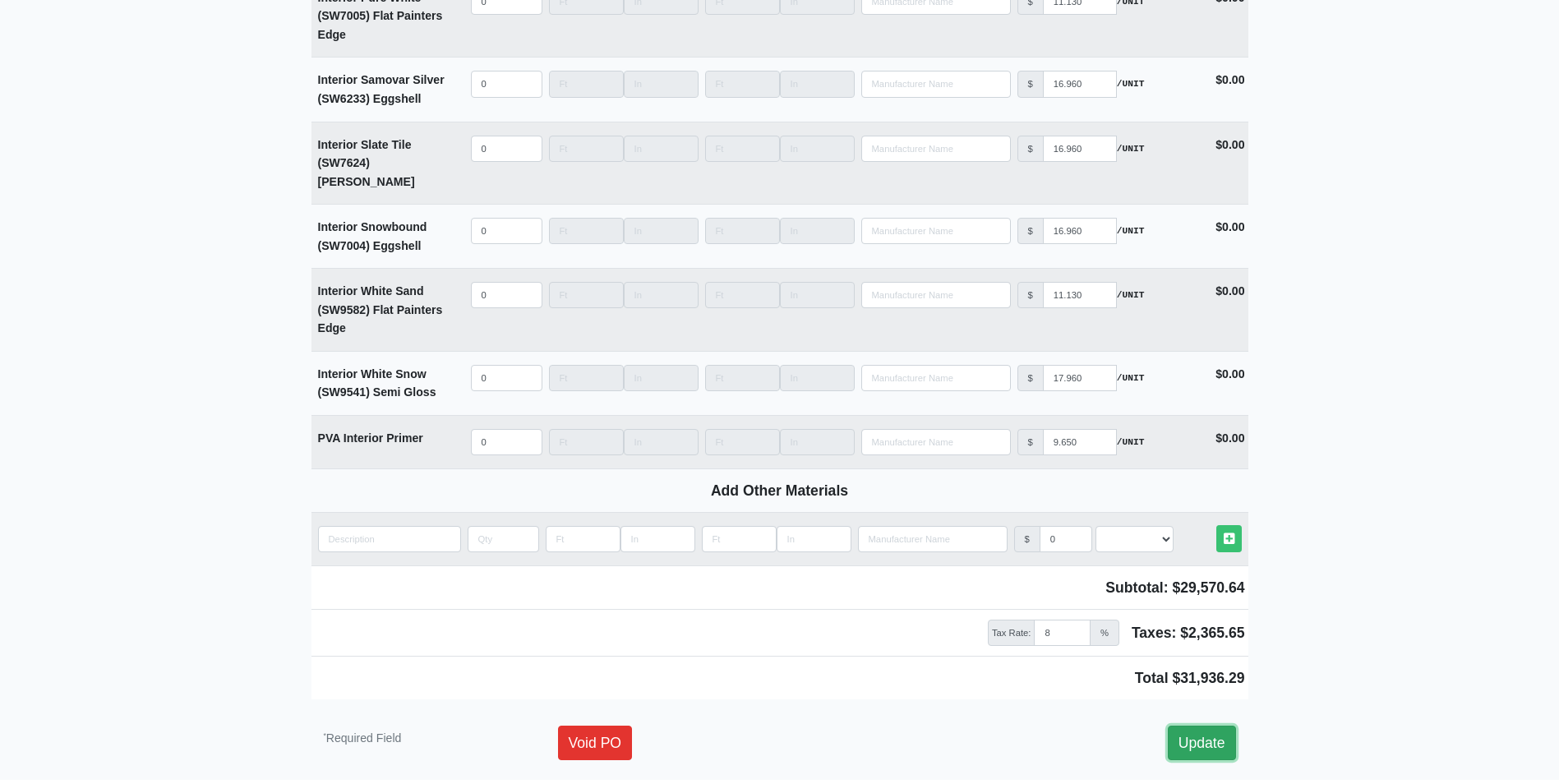
click at [1173, 725] on link "Update" at bounding box center [1201, 742] width 68 height 34
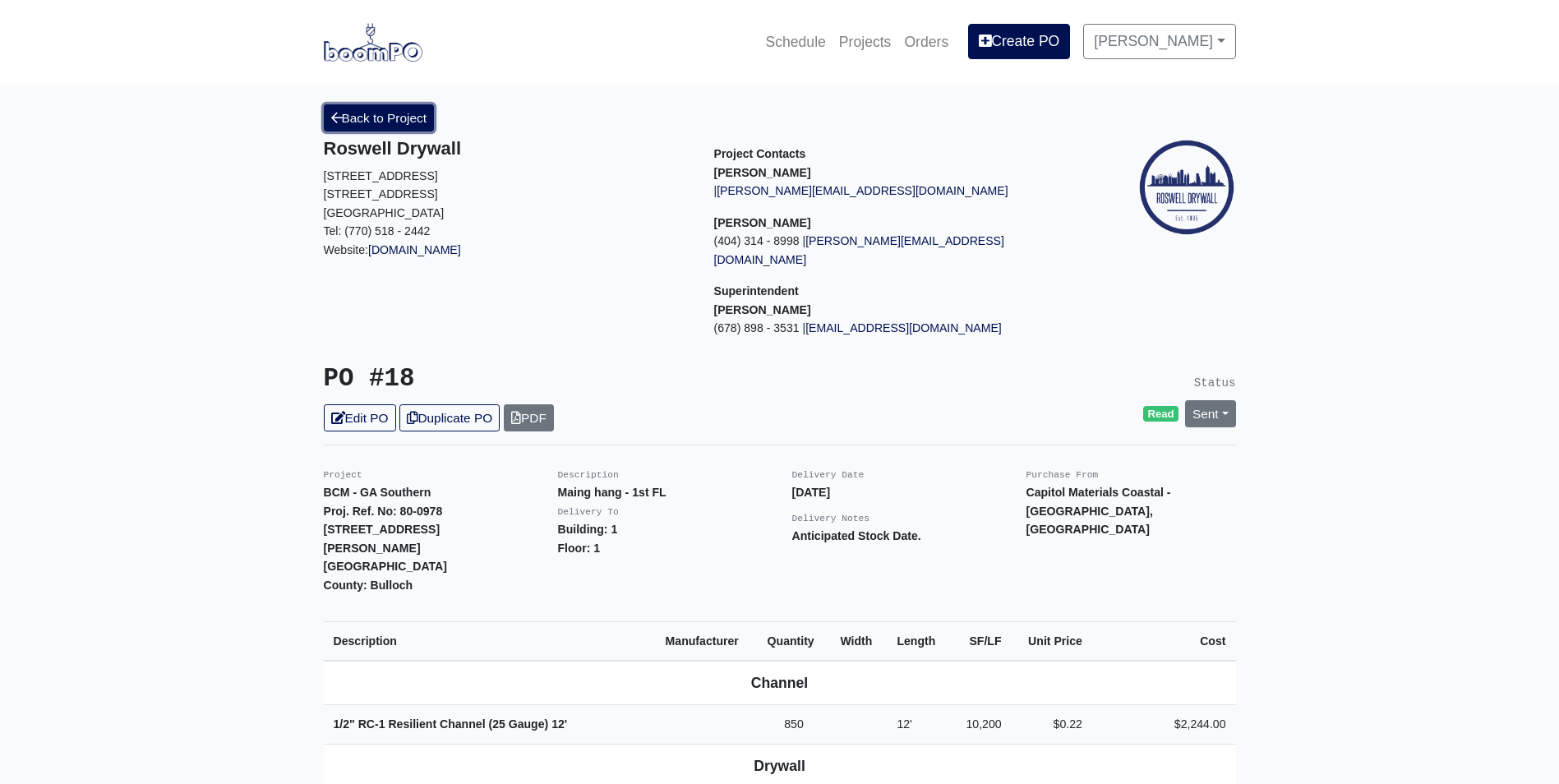
click at [360, 118] on link "Back to Project" at bounding box center [378, 118] width 111 height 27
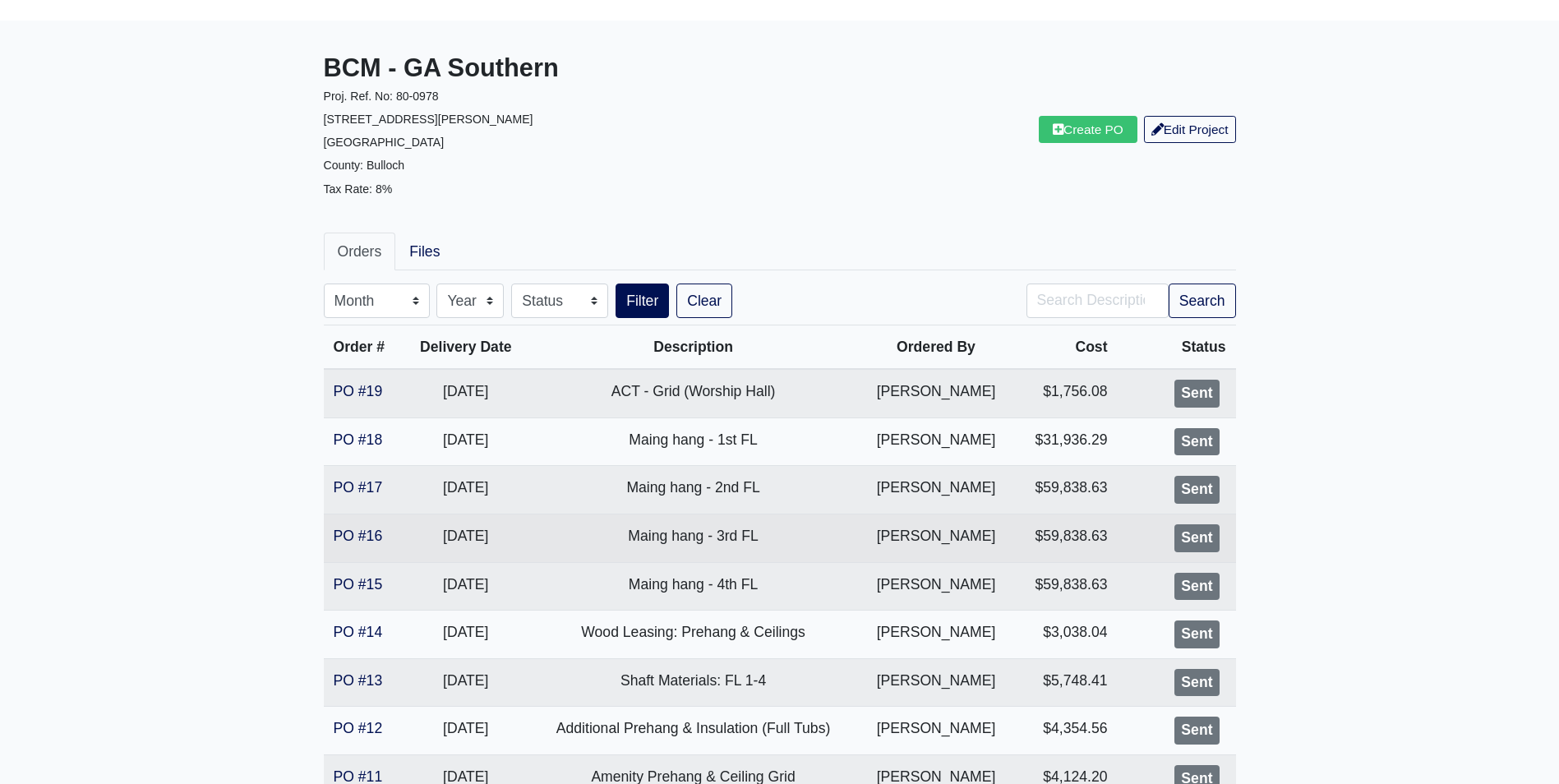
scroll to position [82, 0]
